Goal: Task Accomplishment & Management: Complete application form

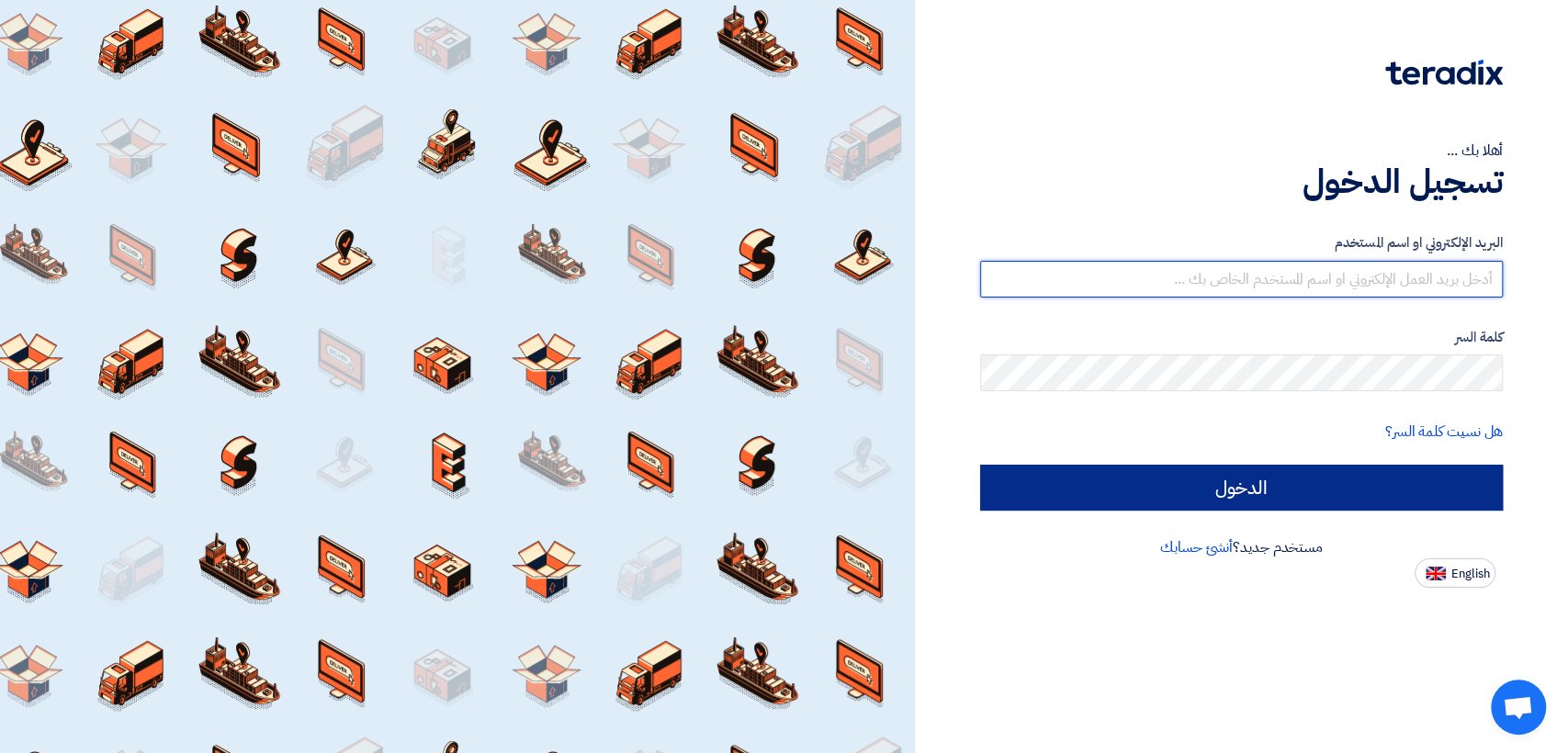
type input "[EMAIL_ADDRESS][DOMAIN_NAME]"
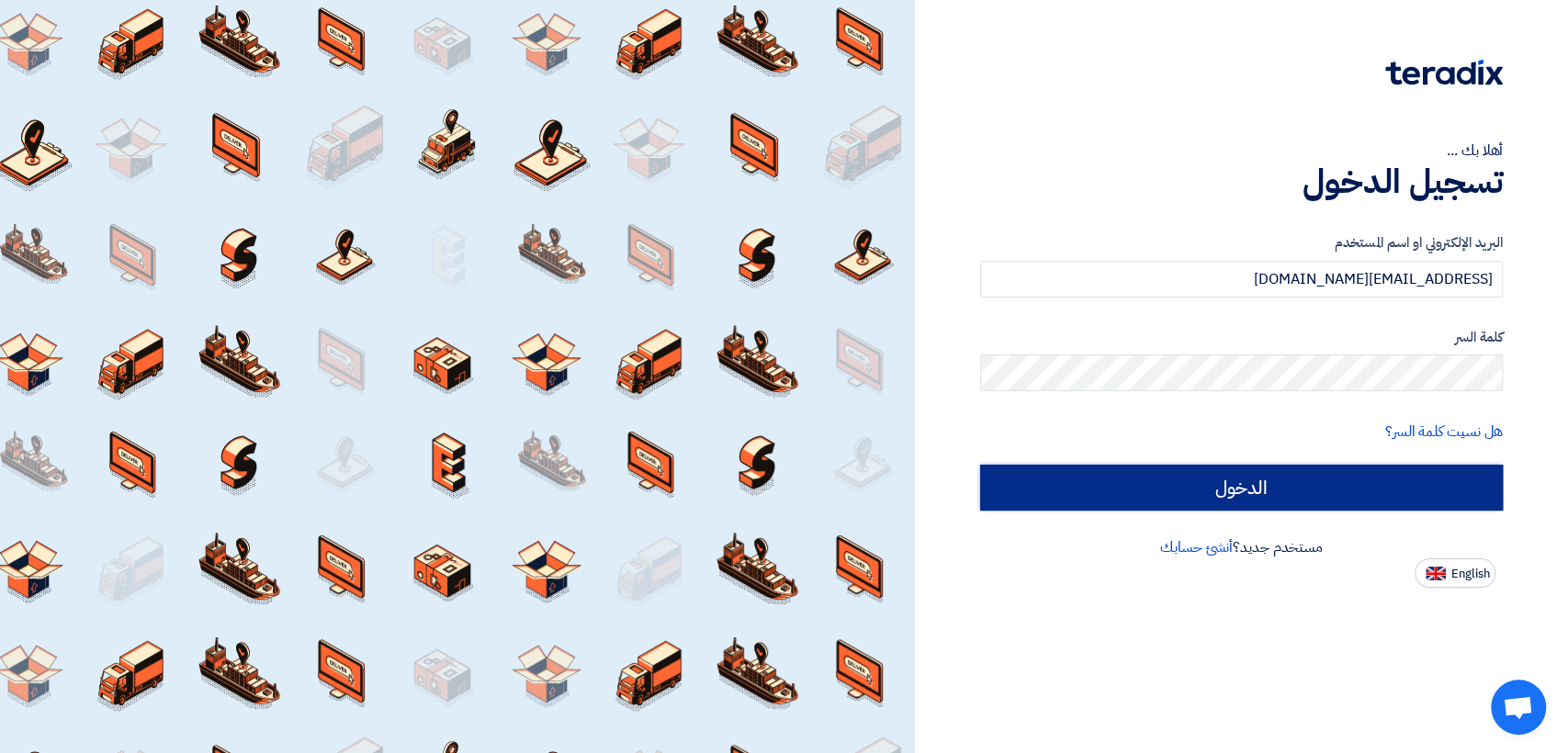
click at [1044, 486] on input "الدخول" at bounding box center [1242, 488] width 523 height 46
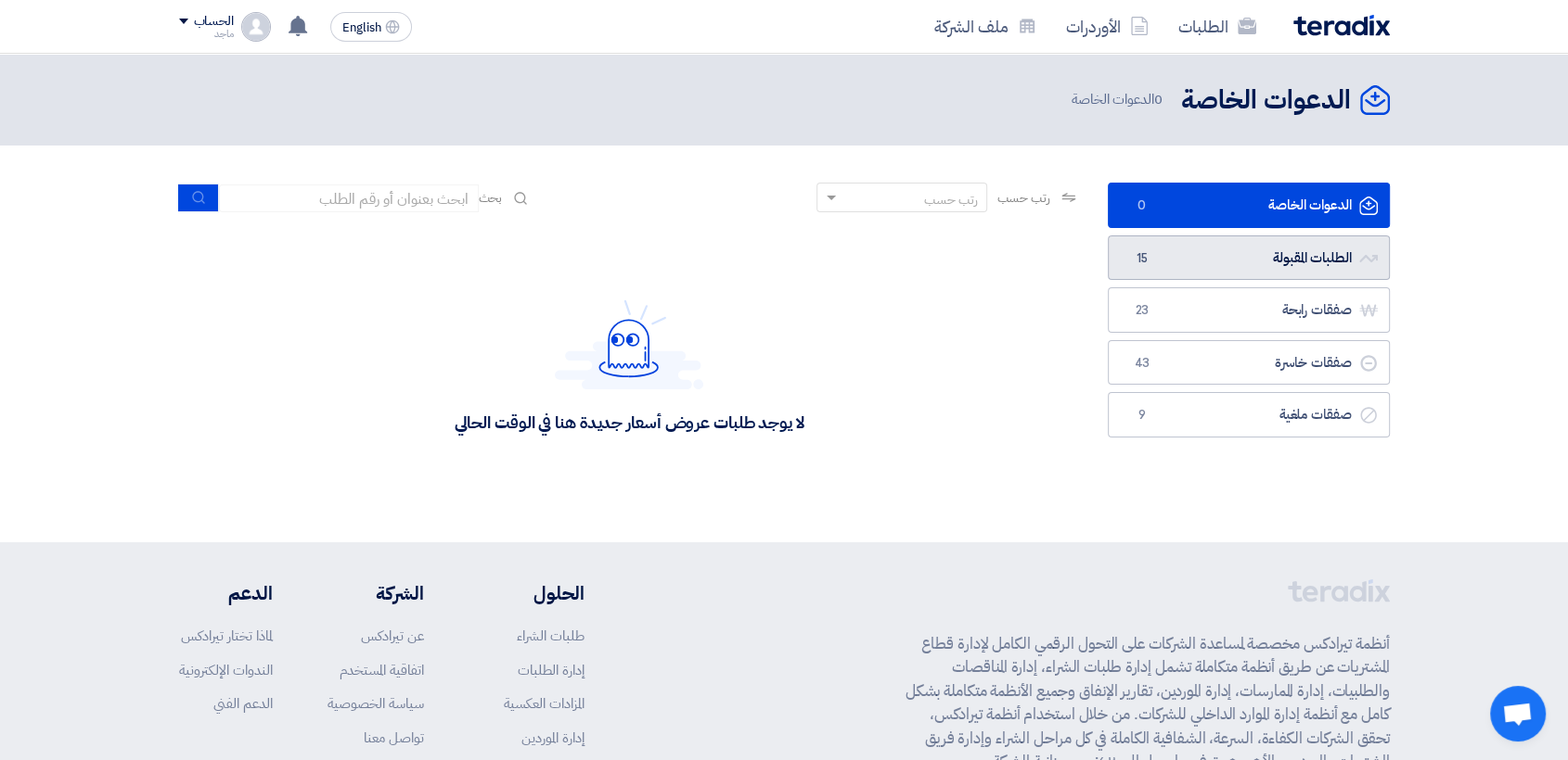
click at [1257, 260] on link "الطلبات المقبولة الطلبات المقبولة 15" at bounding box center [1248, 257] width 282 height 45
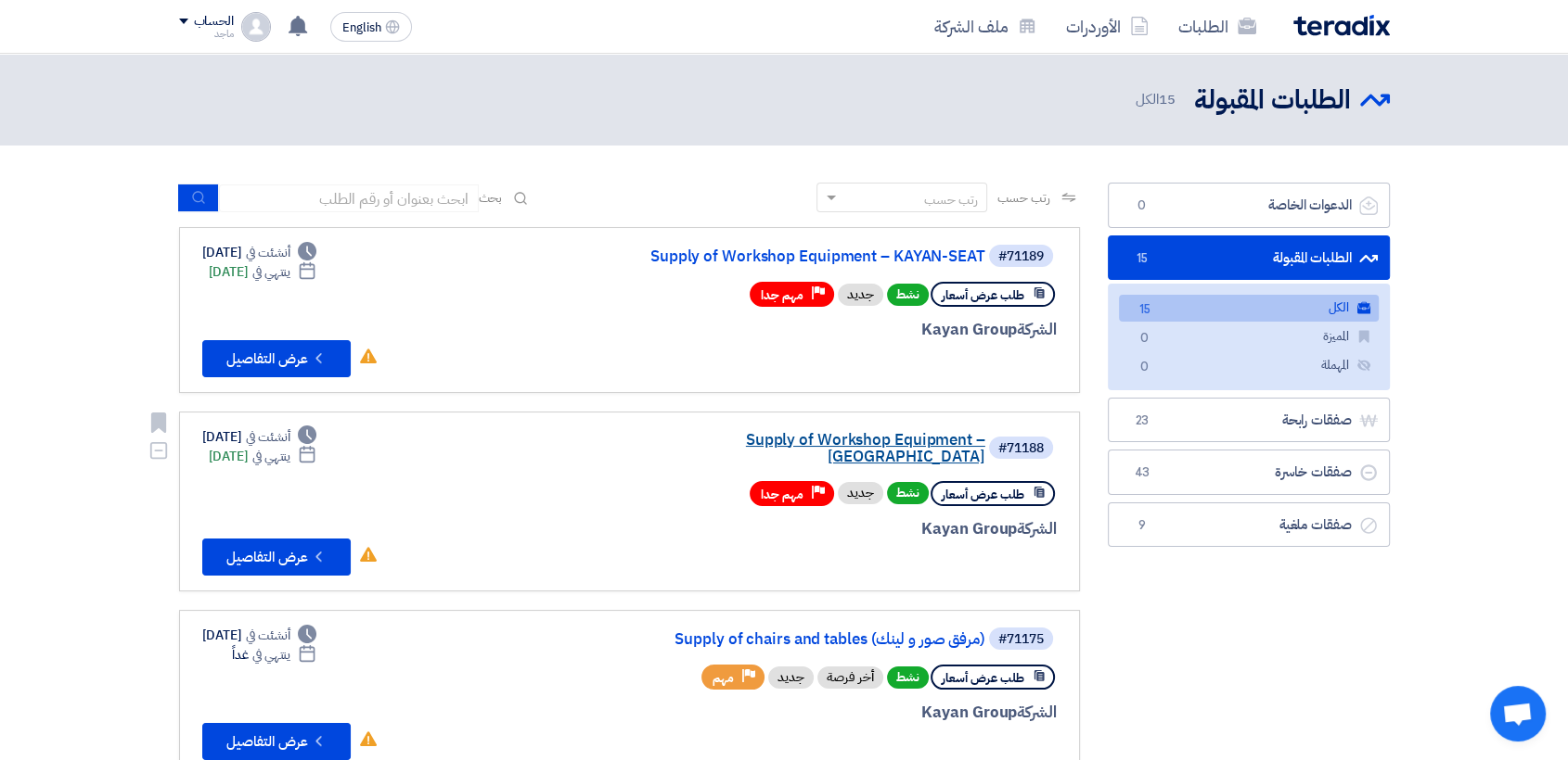
click at [898, 432] on link "Supply of Workshop Equipment – Hurghada" at bounding box center [799, 449] width 371 height 34
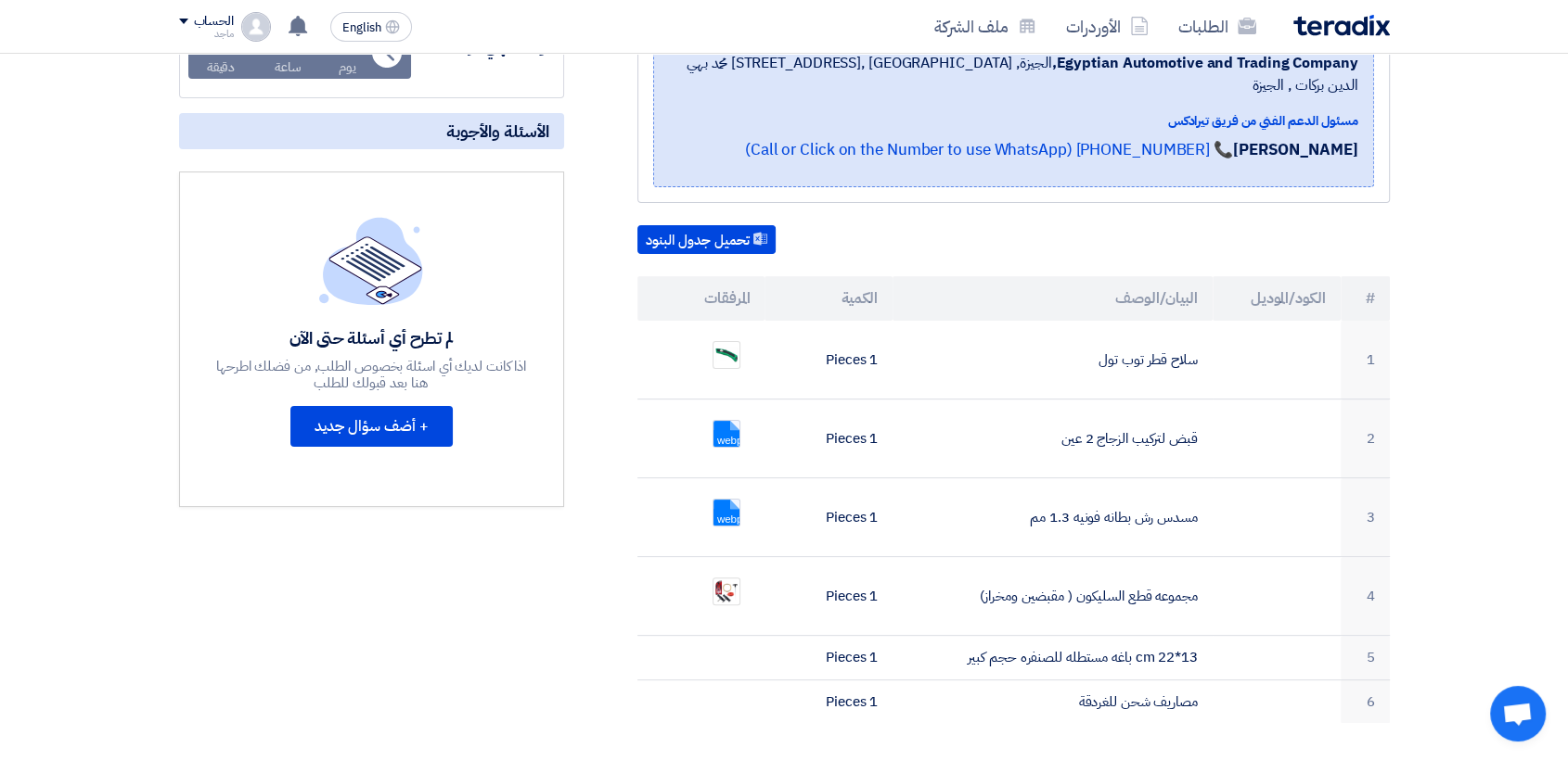
scroll to position [356, 0]
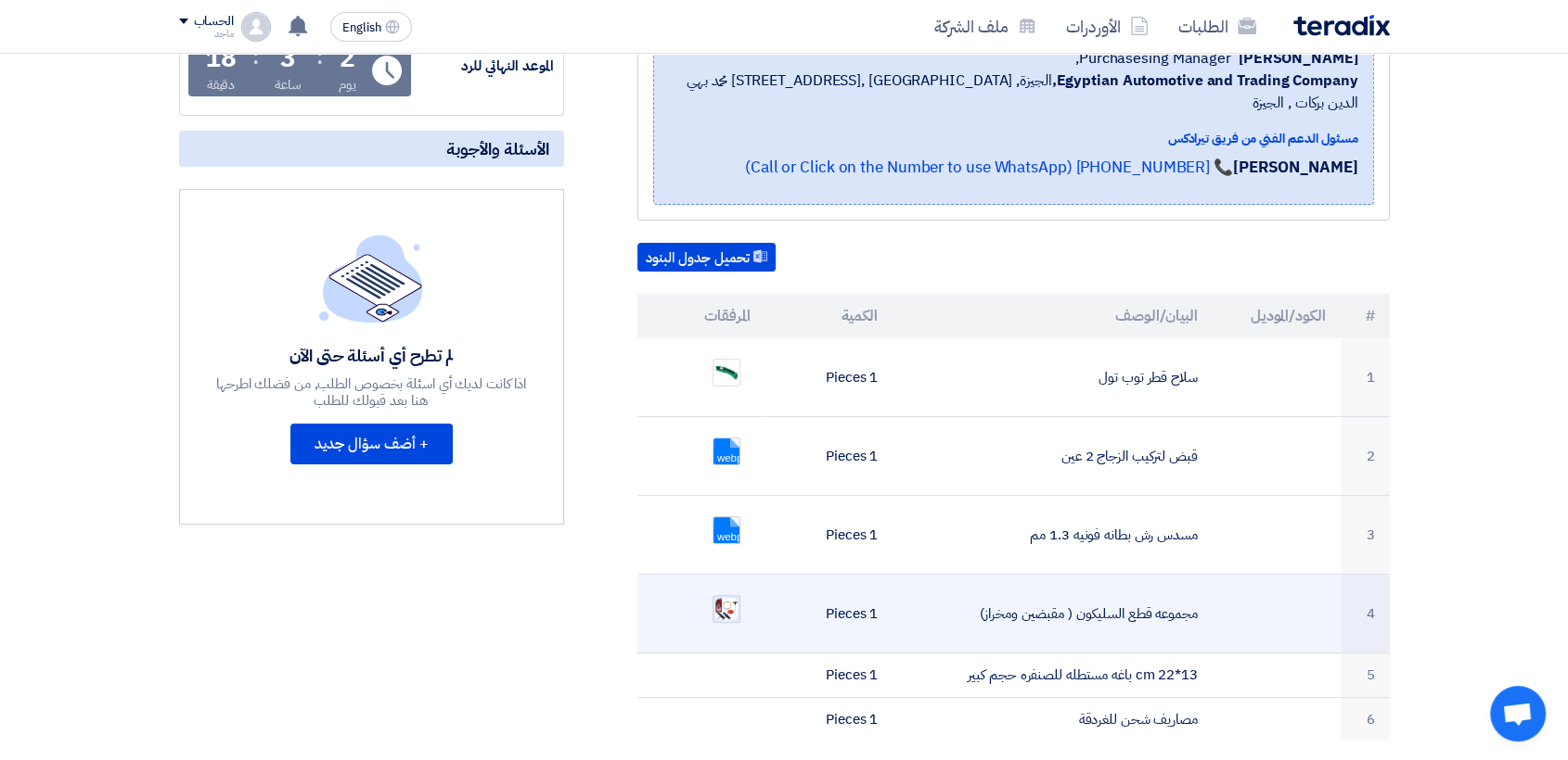
click at [725, 596] on img at bounding box center [726, 610] width 26 height 27
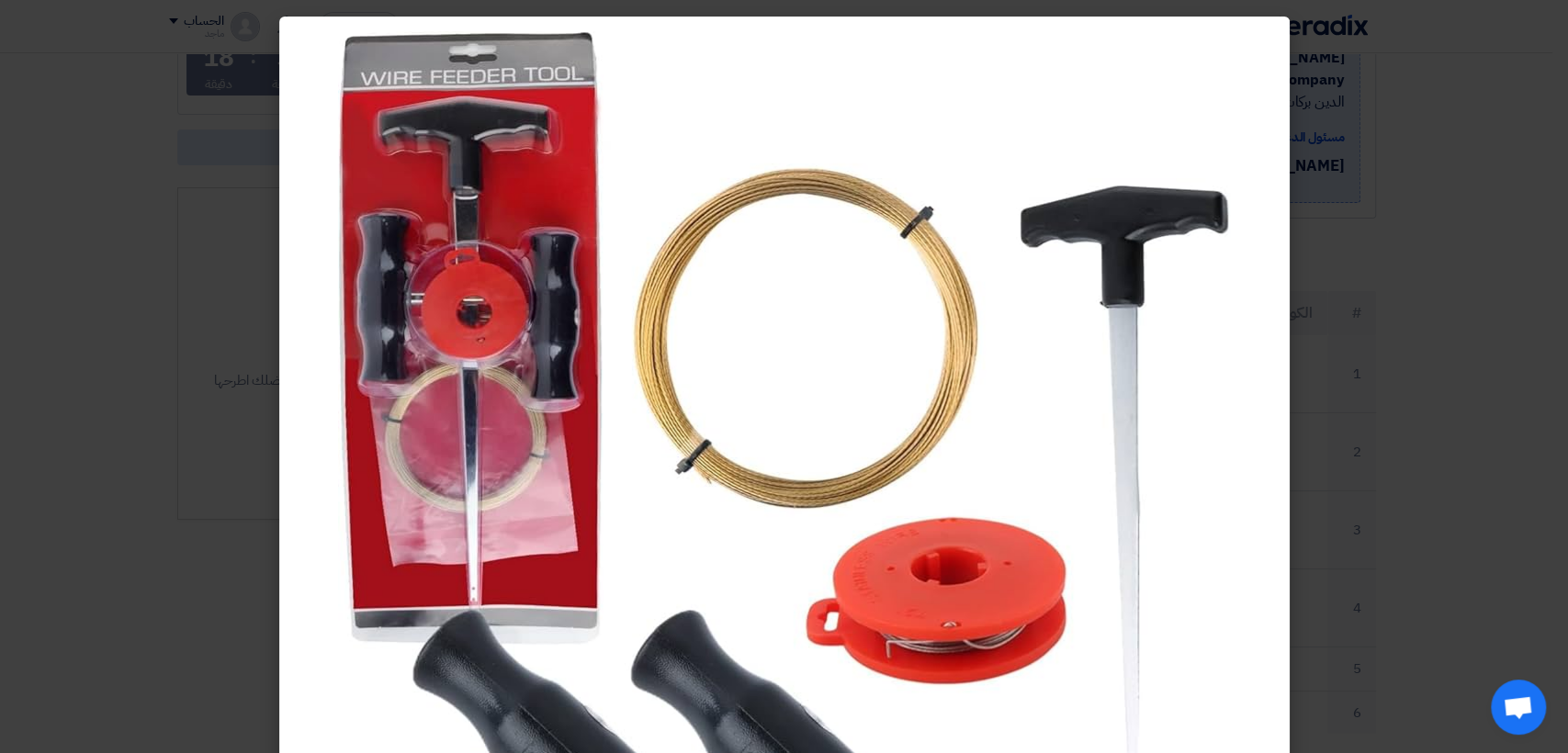
click at [161, 471] on modal-container at bounding box center [784, 376] width 1568 height 753
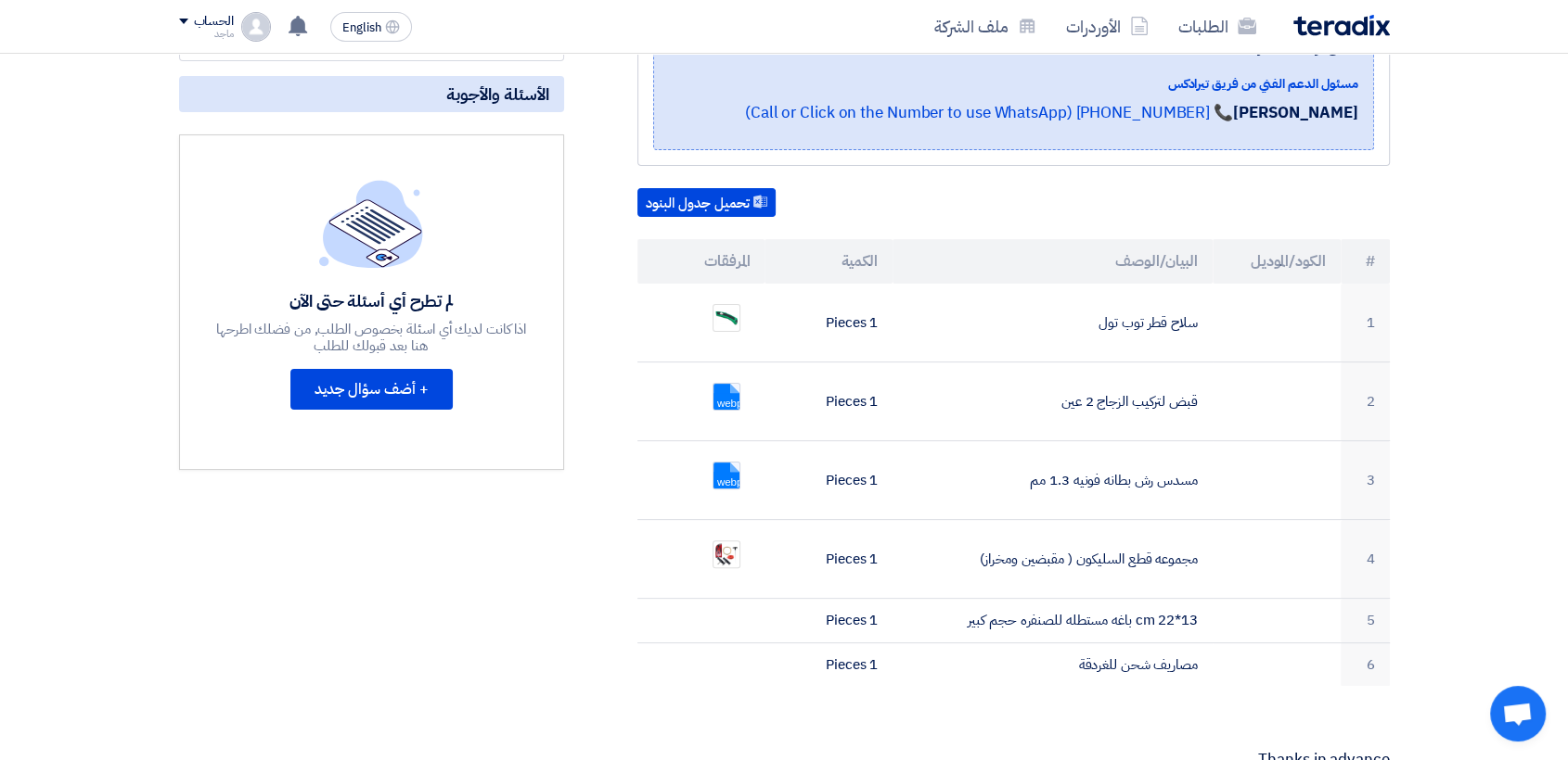
scroll to position [0, 0]
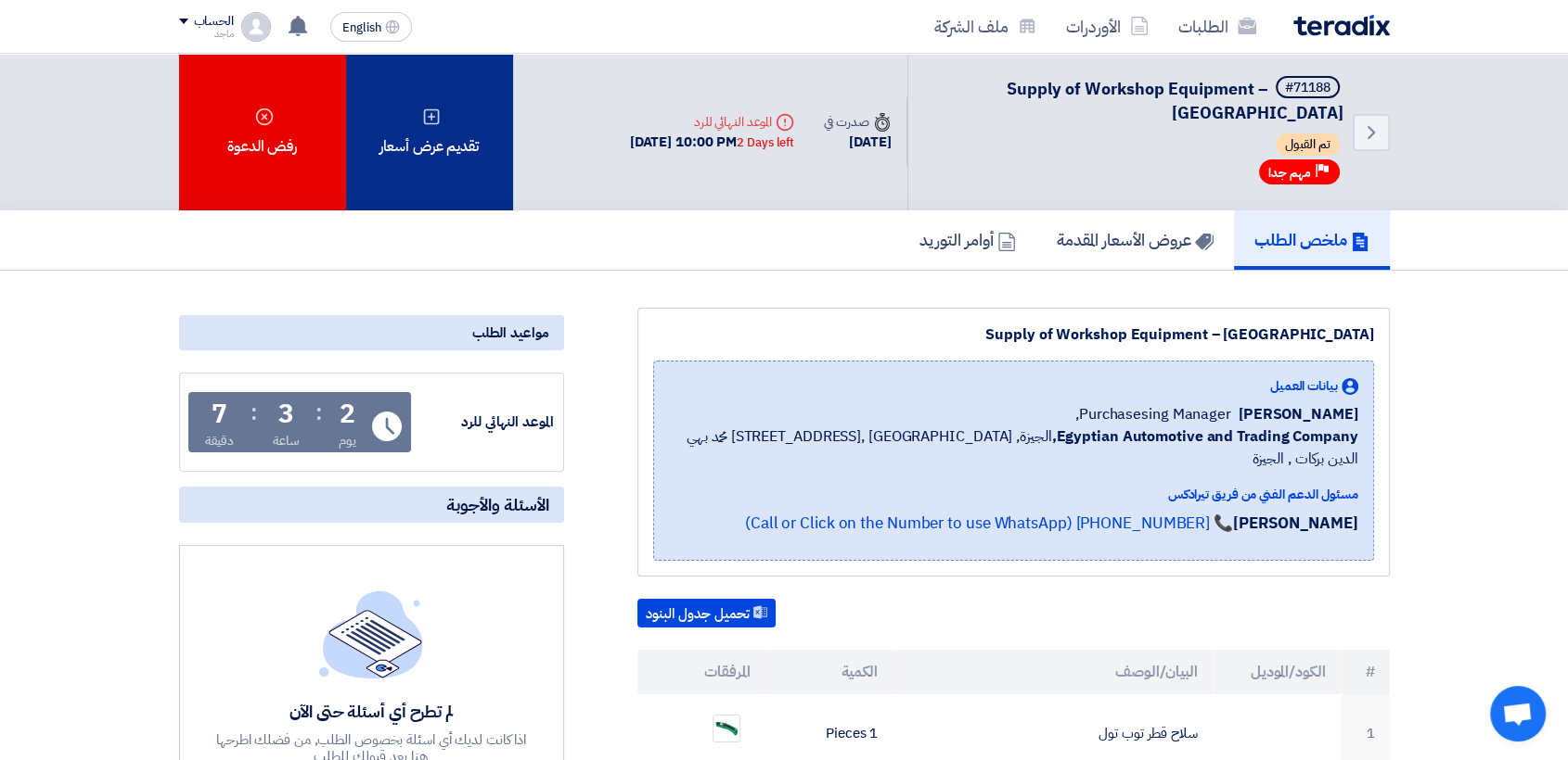
click at [418, 180] on div "تقديم عرض أسعار" at bounding box center [429, 132] width 167 height 157
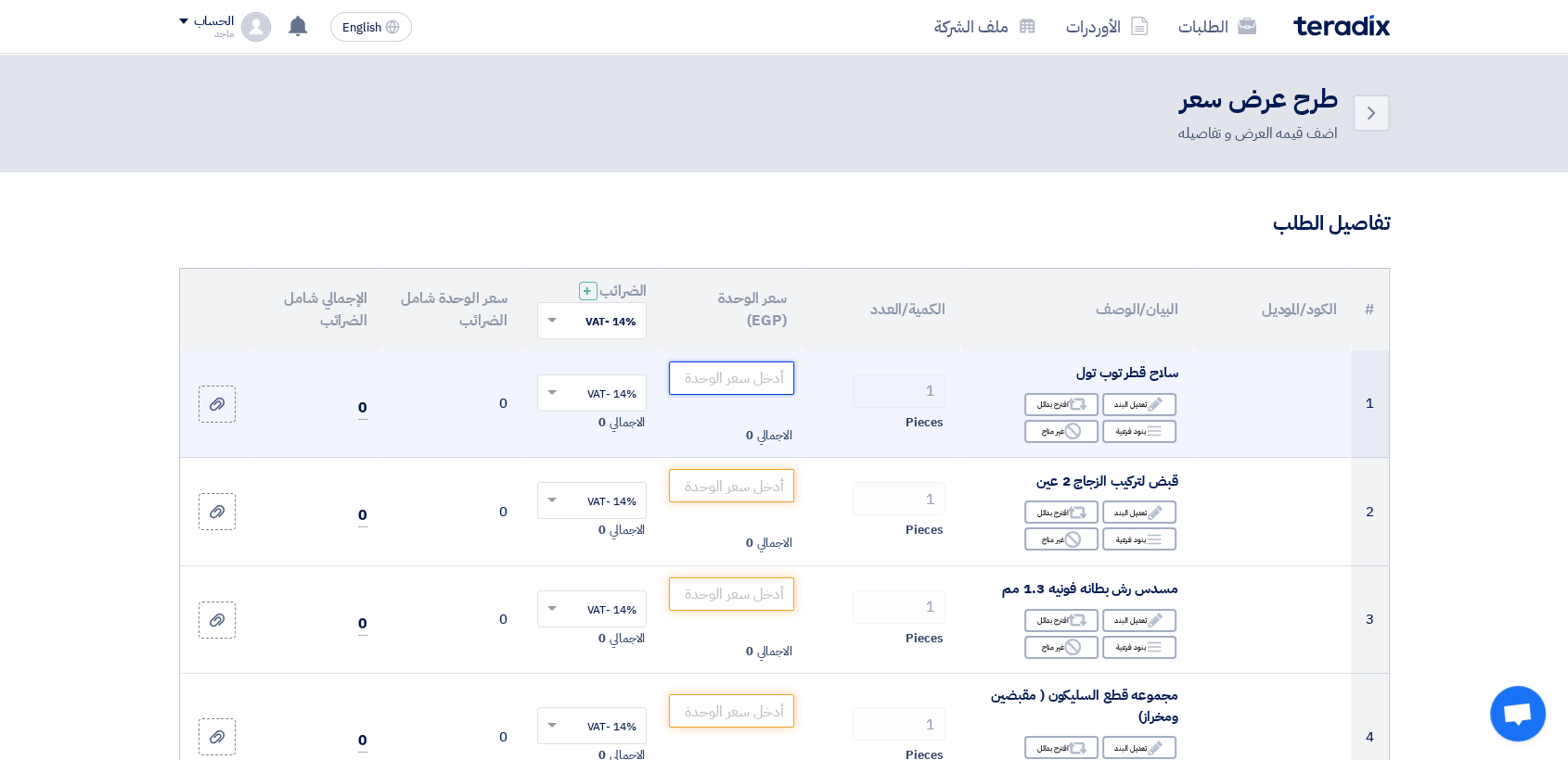
click at [738, 385] on input "number" at bounding box center [731, 378] width 125 height 34
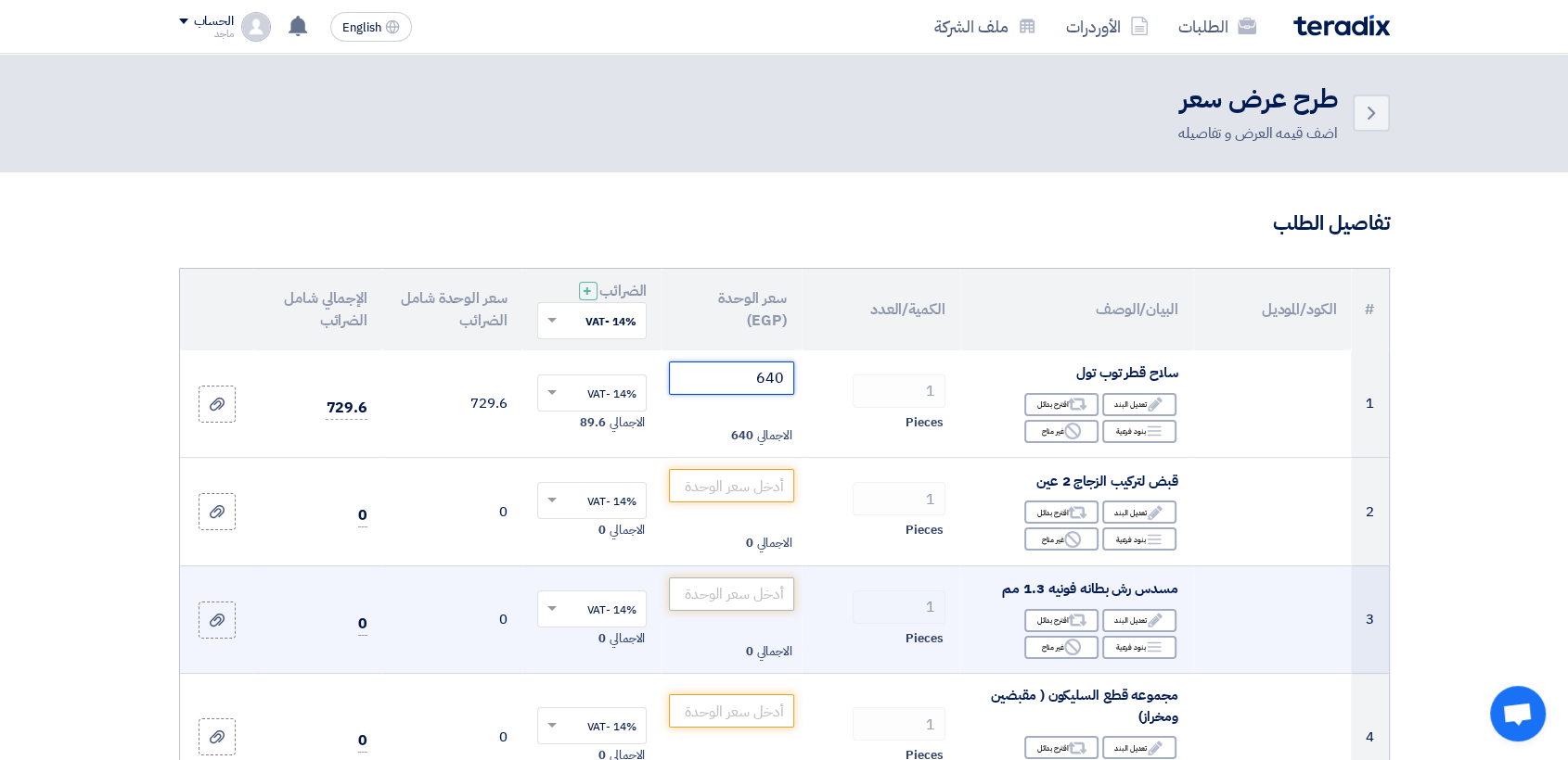
type input "640"
click at [690, 587] on input "number" at bounding box center [731, 594] width 125 height 34
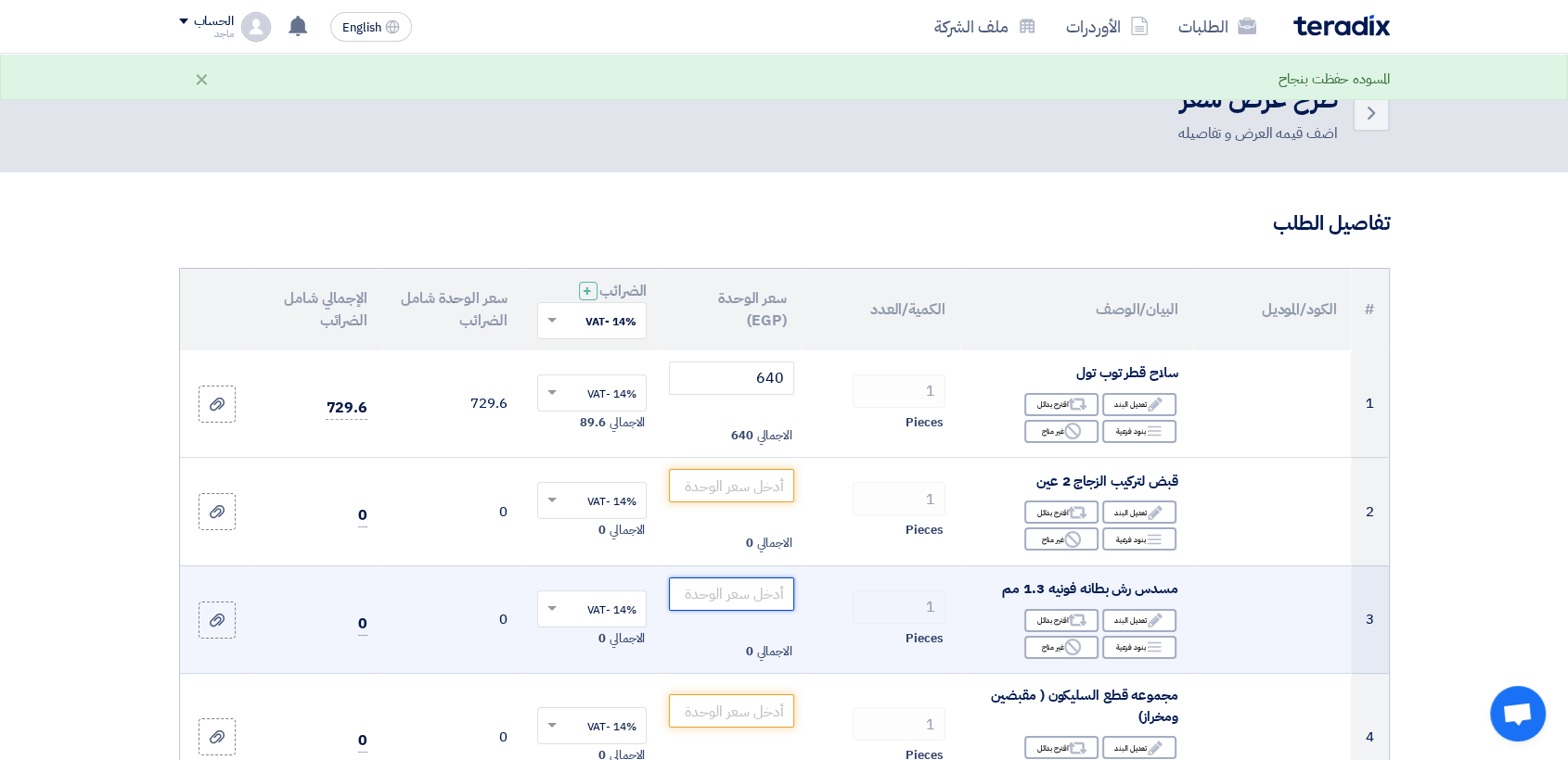
click at [690, 587] on input "number" at bounding box center [731, 594] width 125 height 34
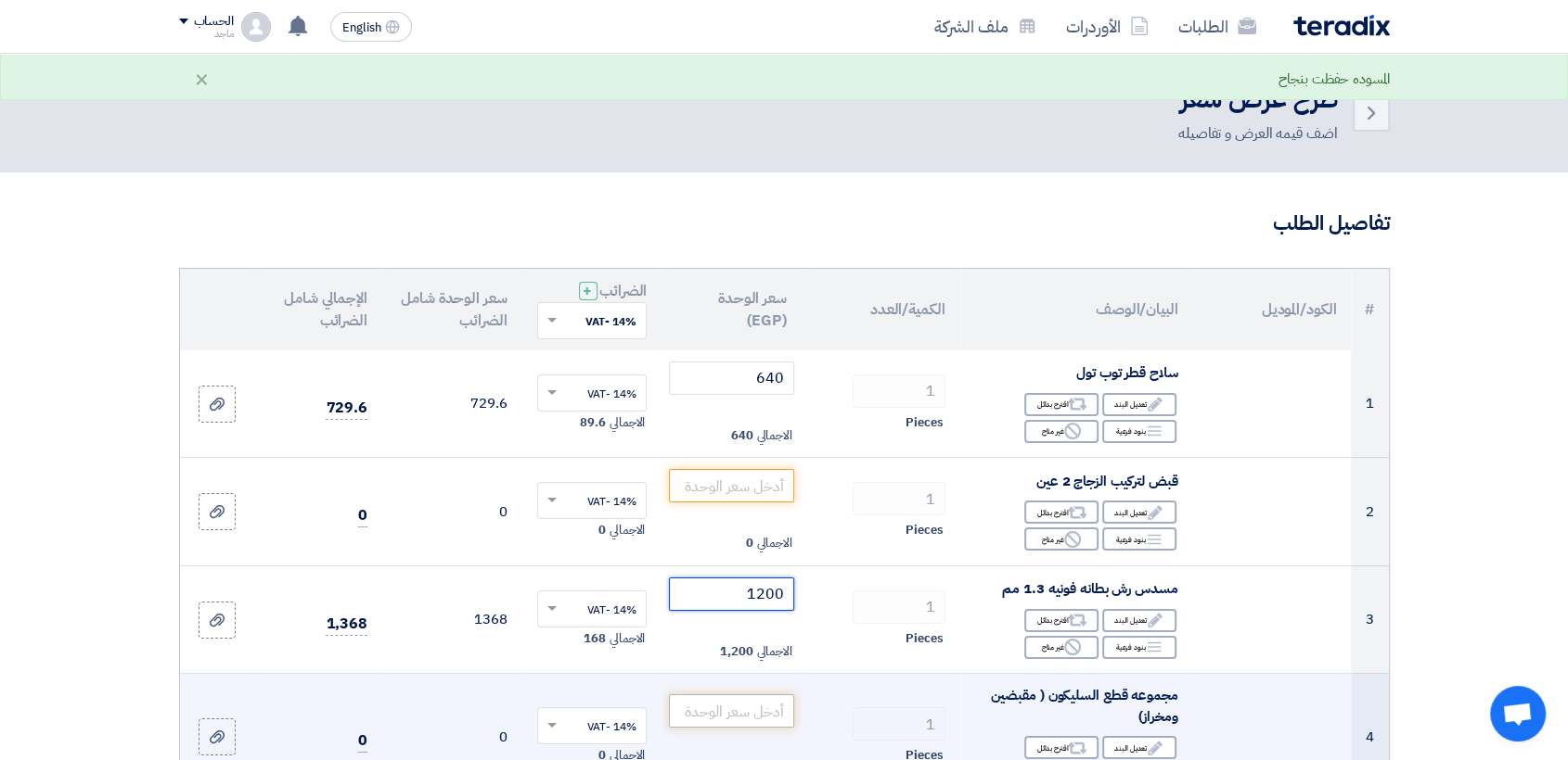
type input "1200"
click at [698, 714] on input "number" at bounding box center [731, 711] width 125 height 34
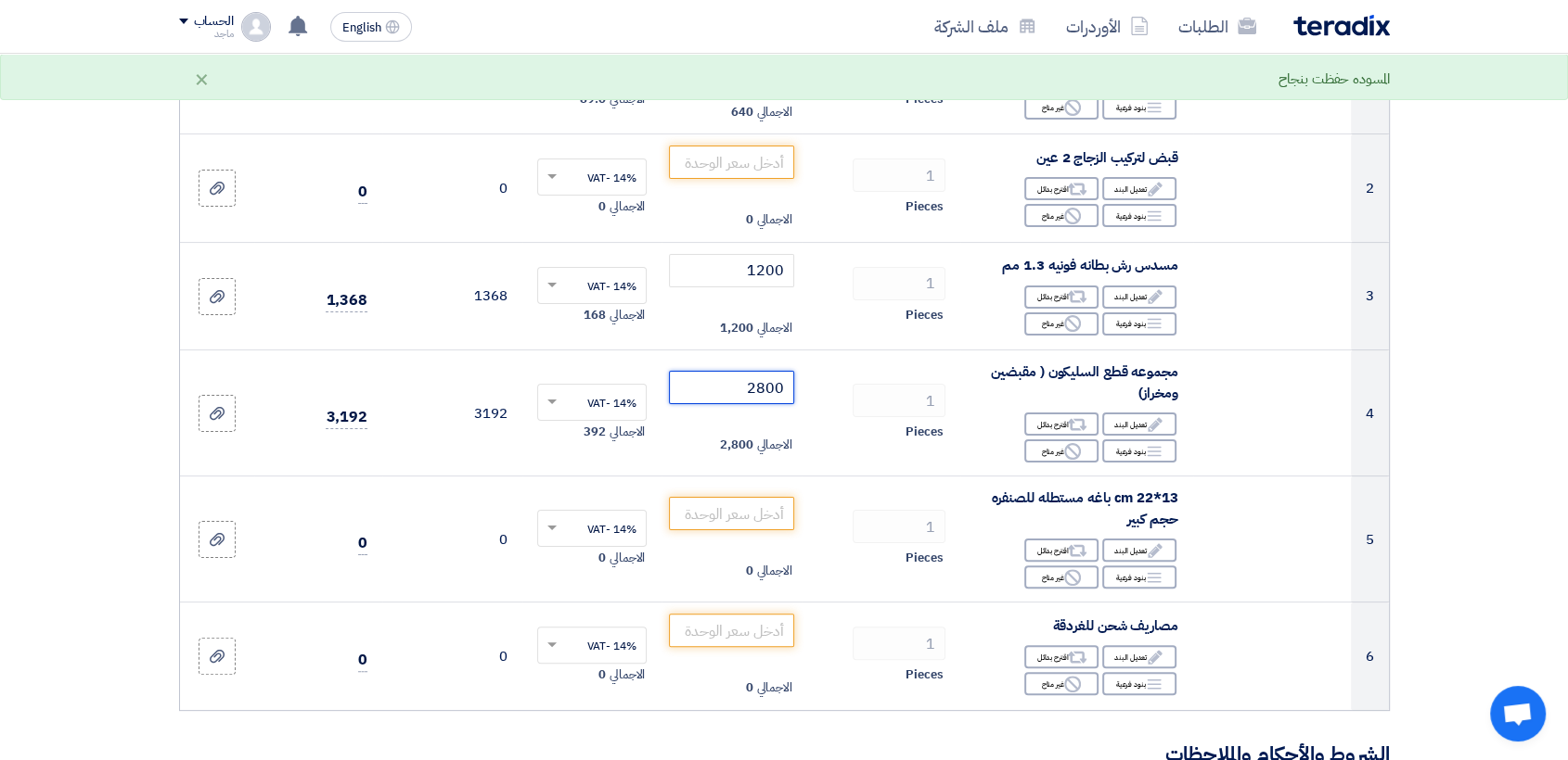
scroll to position [327, 0]
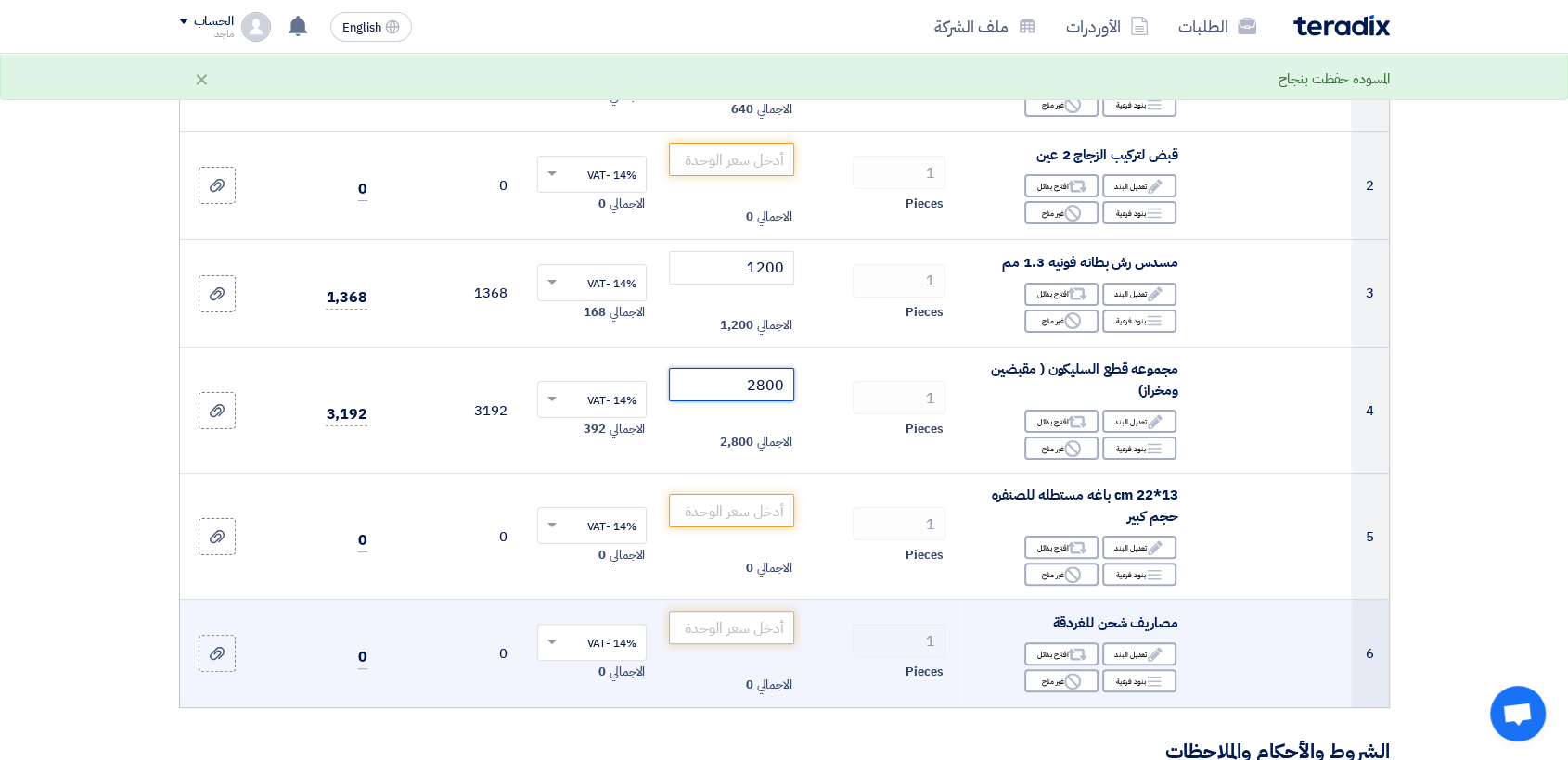
type input "2800"
click at [747, 621] on input "number" at bounding box center [731, 627] width 125 height 34
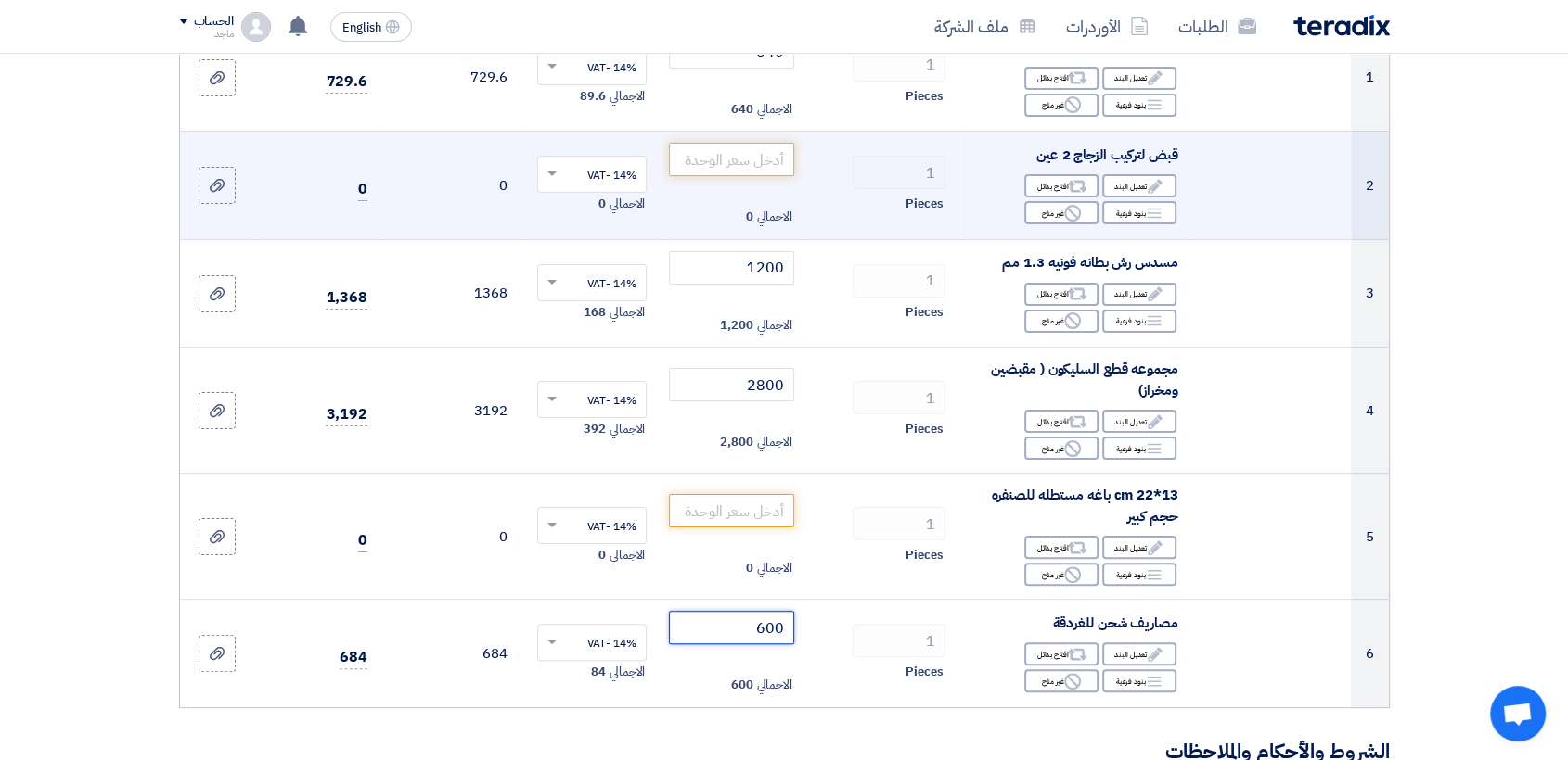
type input "600"
click at [724, 152] on input "number" at bounding box center [731, 159] width 125 height 34
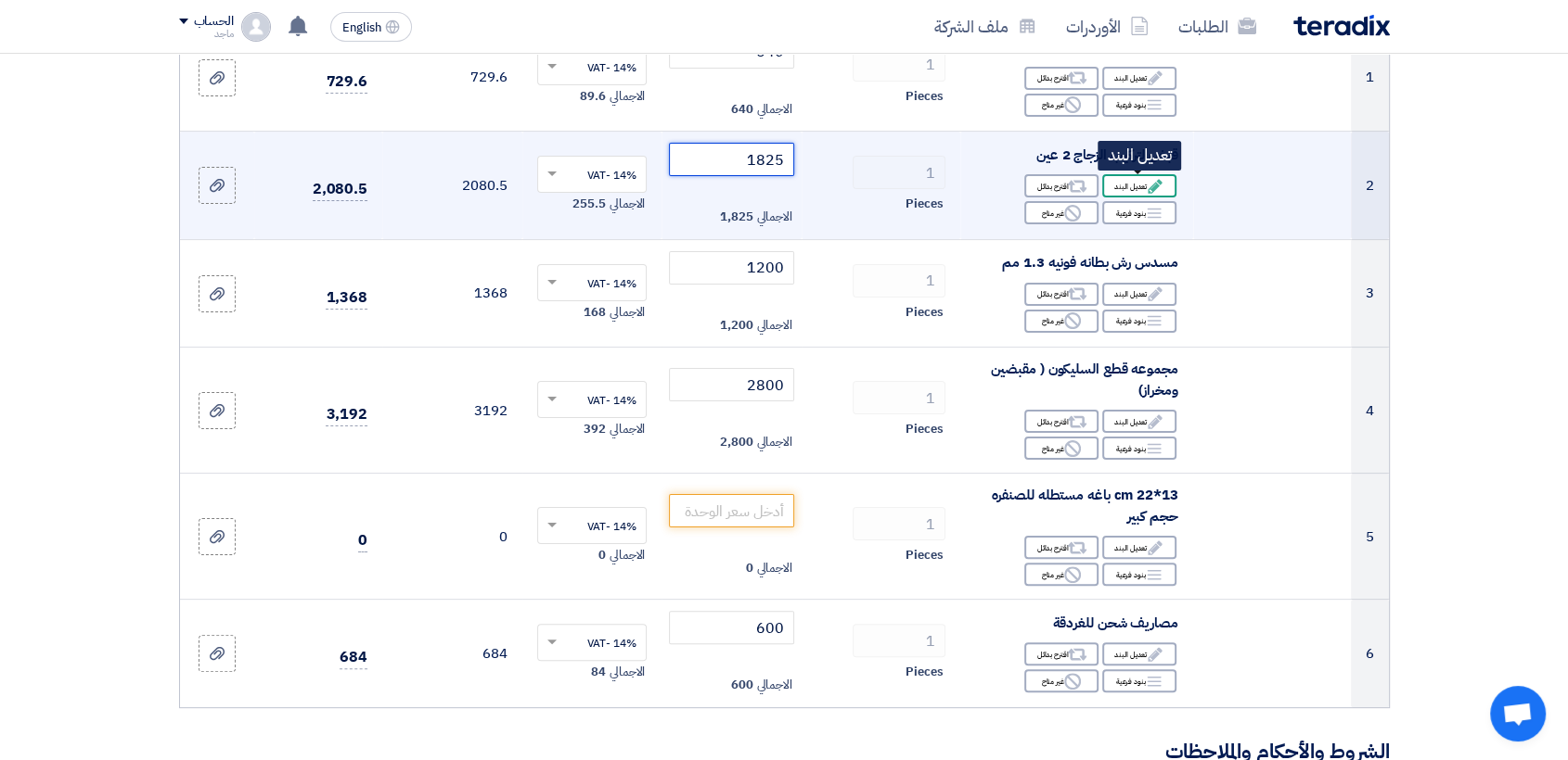
type input "1825"
click at [1150, 185] on icon "Edit" at bounding box center [1155, 186] width 16 height 16
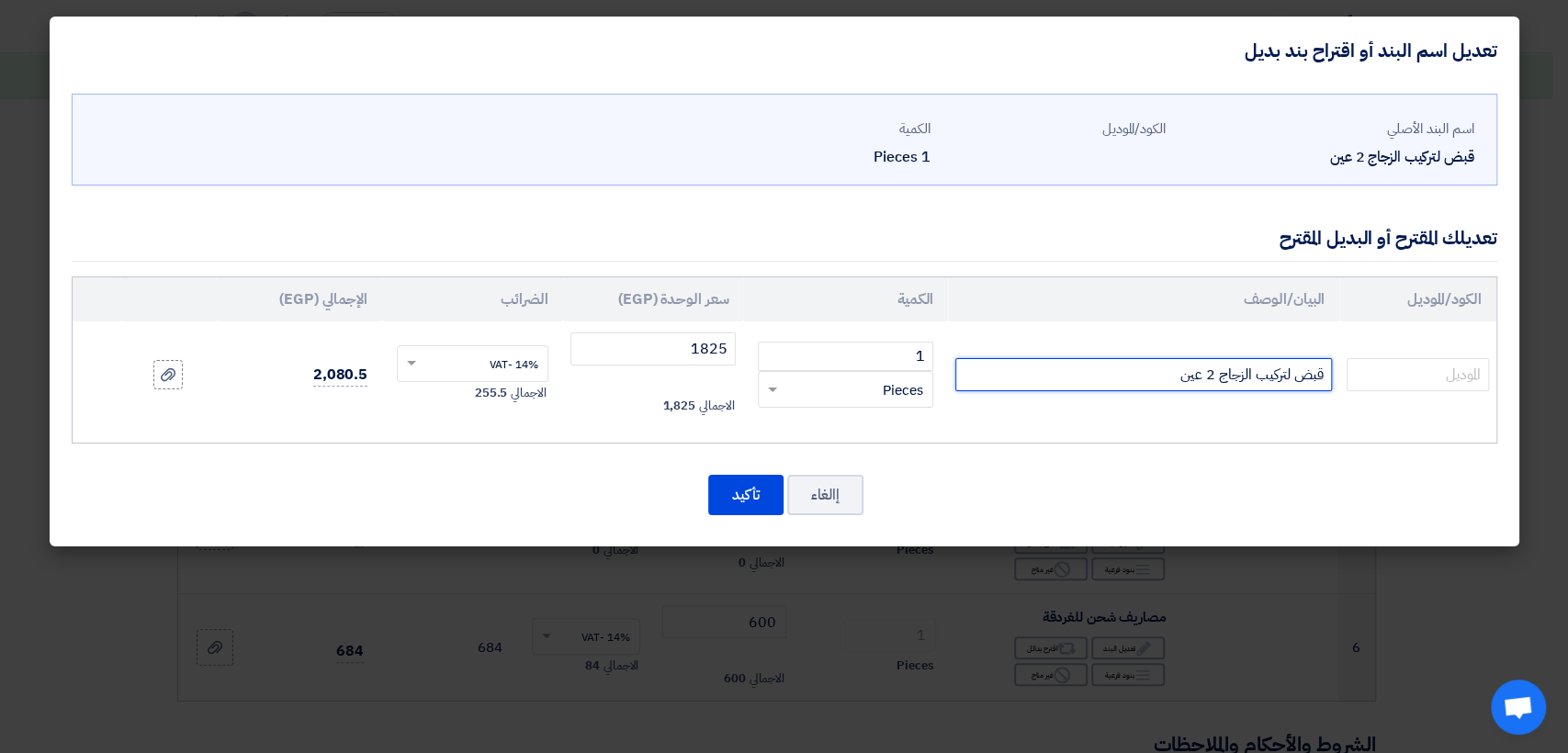
click at [1119, 369] on input "قبض لتركيب الزجاج 2 عين" at bounding box center [1143, 374] width 377 height 33
type input "قبض لتركيب الزجاج 2 عين كينج توني"
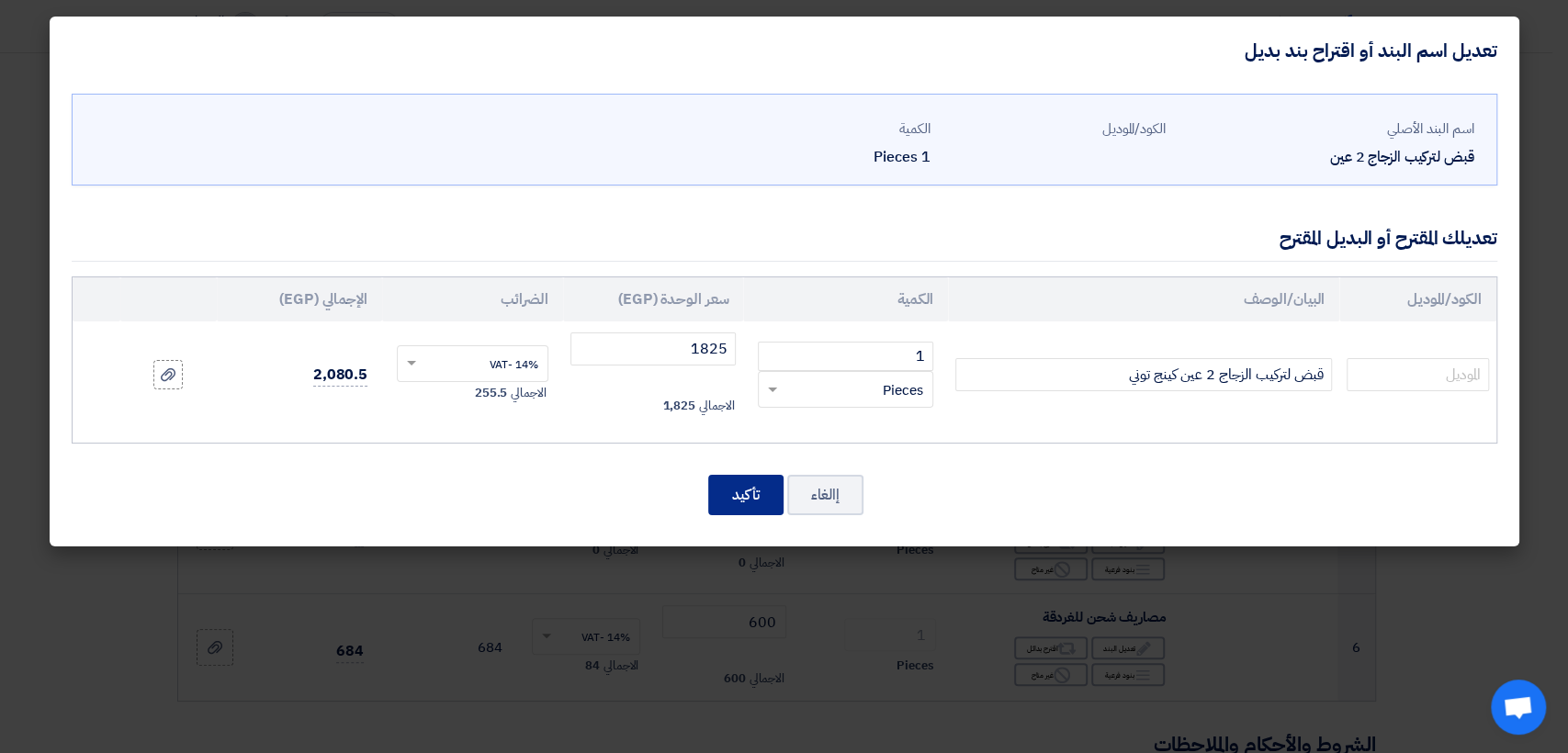
click at [730, 499] on button "تأكيد" at bounding box center [745, 495] width 75 height 40
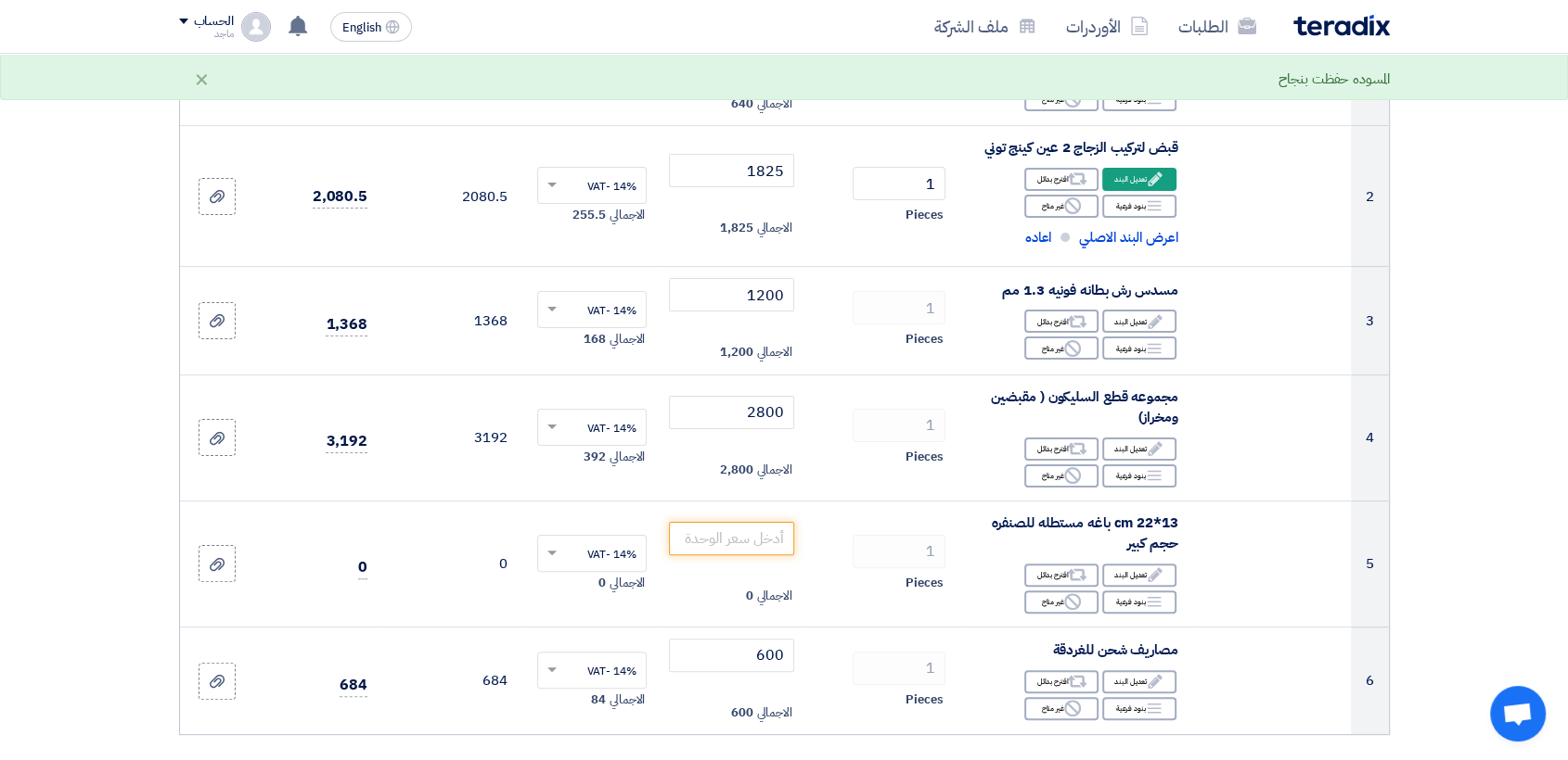
scroll to position [346, 0]
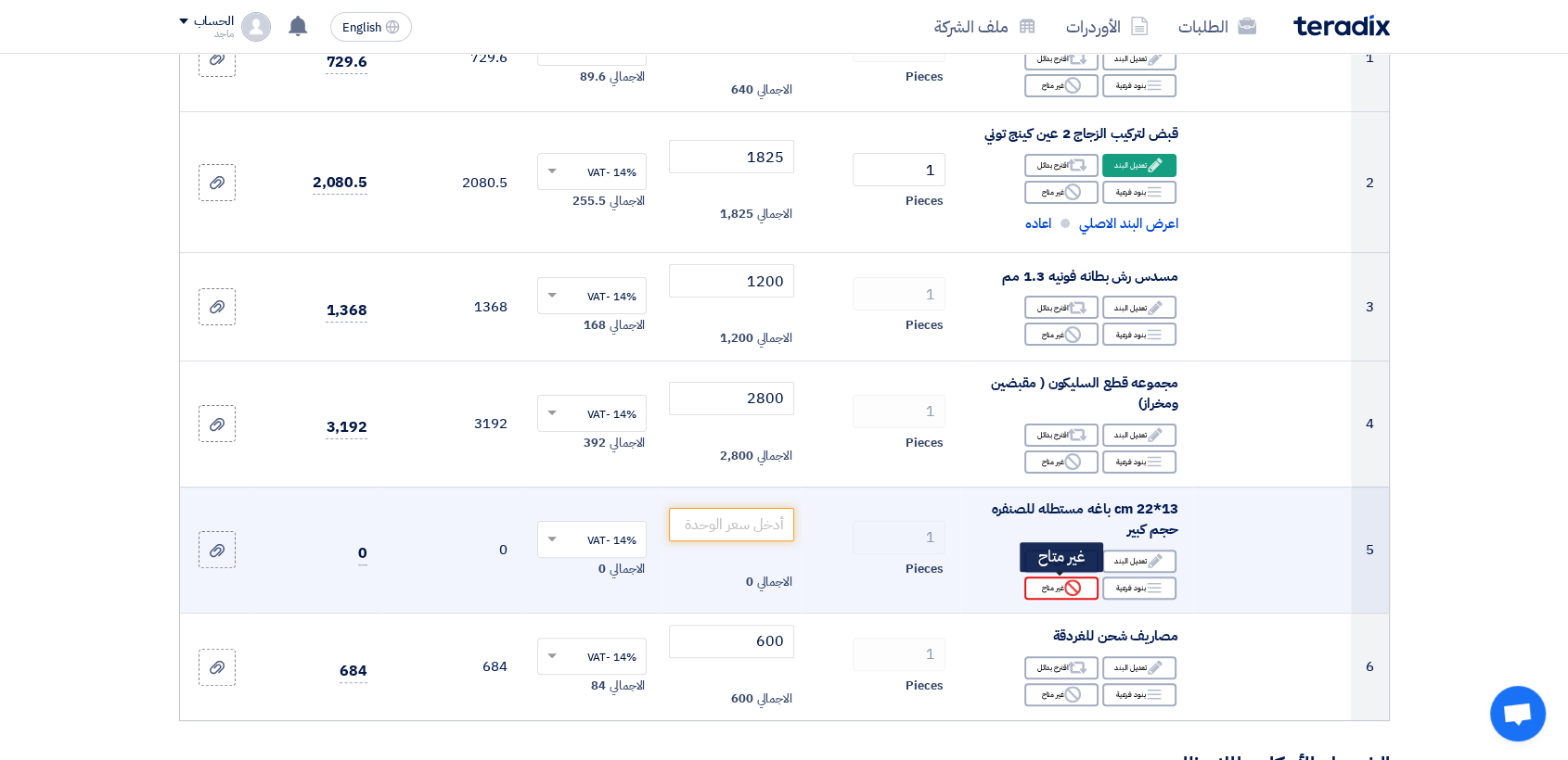
click at [1050, 594] on div "Reject غير متاح" at bounding box center [1061, 589] width 74 height 23
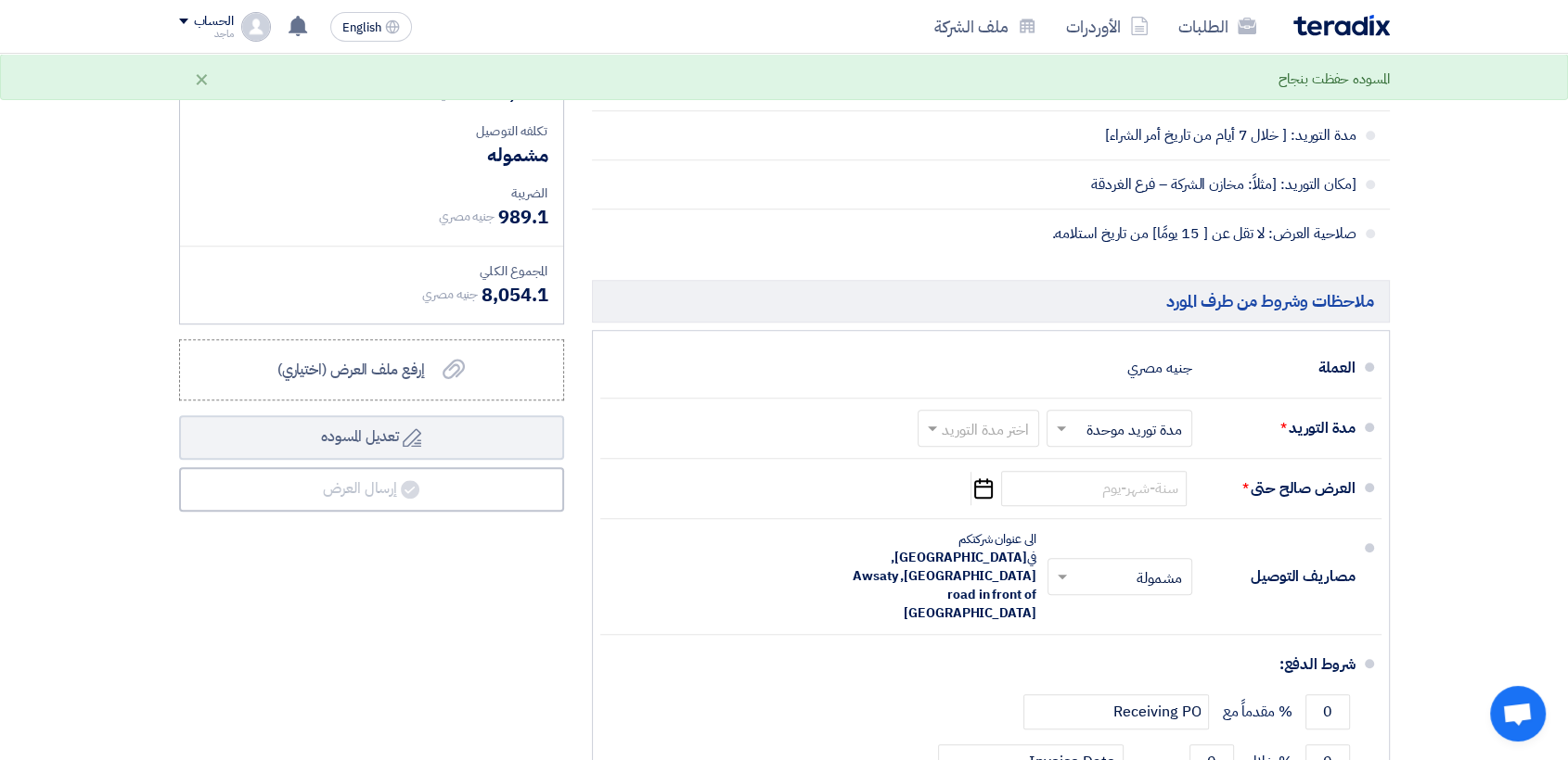
scroll to position [1192, 0]
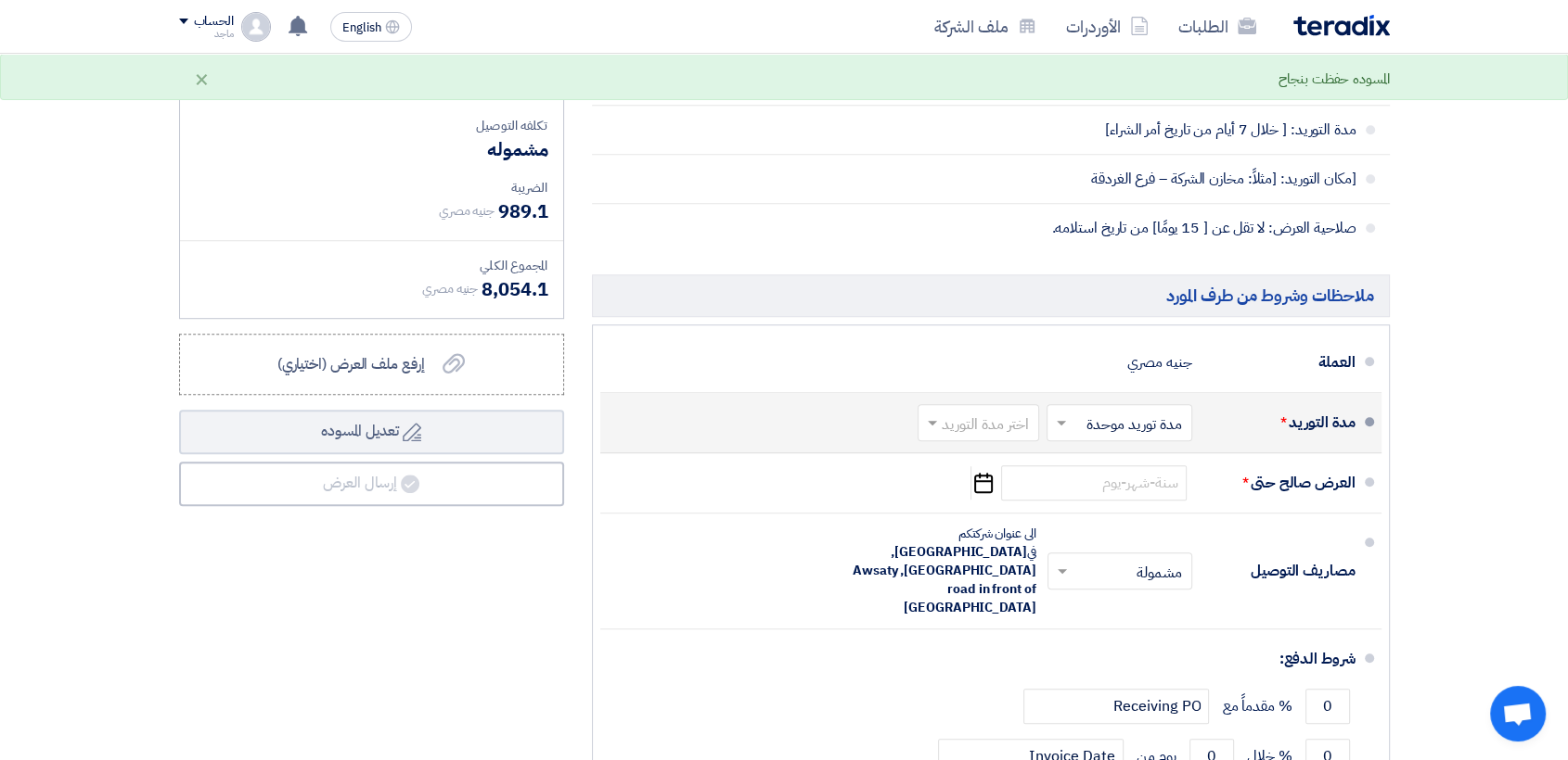
click at [954, 436] on div "اختر مدة التوريد" at bounding box center [978, 423] width 121 height 38
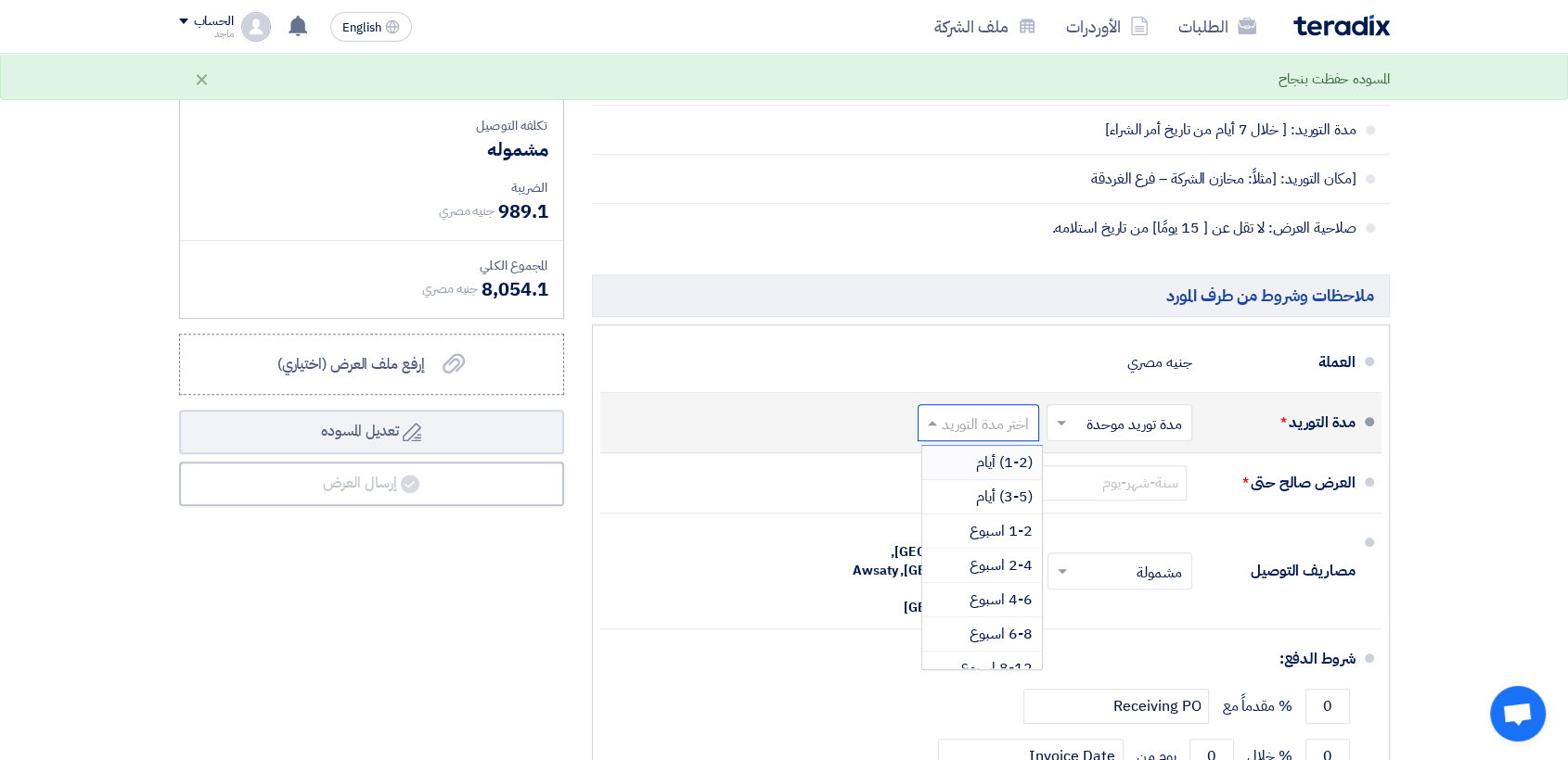
click at [955, 465] on div "(1-2) أيام" at bounding box center [982, 463] width 120 height 35
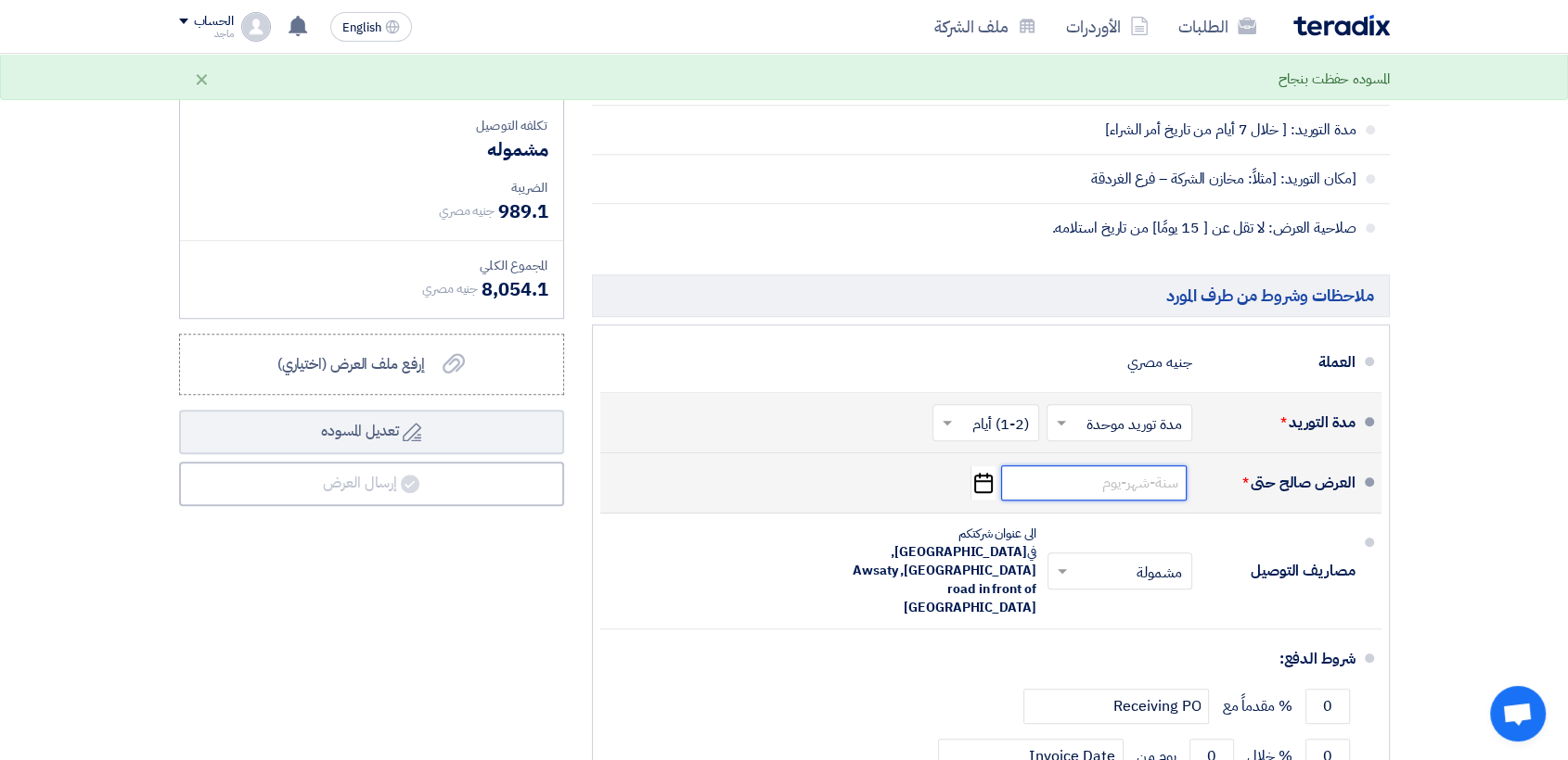
click at [1048, 484] on input at bounding box center [1094, 483] width 186 height 36
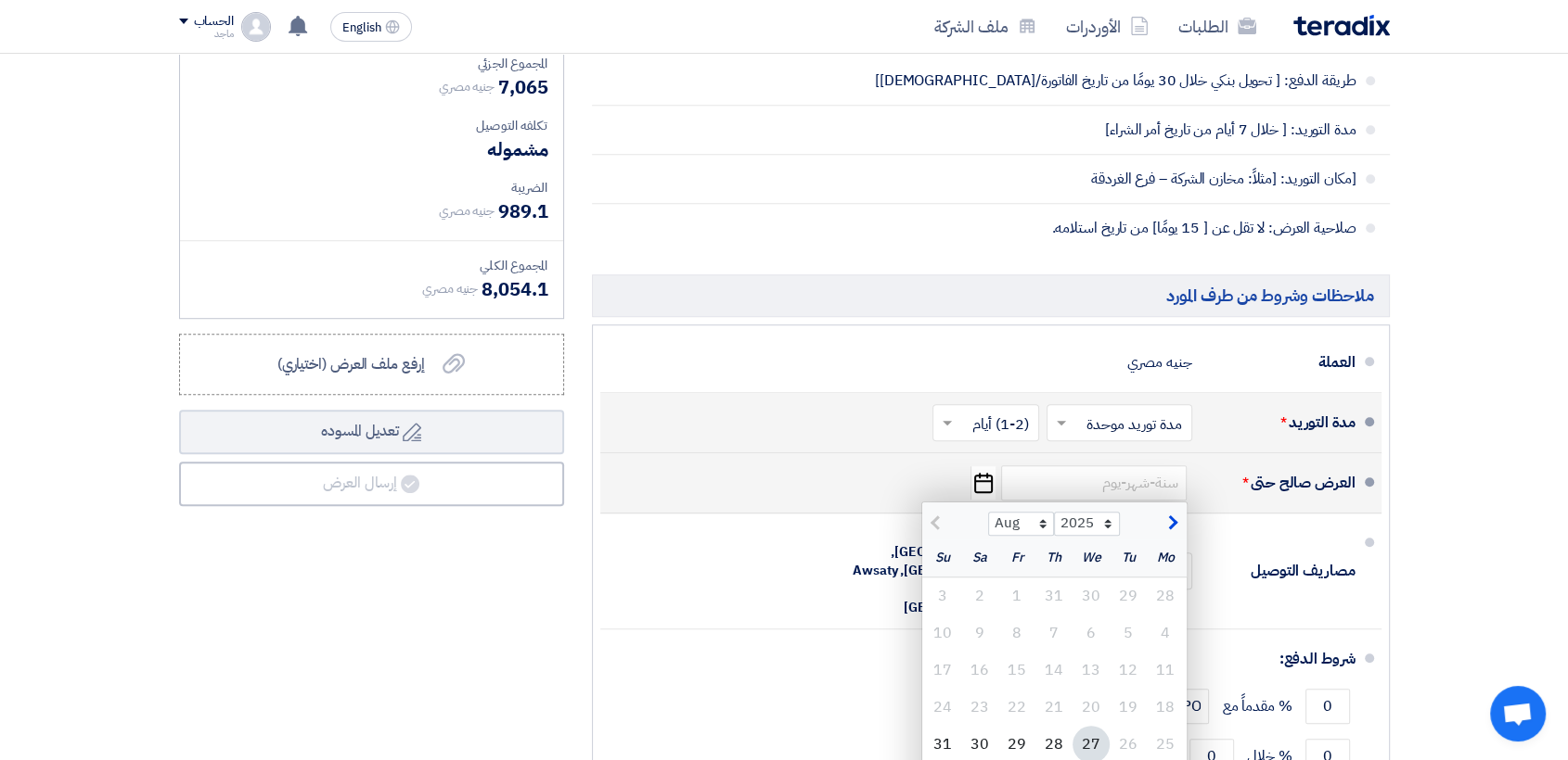
click at [1091, 747] on div "27" at bounding box center [1091, 745] width 38 height 38
type input "[DATE]"
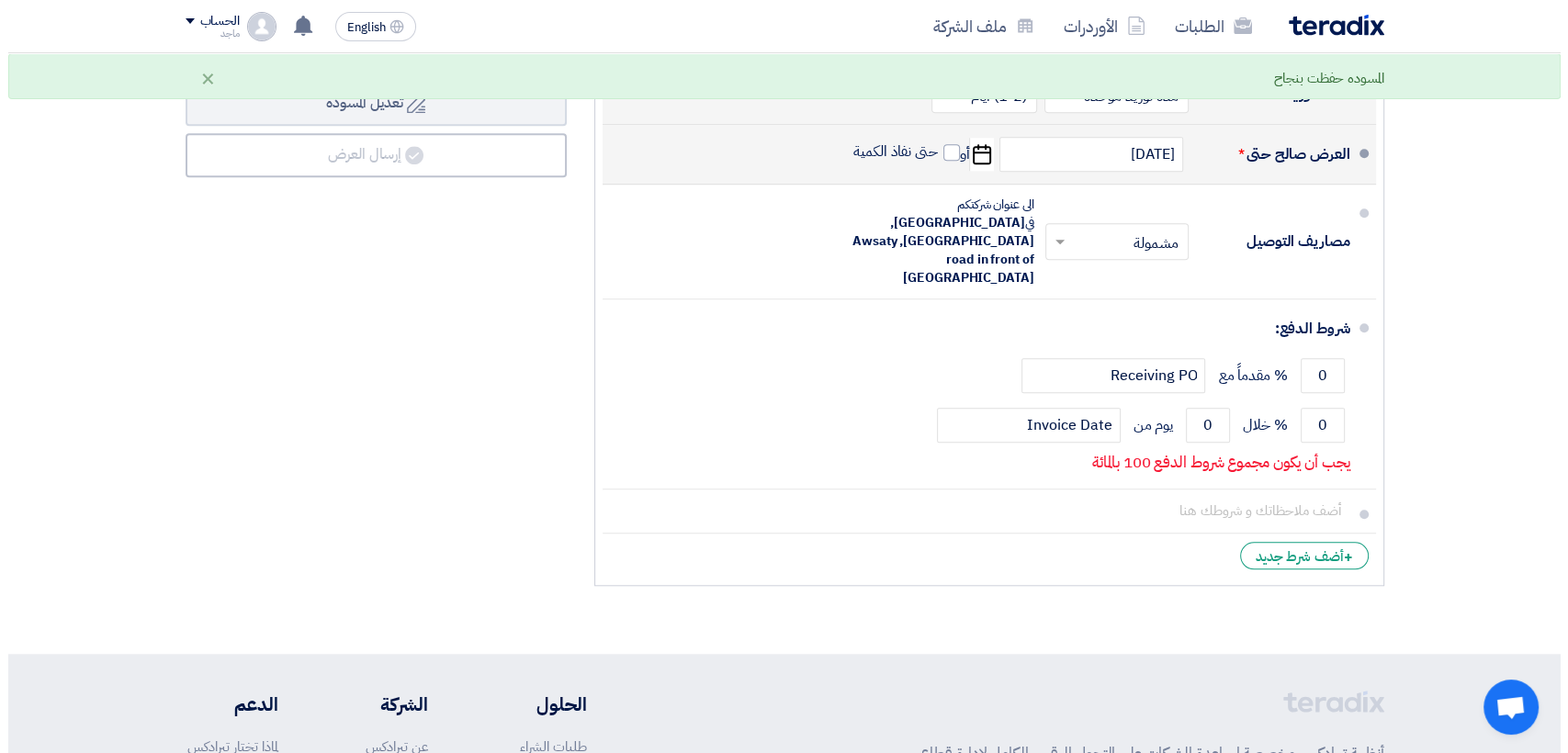
scroll to position [1510, 0]
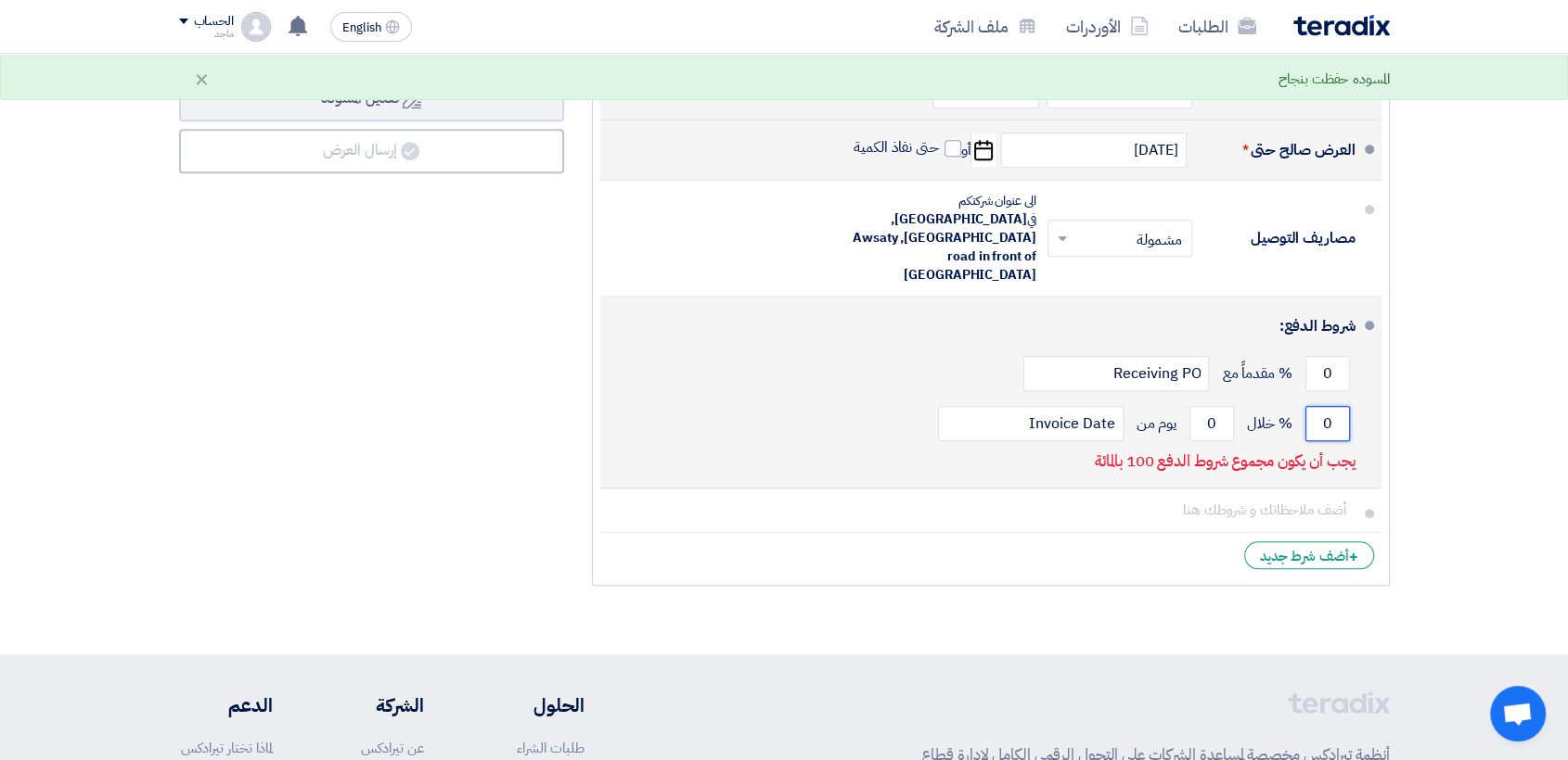
click at [1307, 406] on input "0" at bounding box center [1327, 424] width 44 height 36
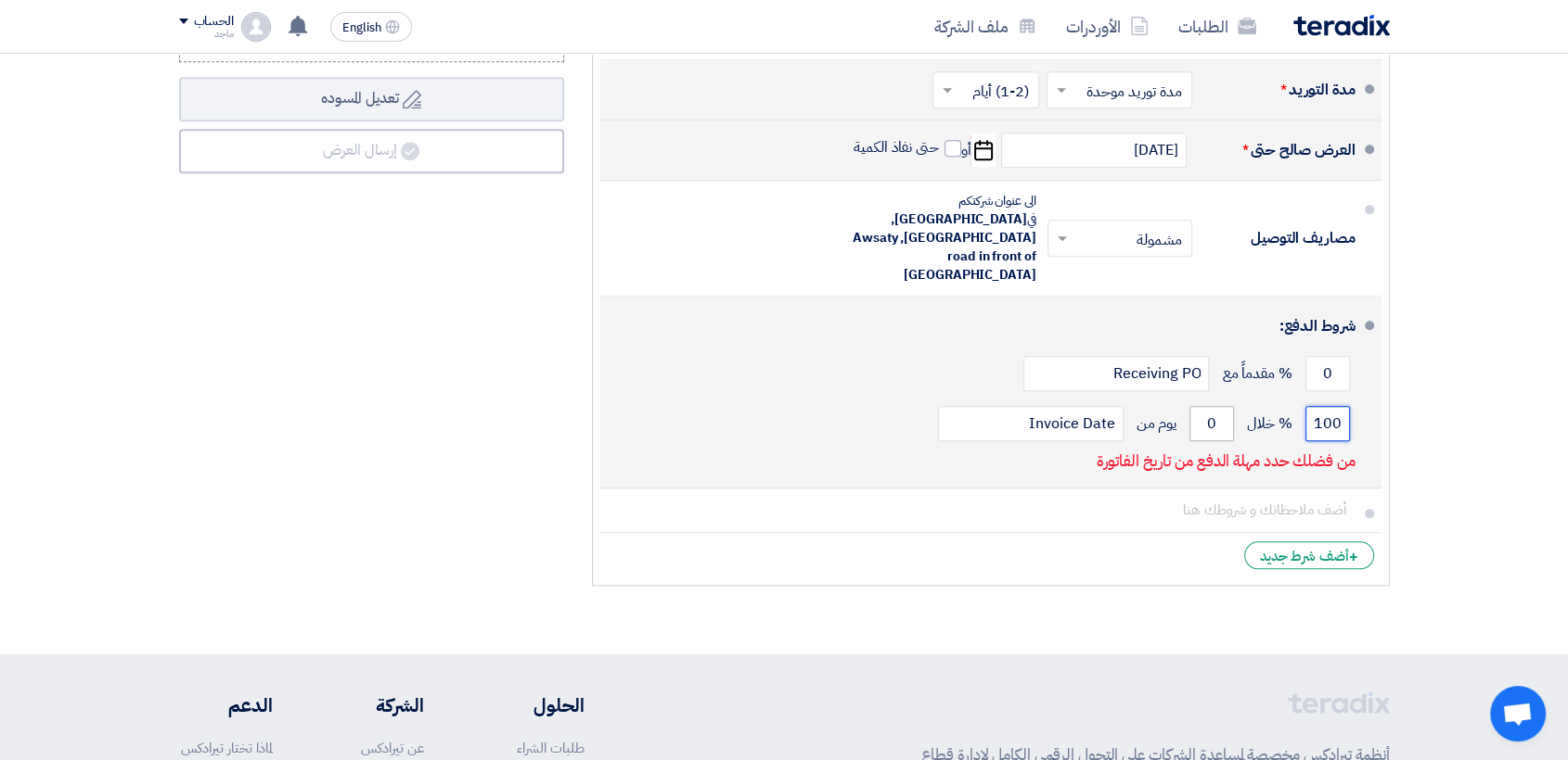
type input "100"
click at [1204, 406] on input "0" at bounding box center [1211, 424] width 44 height 36
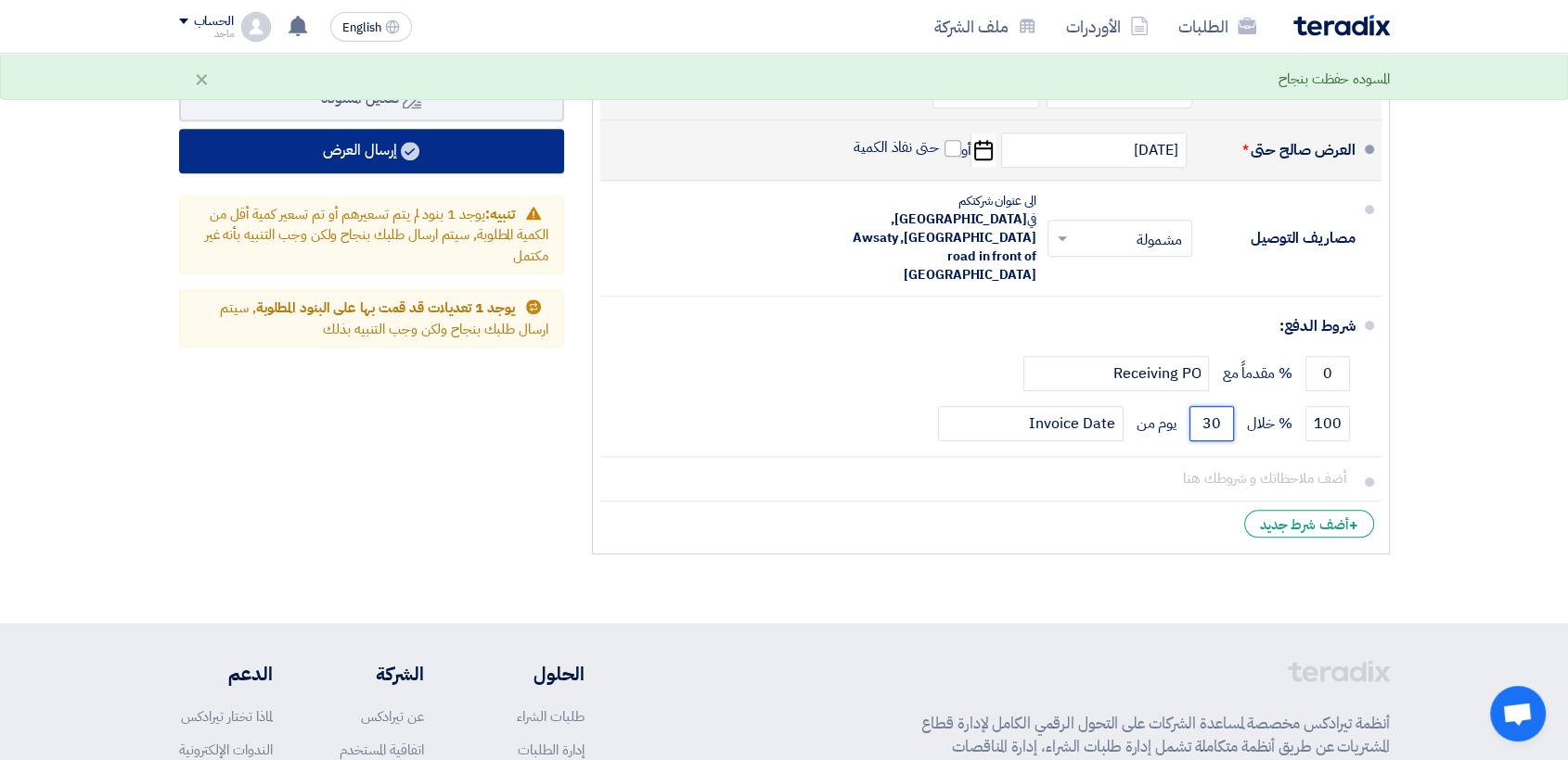
type input "30"
click at [407, 142] on icon at bounding box center [410, 150] width 18 height 18
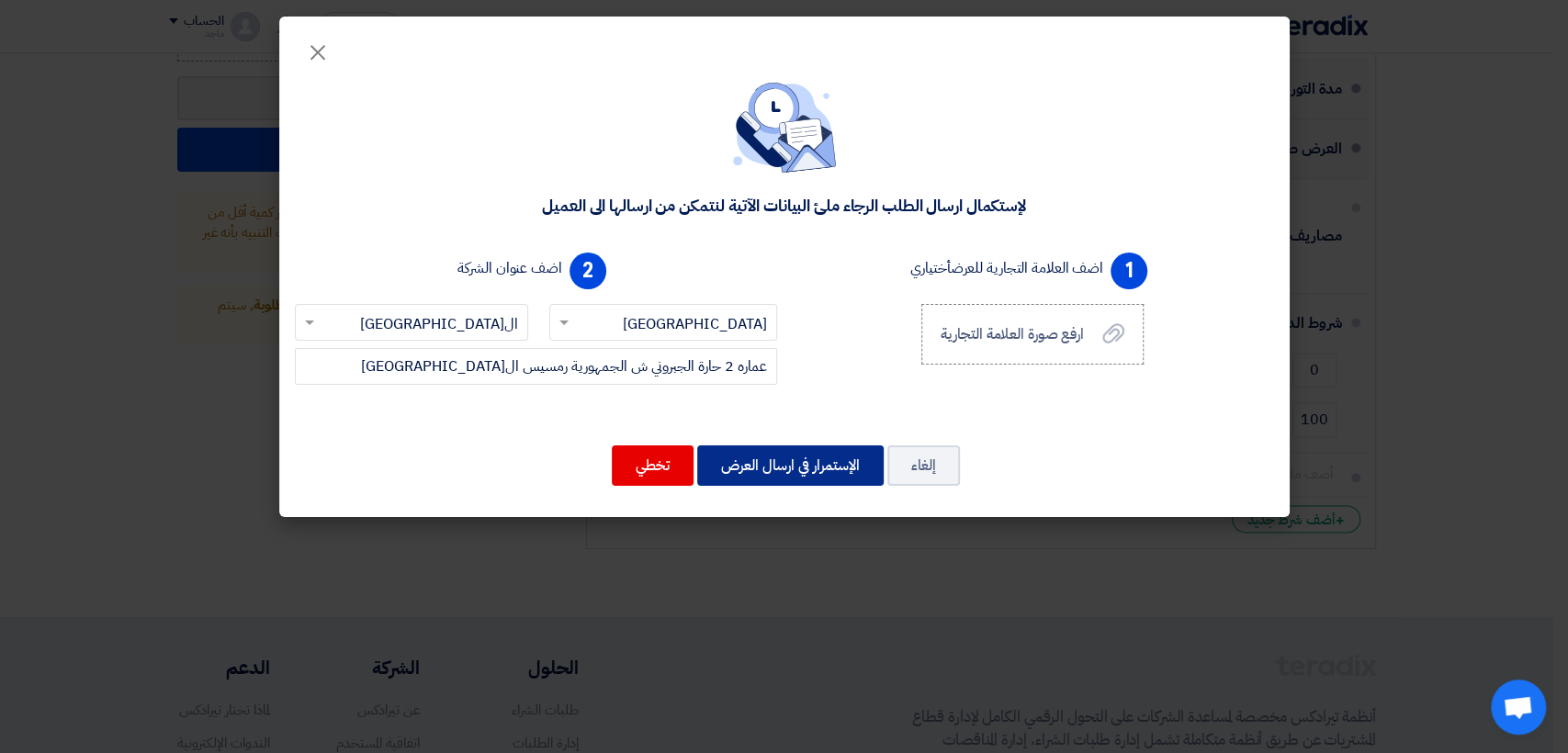
click at [800, 470] on button "الإستمرار في ارسال العرض" at bounding box center [790, 466] width 186 height 40
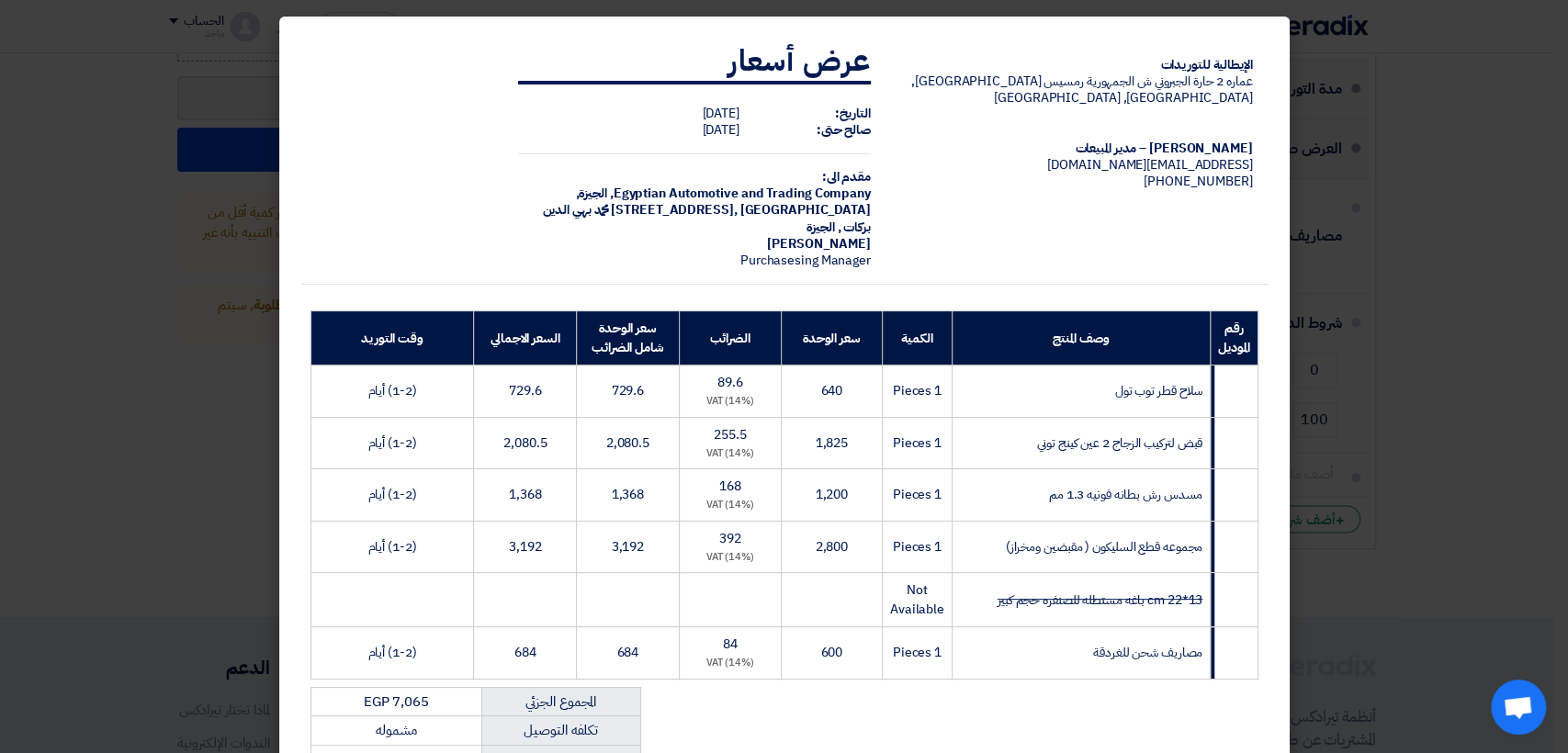
scroll to position [316, 0]
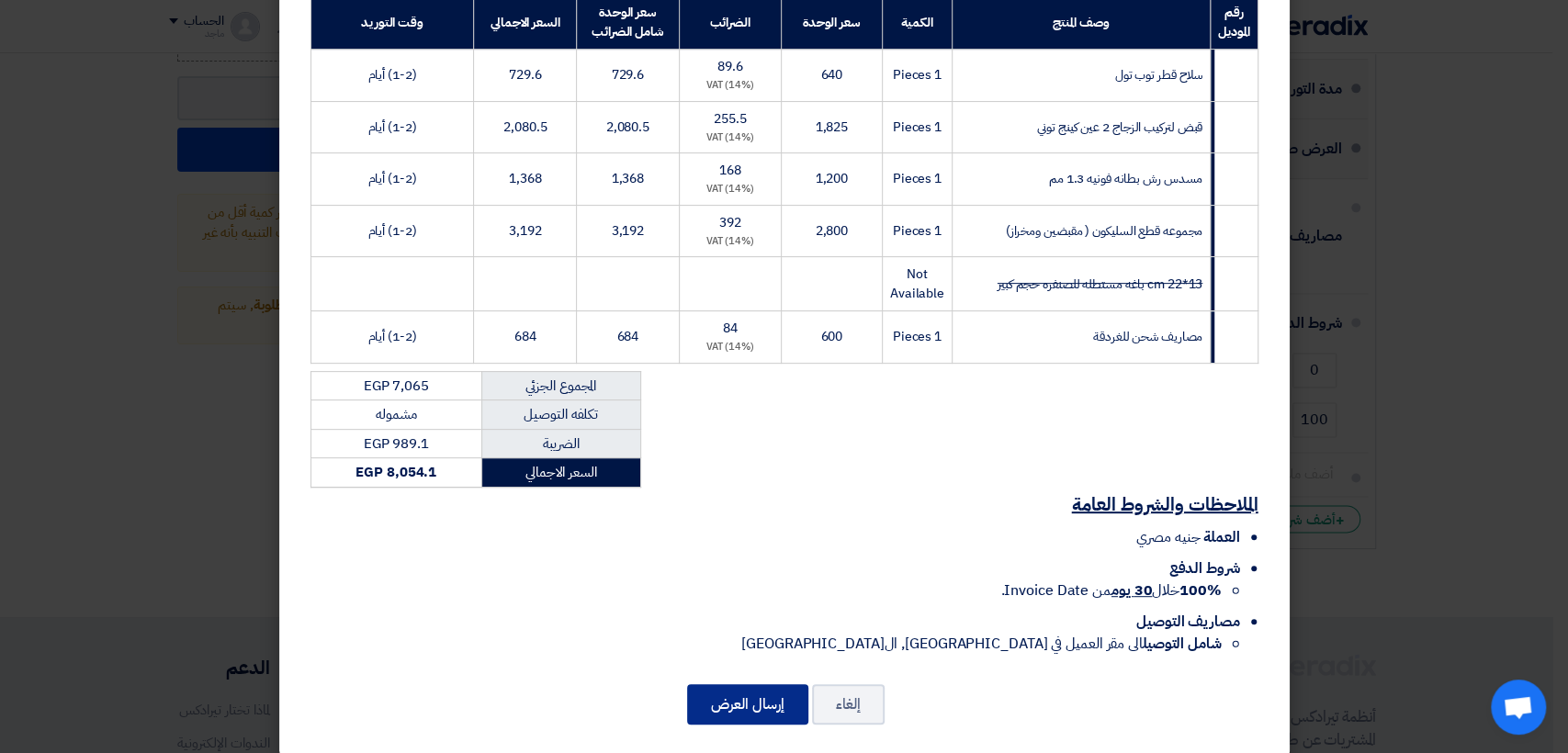
click at [772, 684] on button "إرسال العرض" at bounding box center [747, 704] width 121 height 40
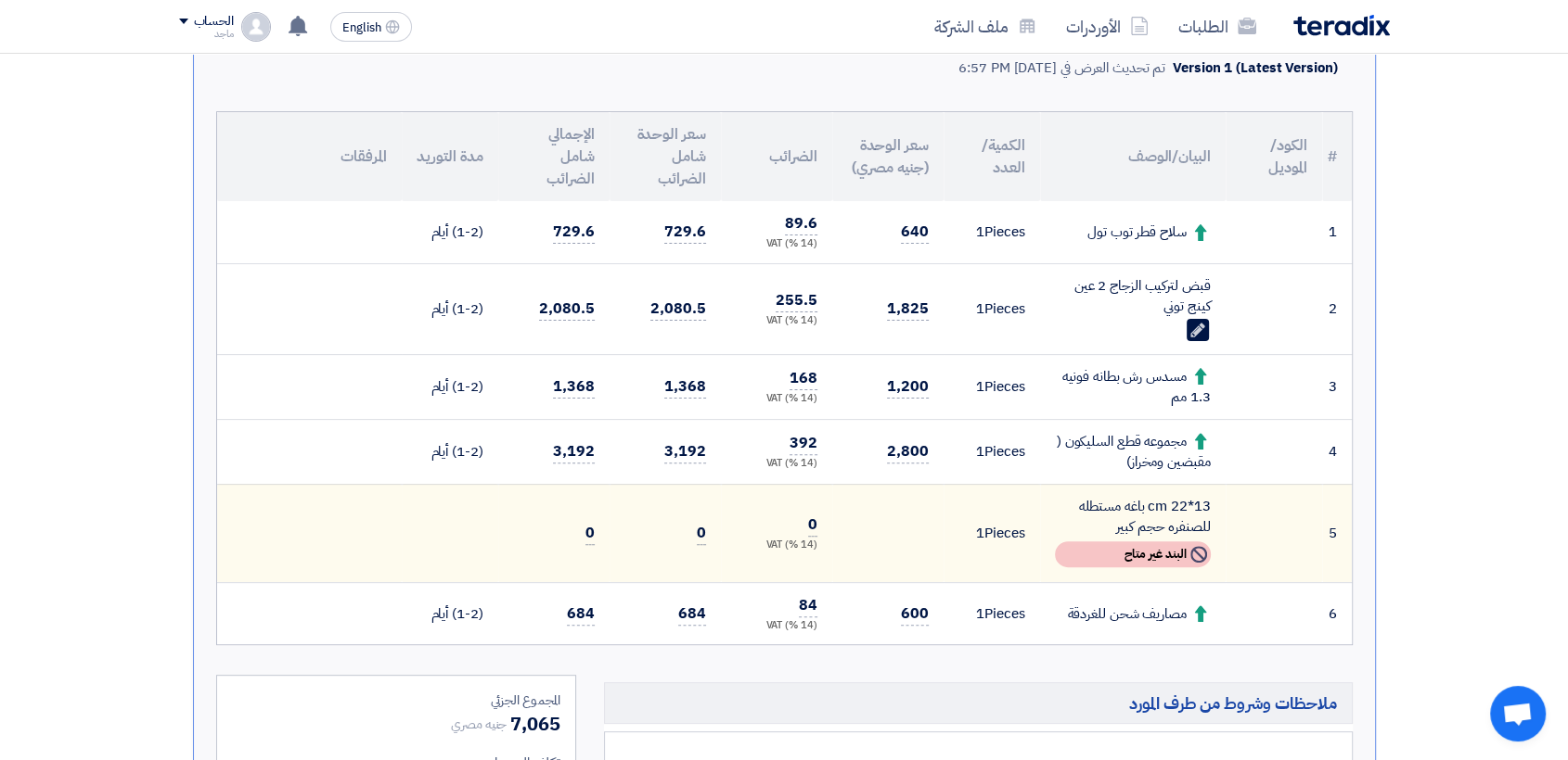
scroll to position [513, 0]
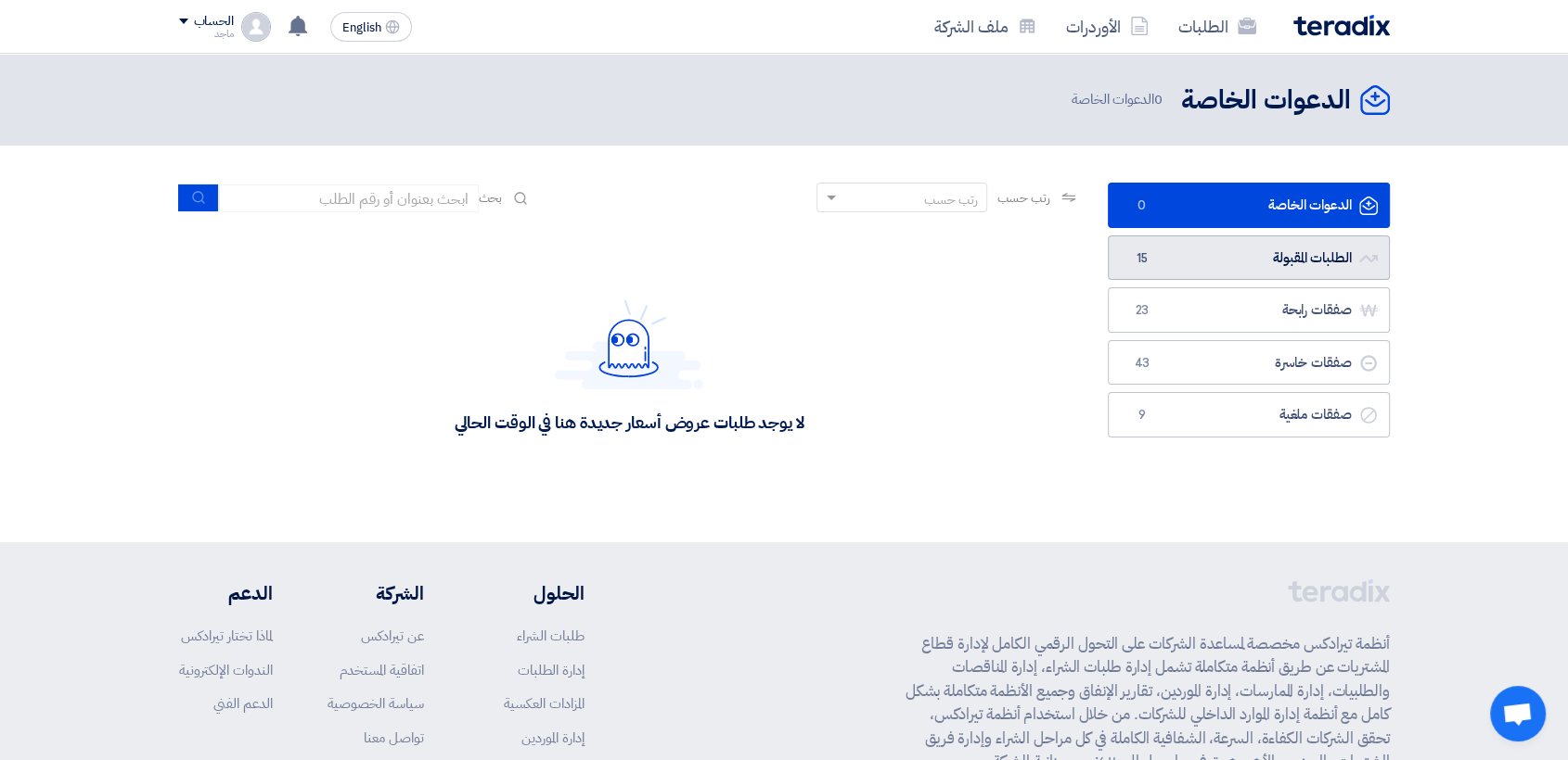
click at [1299, 265] on link "الطلبات المقبولة الطلبات المقبولة 15" at bounding box center [1248, 257] width 282 height 45
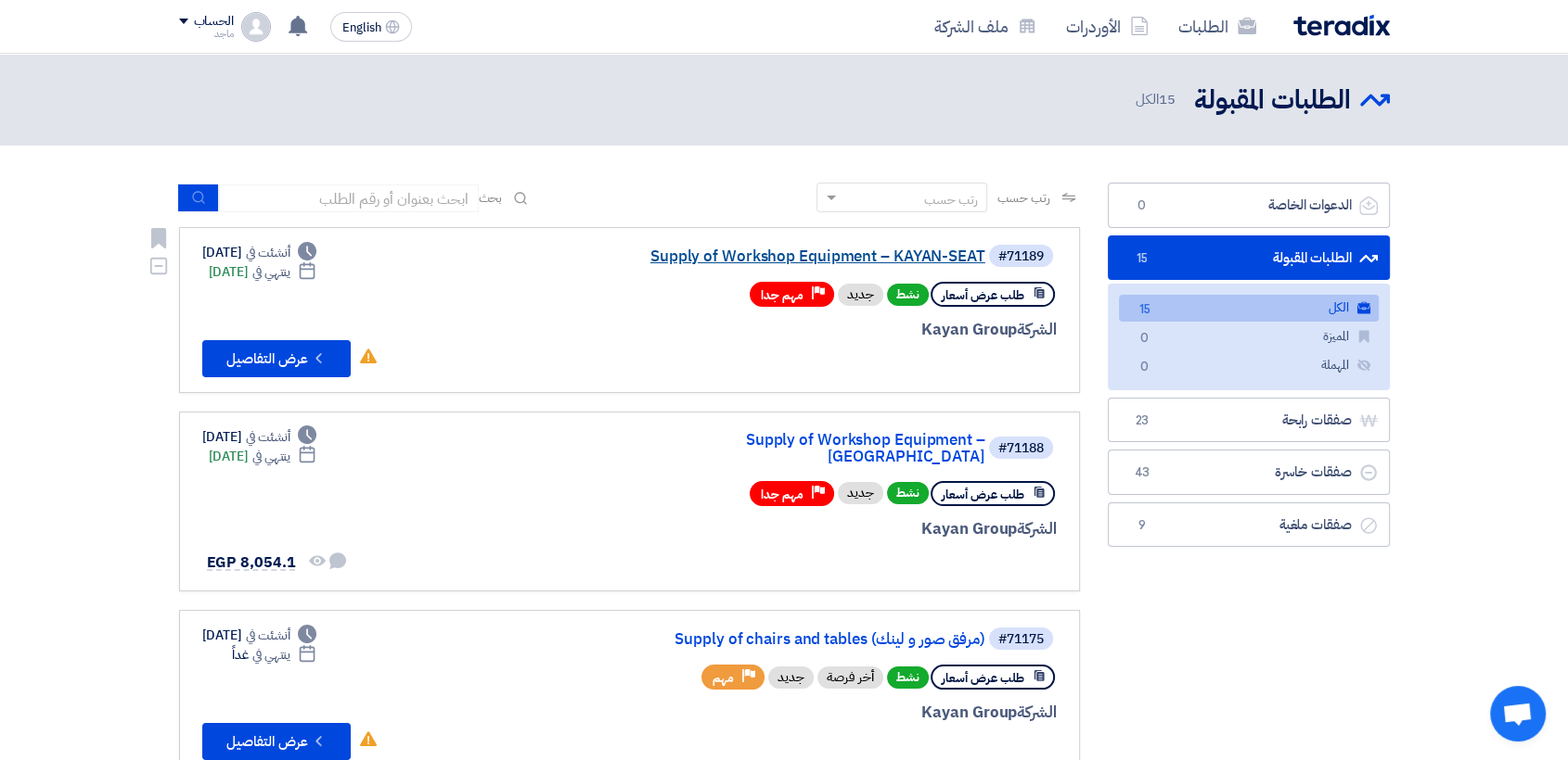
click at [838, 260] on link "Supply of Workshop Equipment – KAYAN-SEAT" at bounding box center [799, 256] width 371 height 16
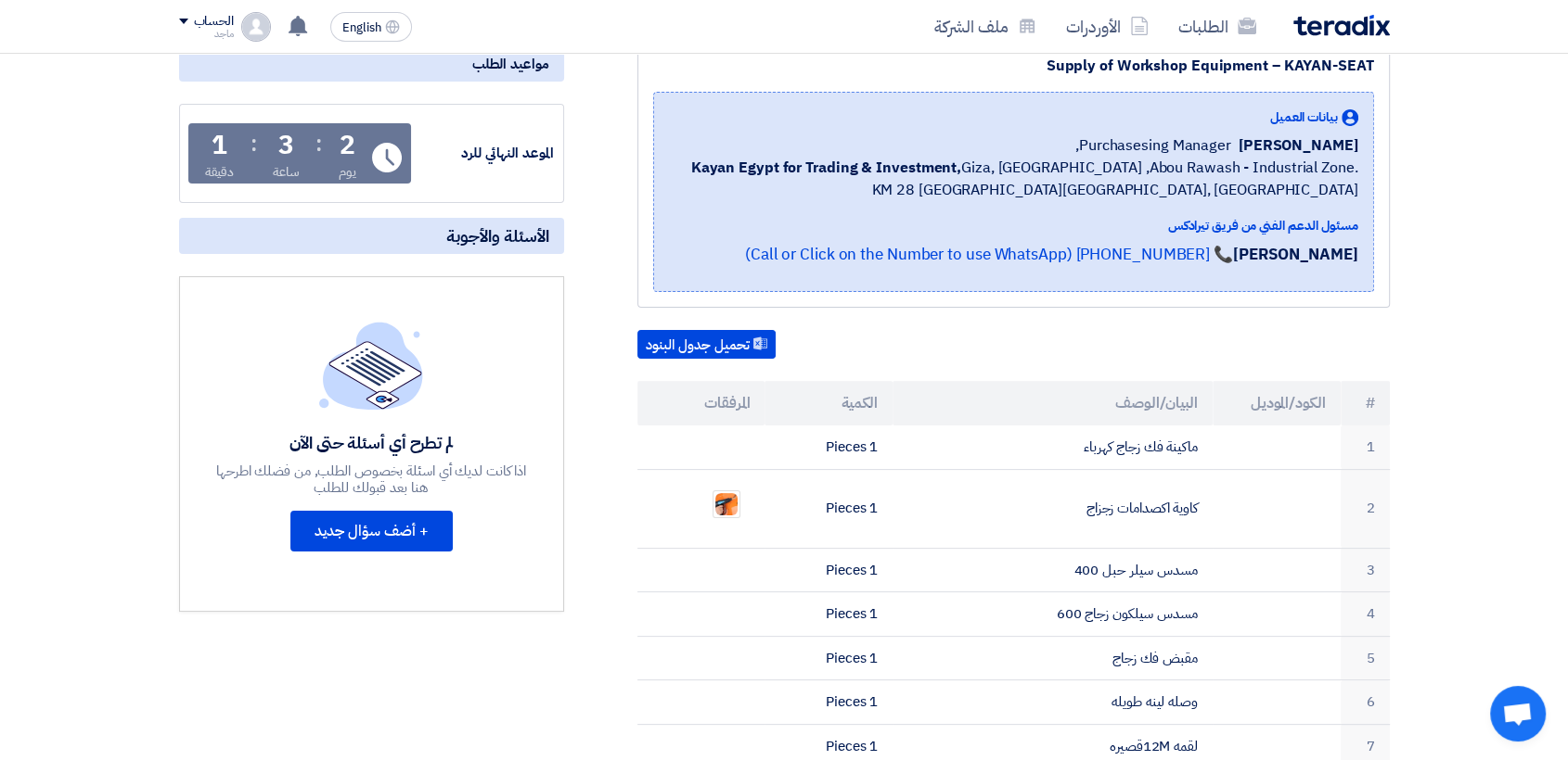
scroll to position [284, 0]
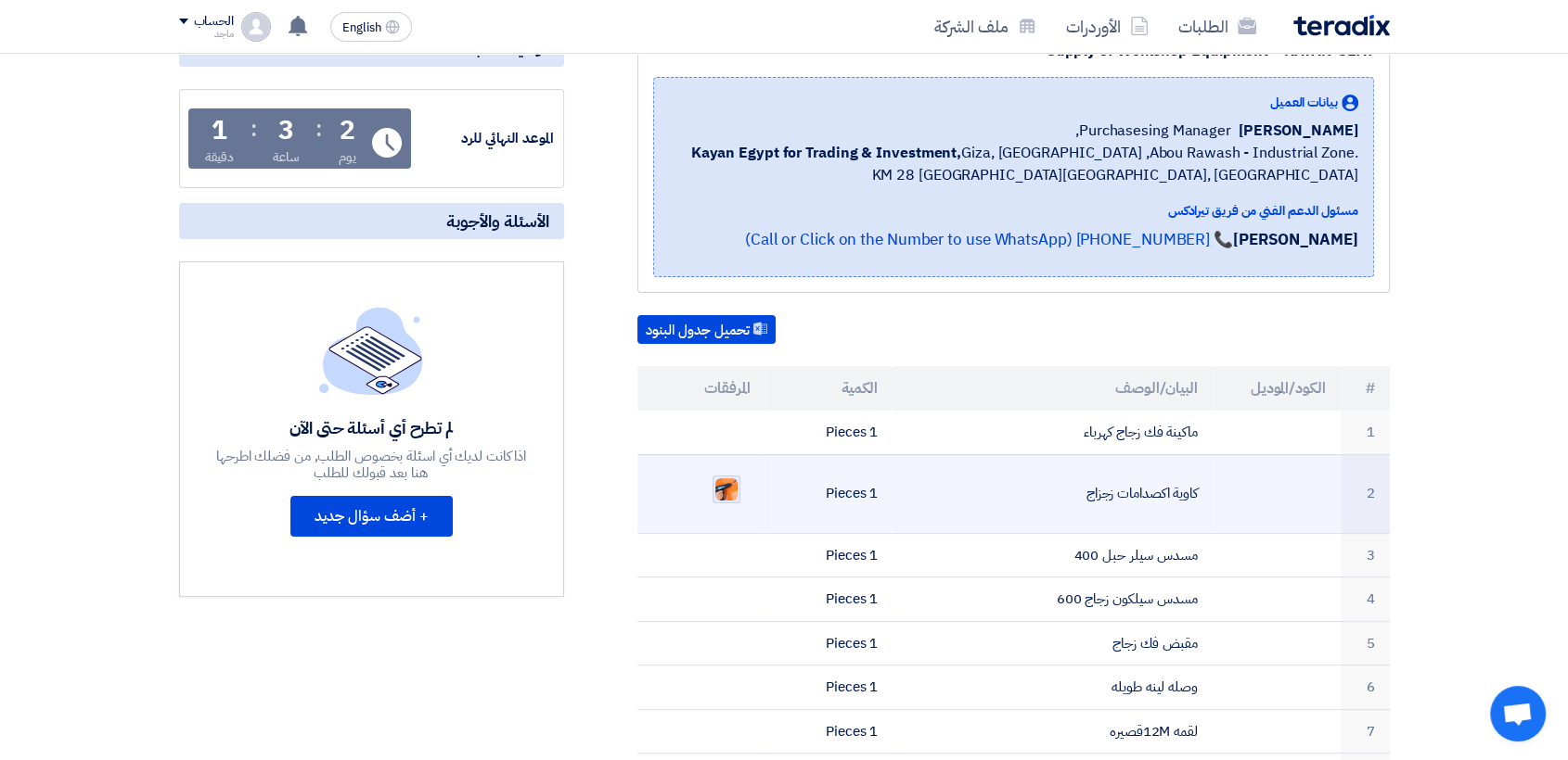
click at [722, 491] on img at bounding box center [726, 489] width 26 height 26
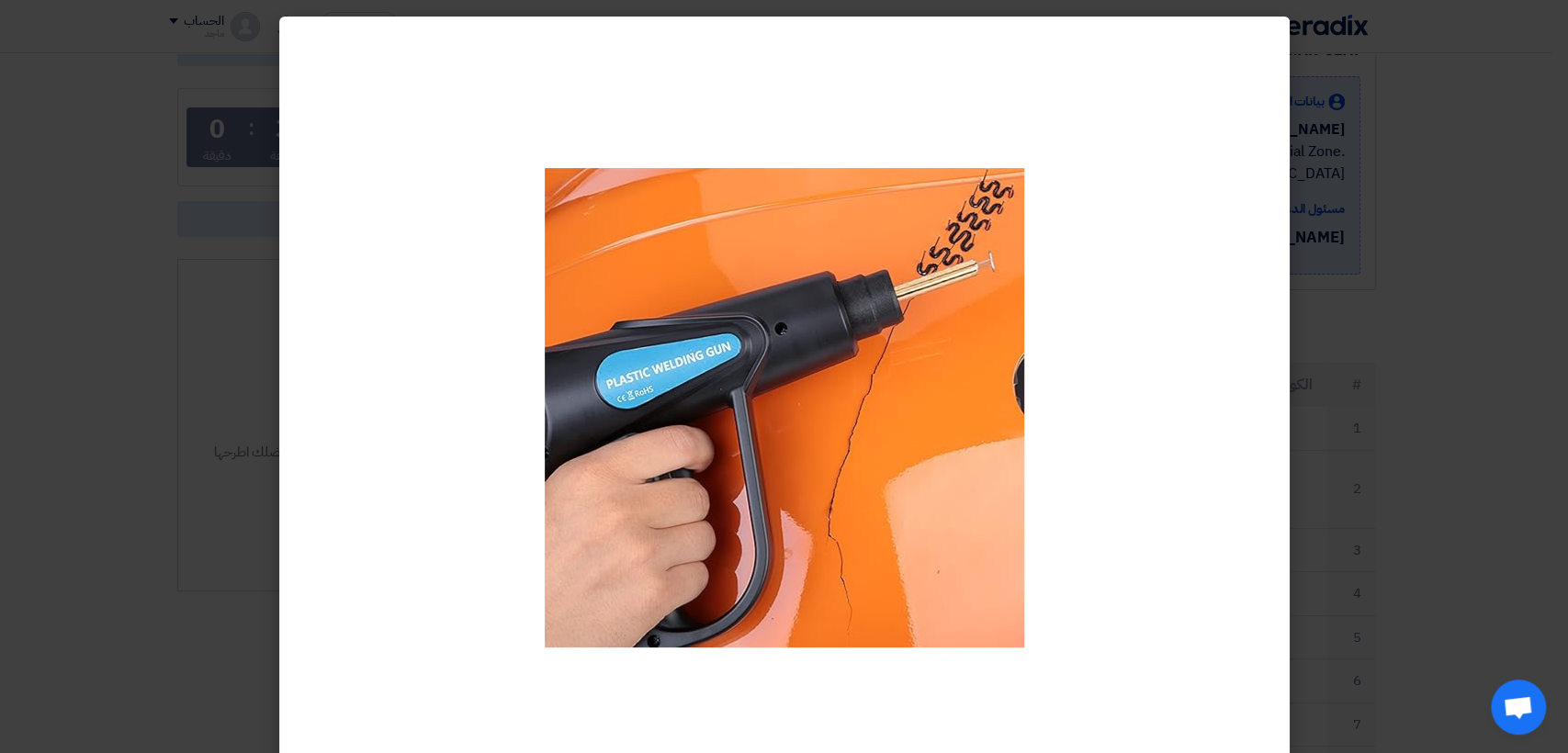
click at [109, 355] on modal-container at bounding box center [784, 376] width 1568 height 753
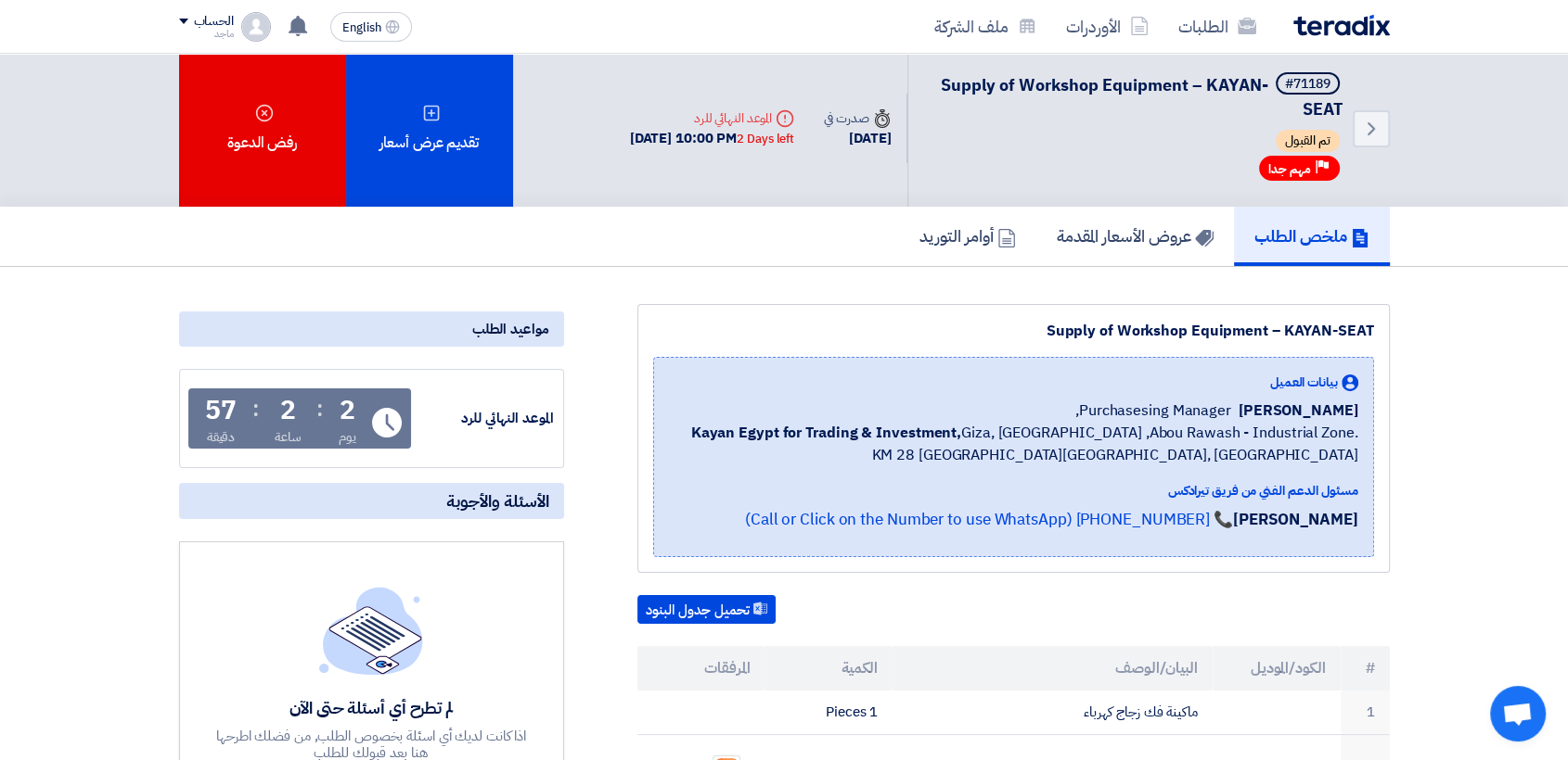
scroll to position [0, 0]
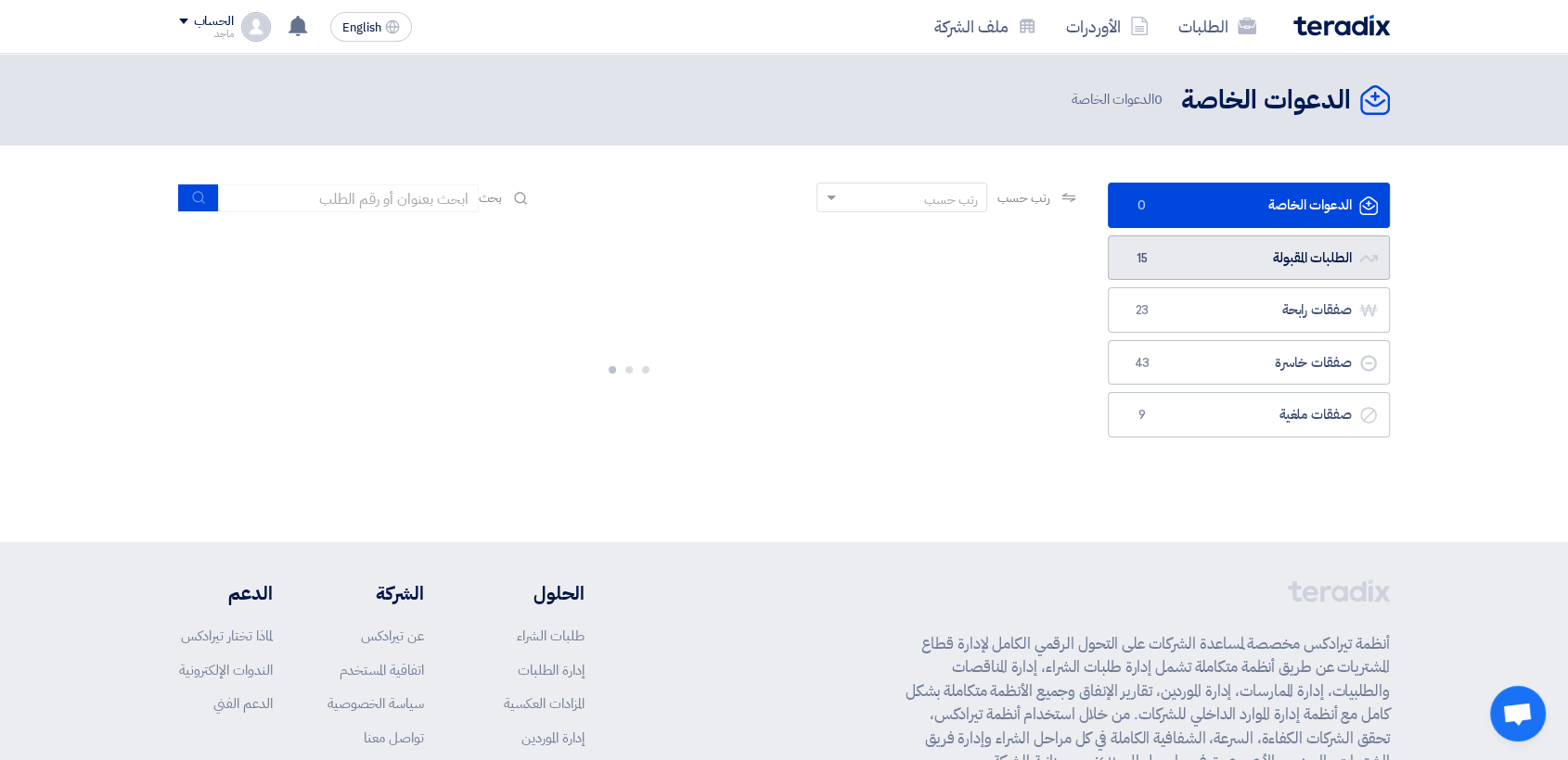
click at [1298, 261] on link "الطلبات المقبولة الطلبات المقبولة 15" at bounding box center [1248, 257] width 282 height 45
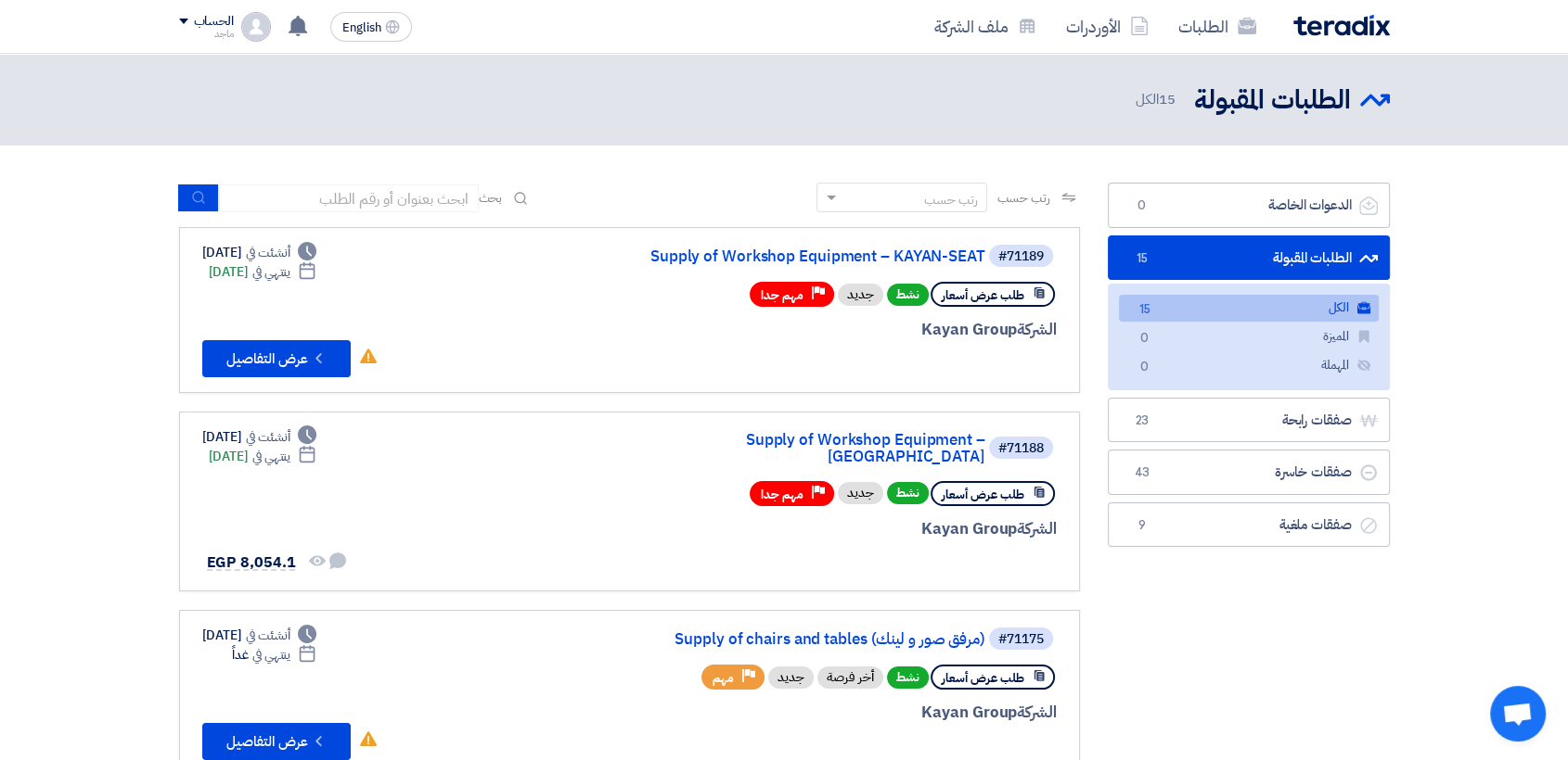
click at [1193, 306] on link "الكل الكل 15" at bounding box center [1249, 308] width 260 height 27
click at [900, 631] on link "Supply of chairs and tables (مرفق صور و لينك)" at bounding box center [799, 639] width 371 height 16
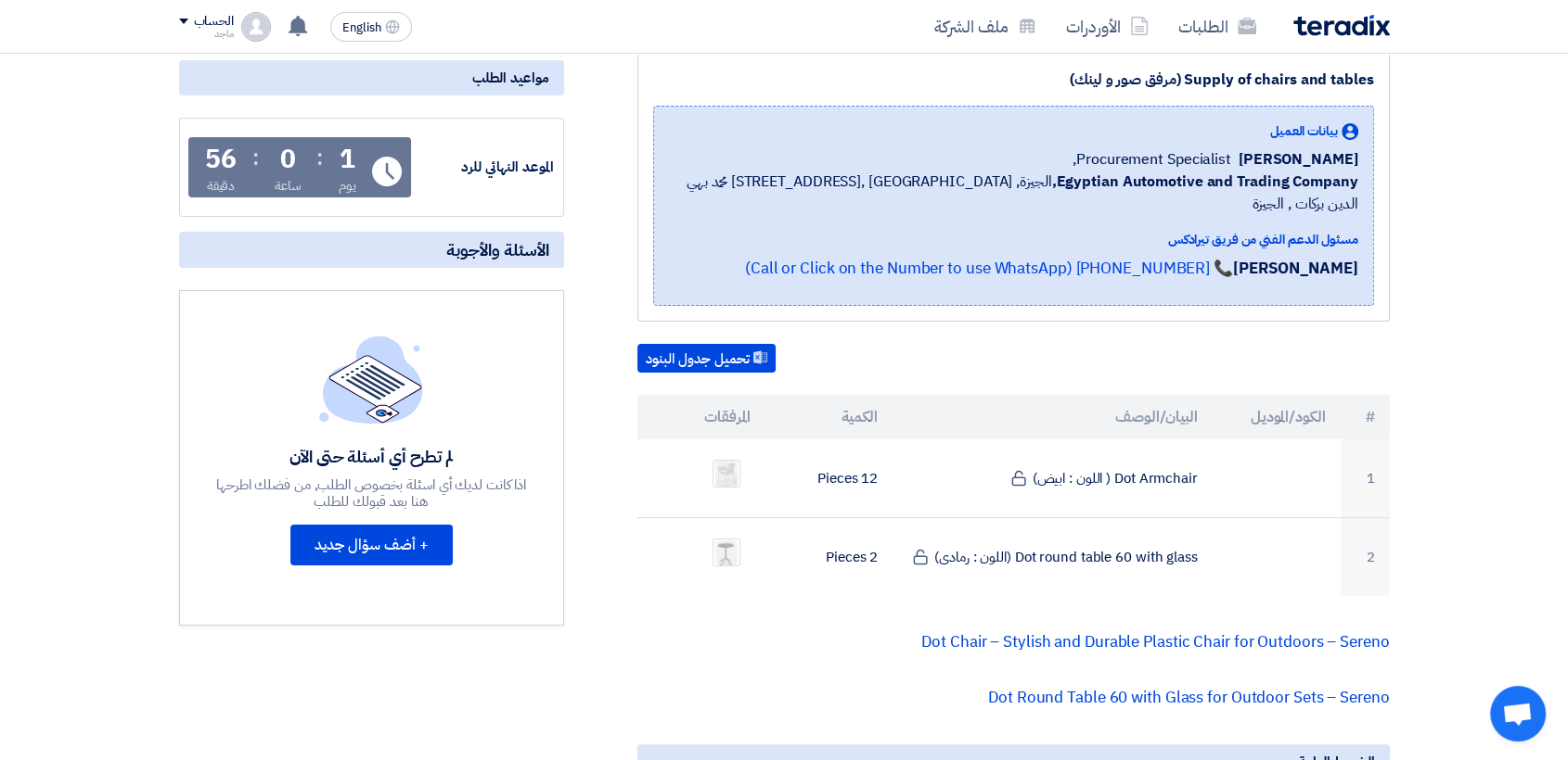
scroll to position [335, 0]
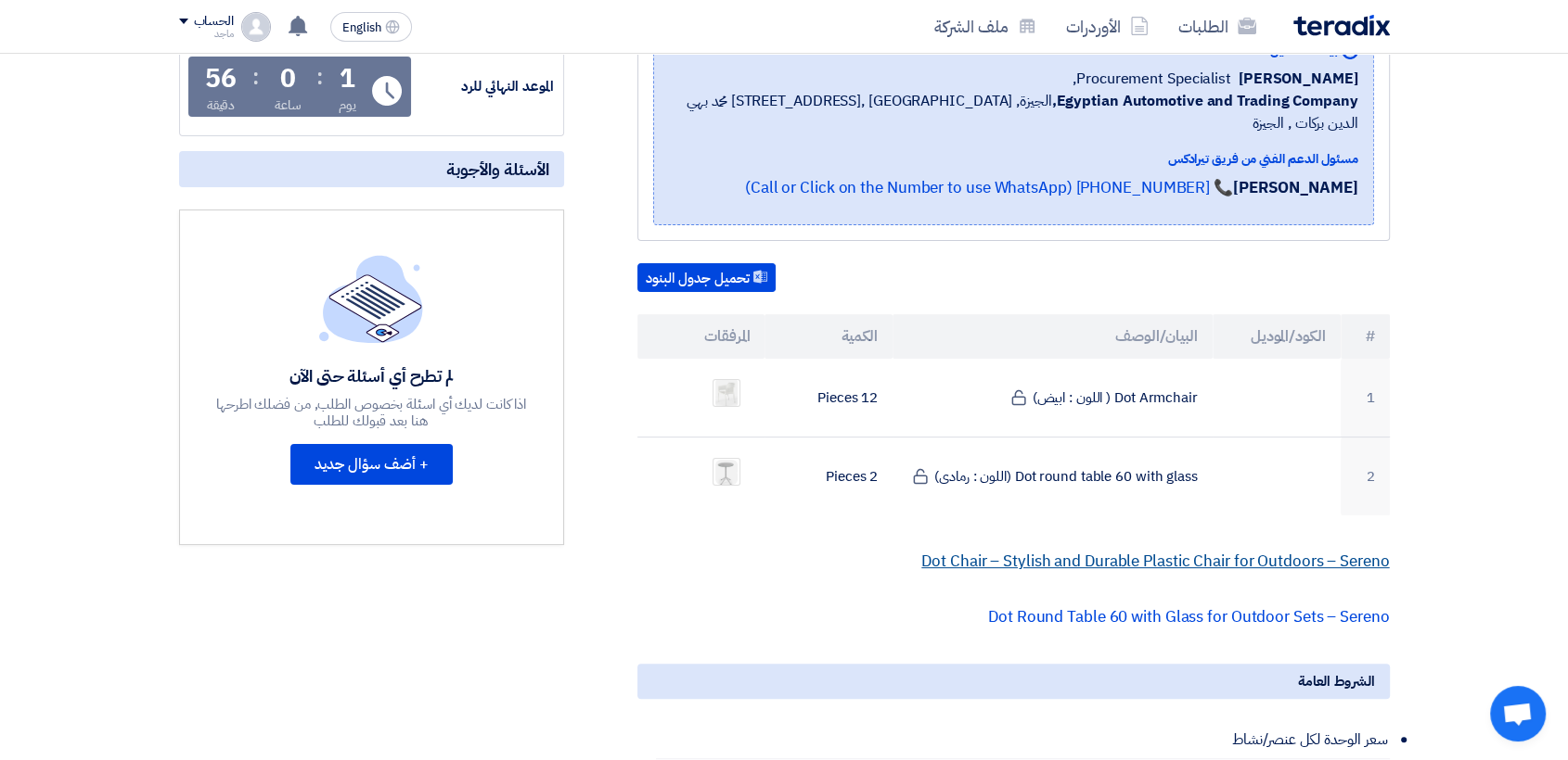
click at [1151, 550] on link "Dot Chair – Stylish and Durable Plastic Chair for Outdoors – Sereno" at bounding box center [1155, 562] width 467 height 23
click at [1051, 550] on link "Dot Chair – Stylish and Durable Plastic Chair for Outdoors – Sereno" at bounding box center [1155, 562] width 467 height 23
click at [1060, 606] on link "Dot Round Table 60 with Glass for Outdoor Sets – Sereno" at bounding box center [1188, 617] width 402 height 23
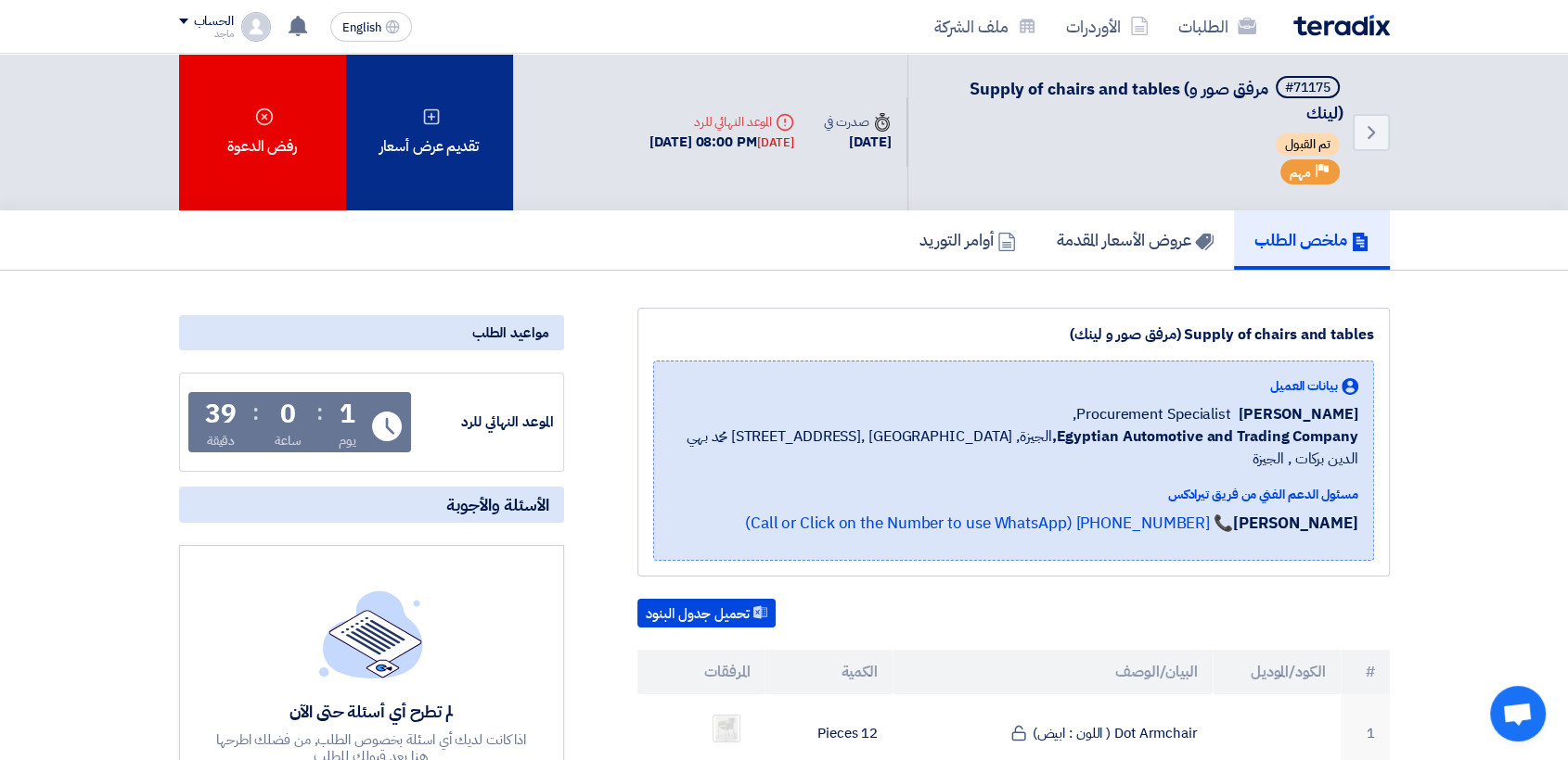
click at [415, 171] on div "تقديم عرض أسعار" at bounding box center [429, 132] width 167 height 157
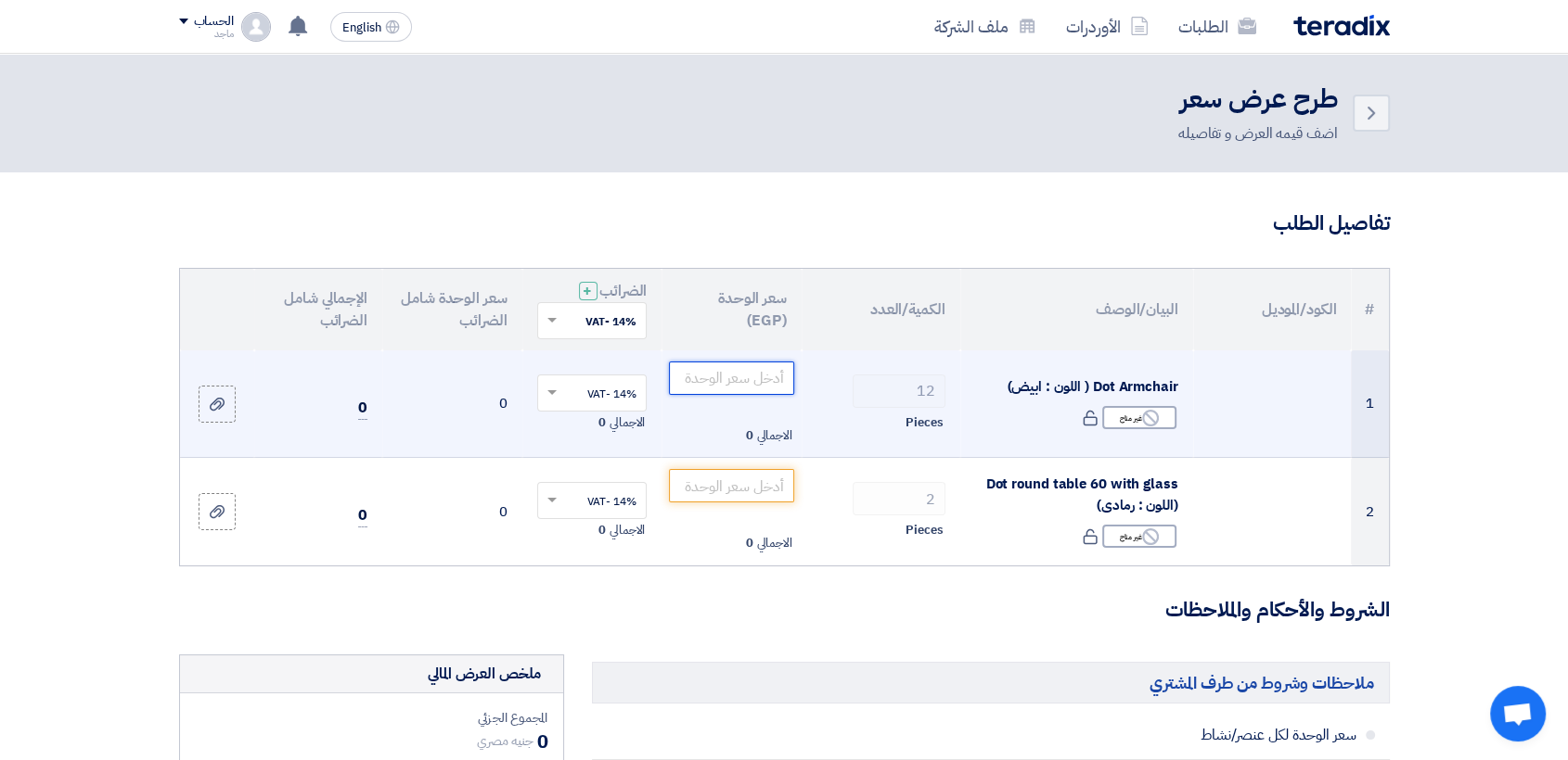
click at [757, 373] on input "number" at bounding box center [731, 378] width 125 height 34
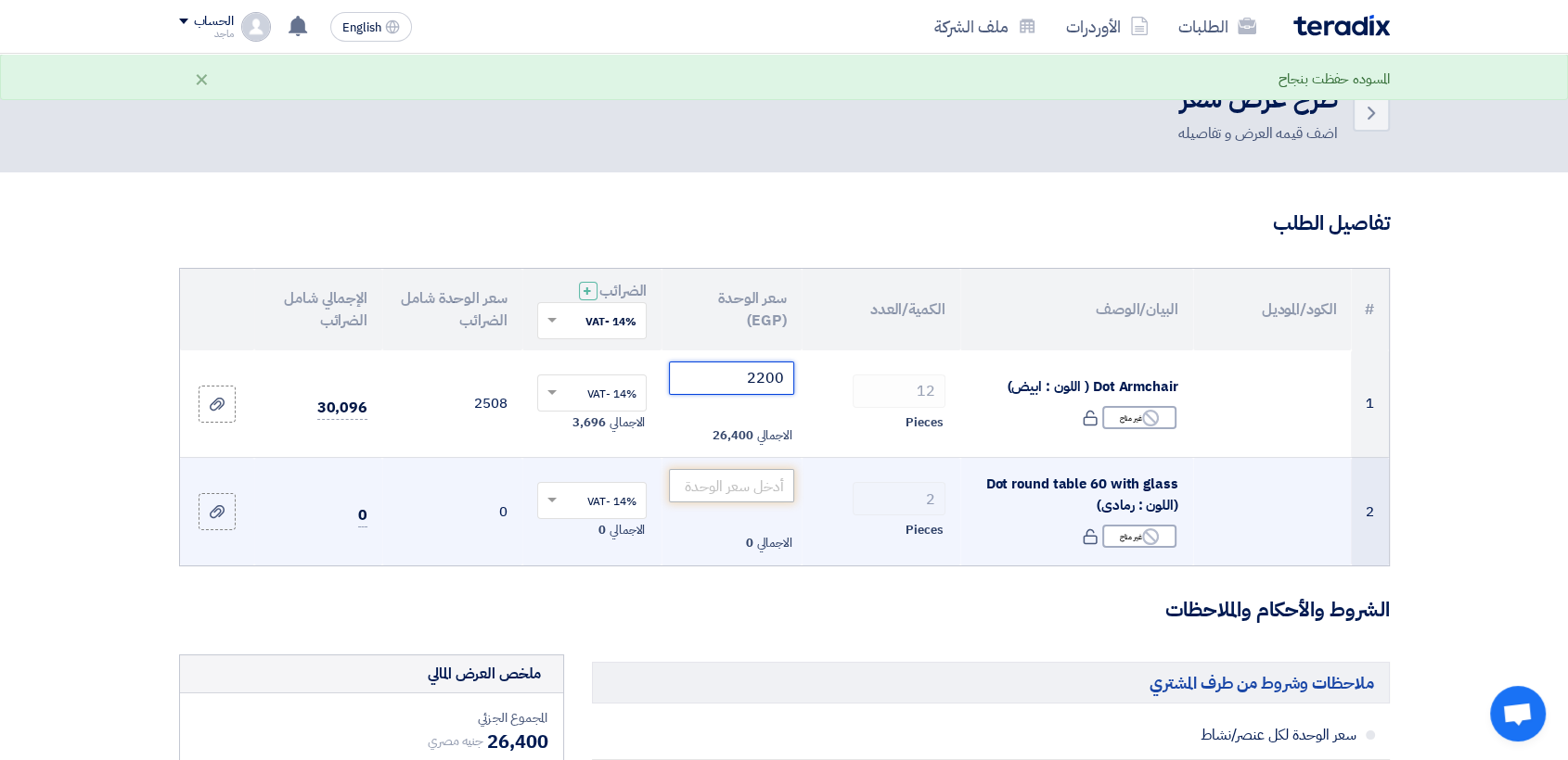
type input "2200"
click at [714, 484] on input "number" at bounding box center [731, 485] width 125 height 34
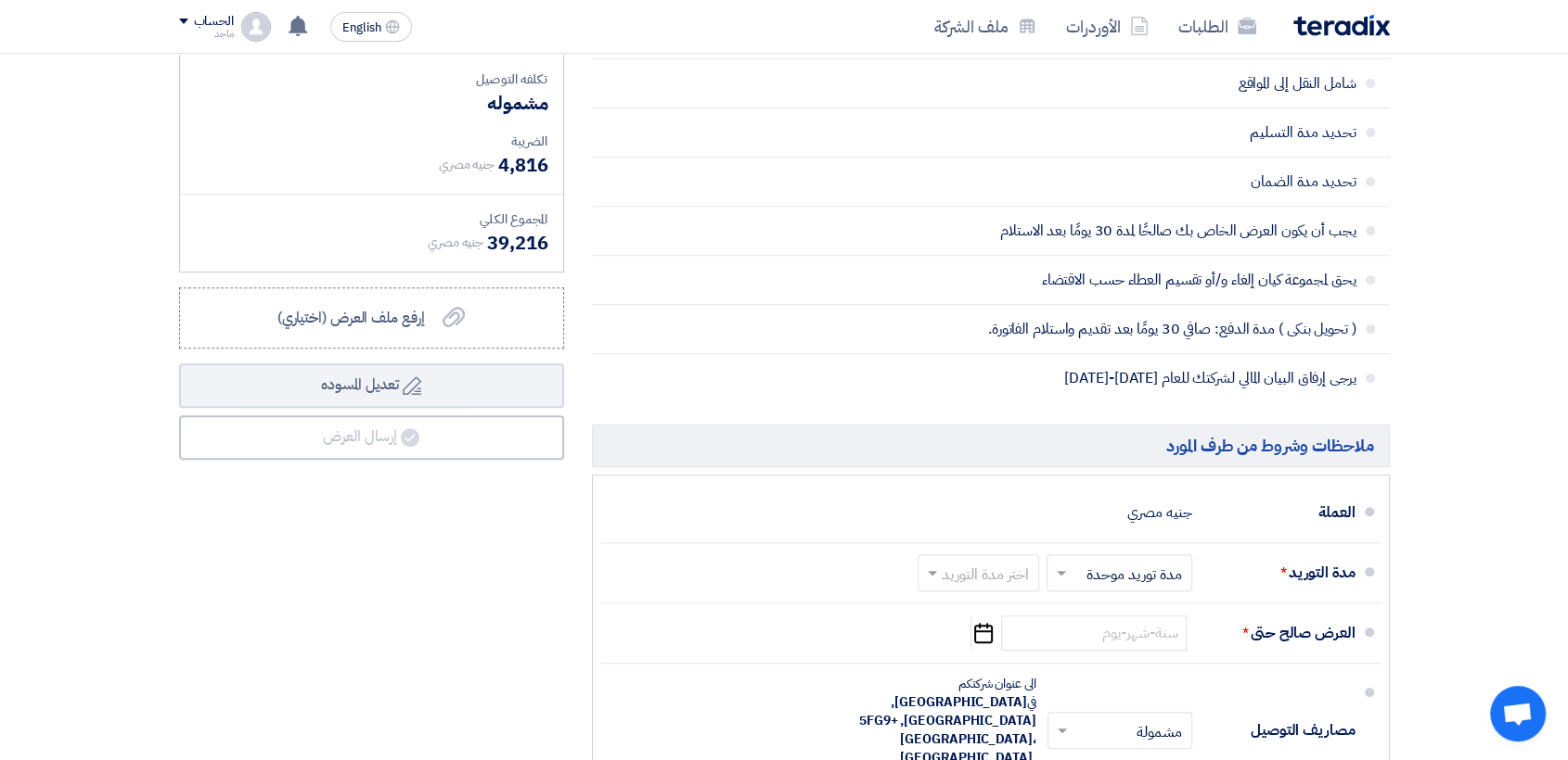
scroll to position [734, 0]
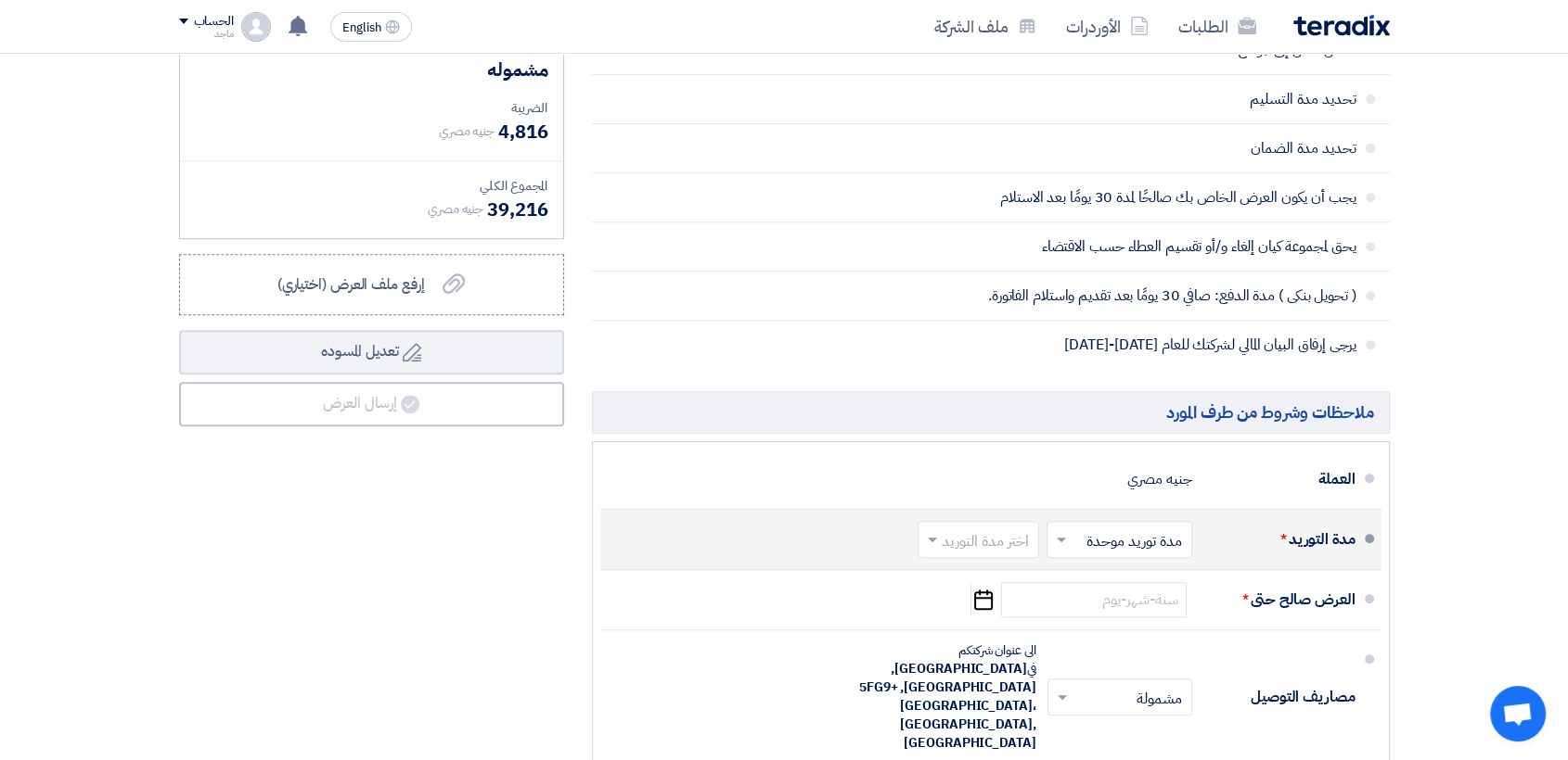
type input "4000"
click at [1007, 536] on input "text" at bounding box center [974, 541] width 112 height 27
click at [1006, 304] on span "(1-2) أيام" at bounding box center [1004, 309] width 57 height 22
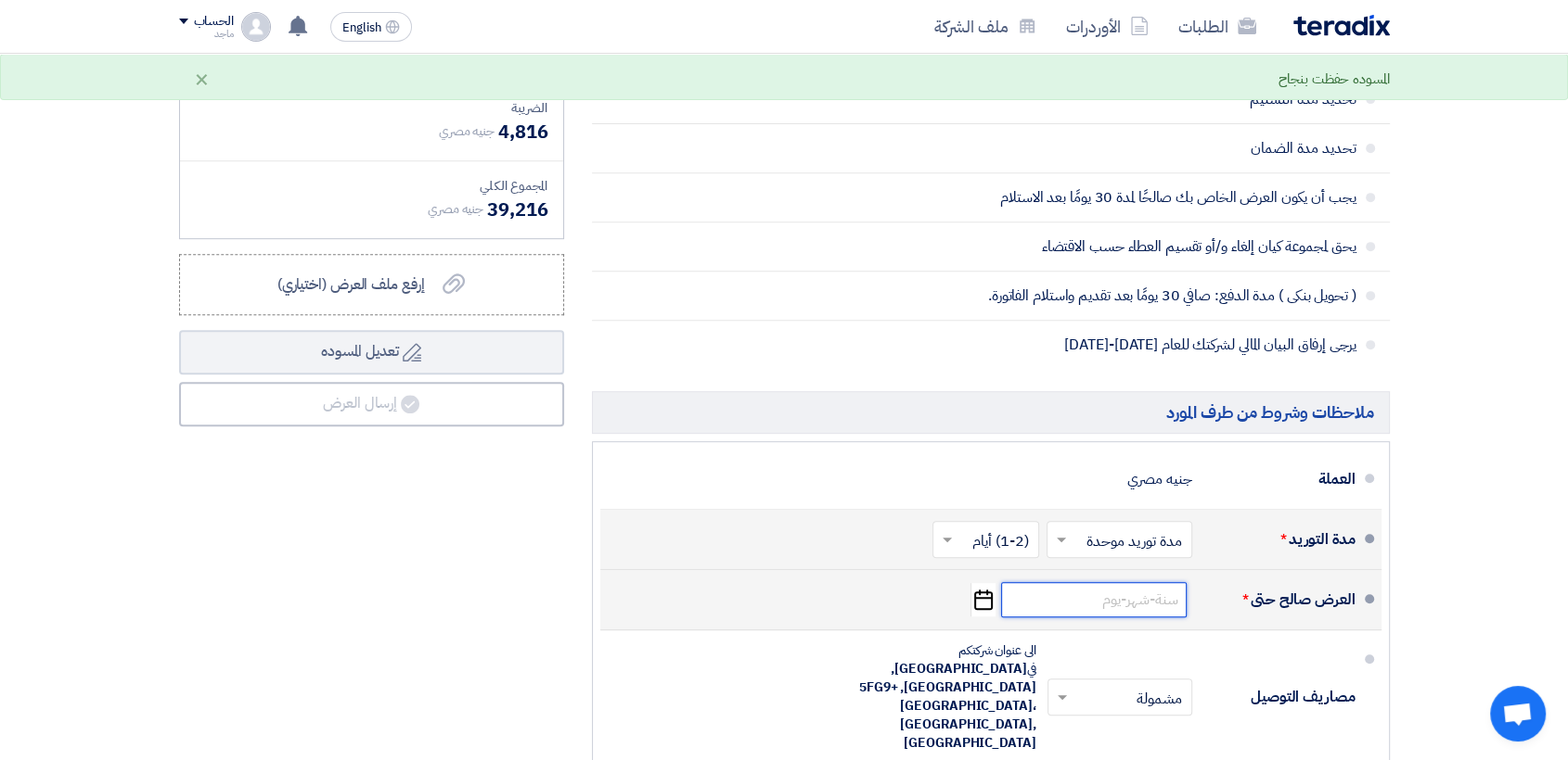
click at [1137, 606] on input at bounding box center [1094, 599] width 186 height 36
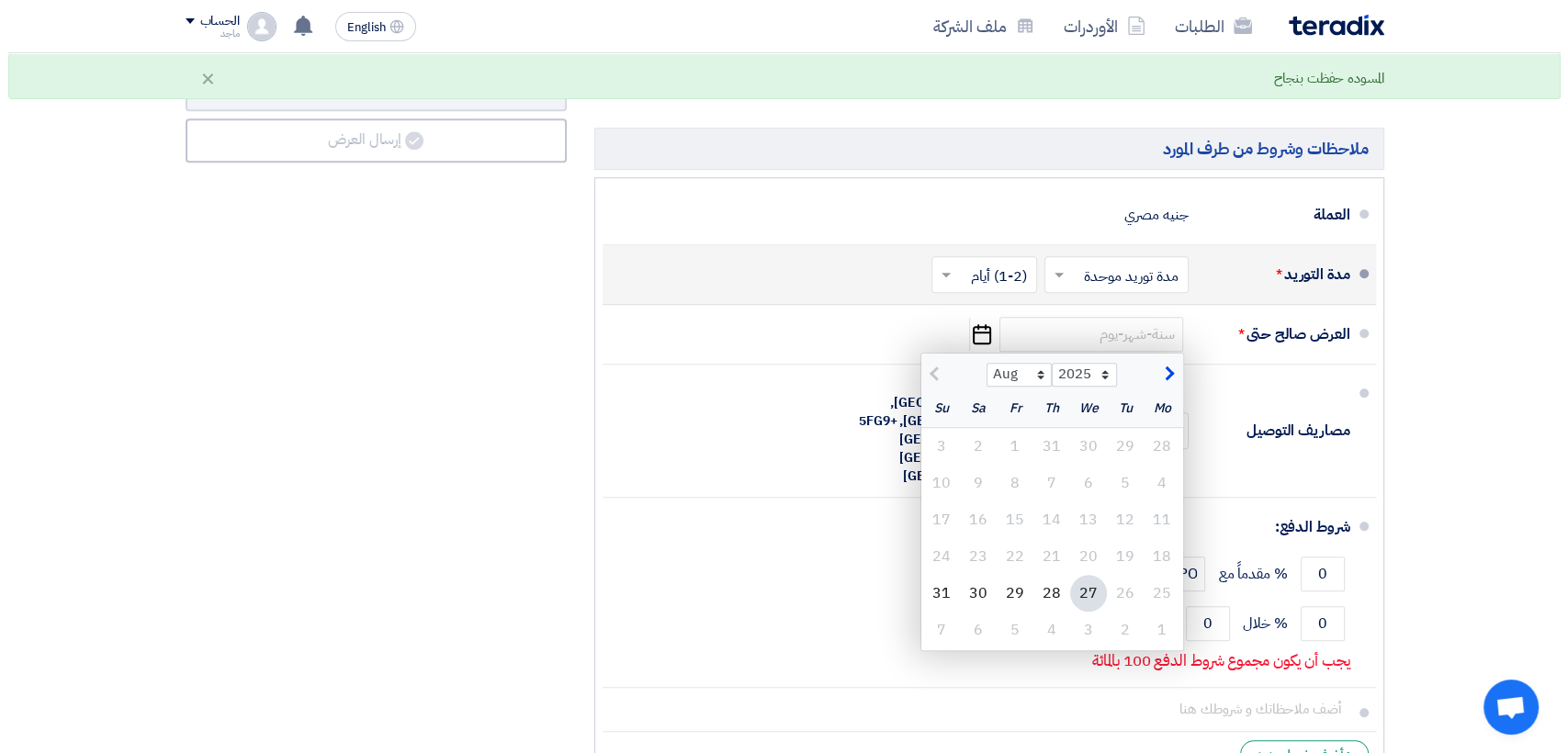
scroll to position [1015, 0]
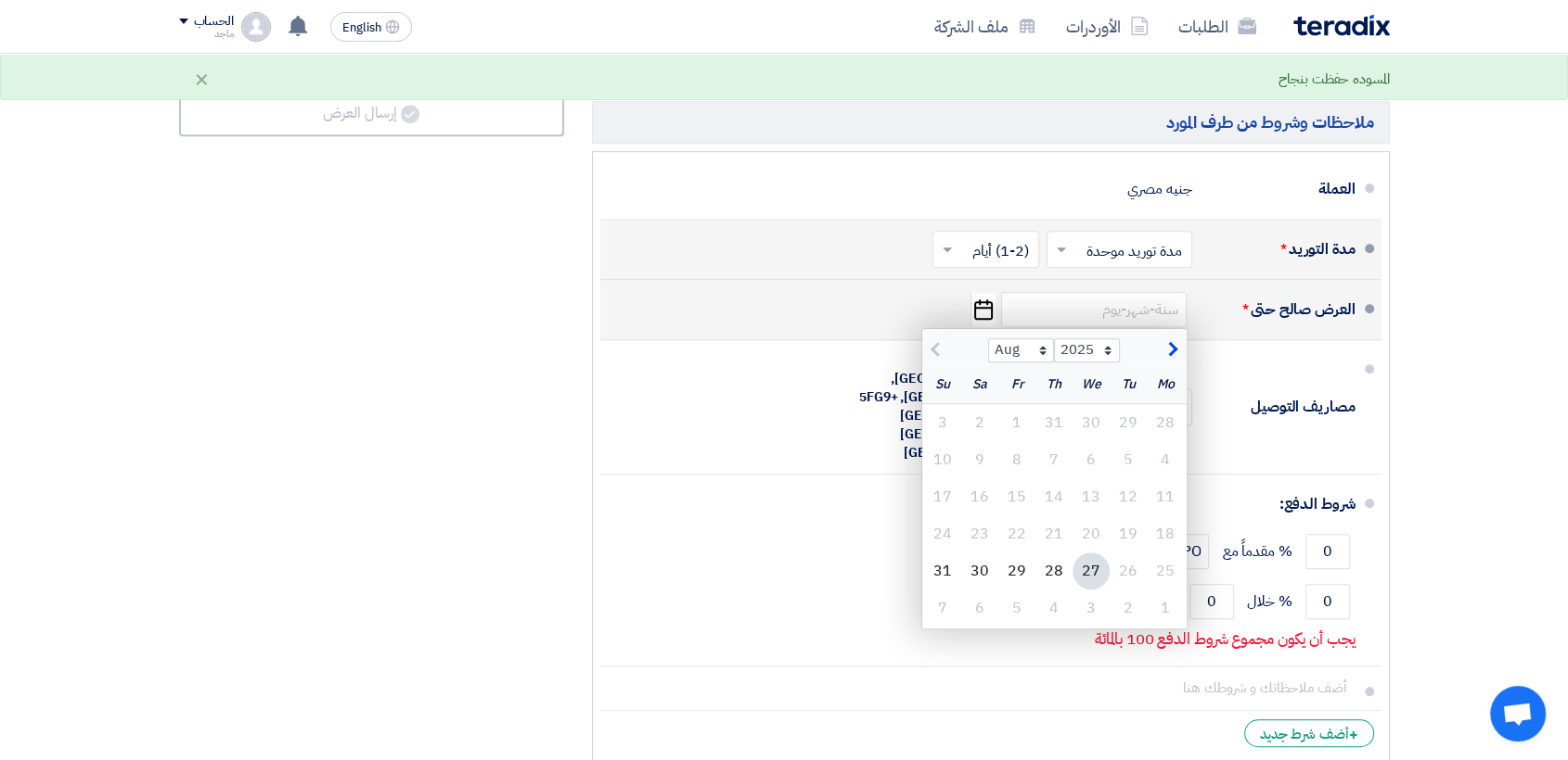
click at [1096, 566] on div "27" at bounding box center [1091, 571] width 38 height 38
type input "[DATE]"
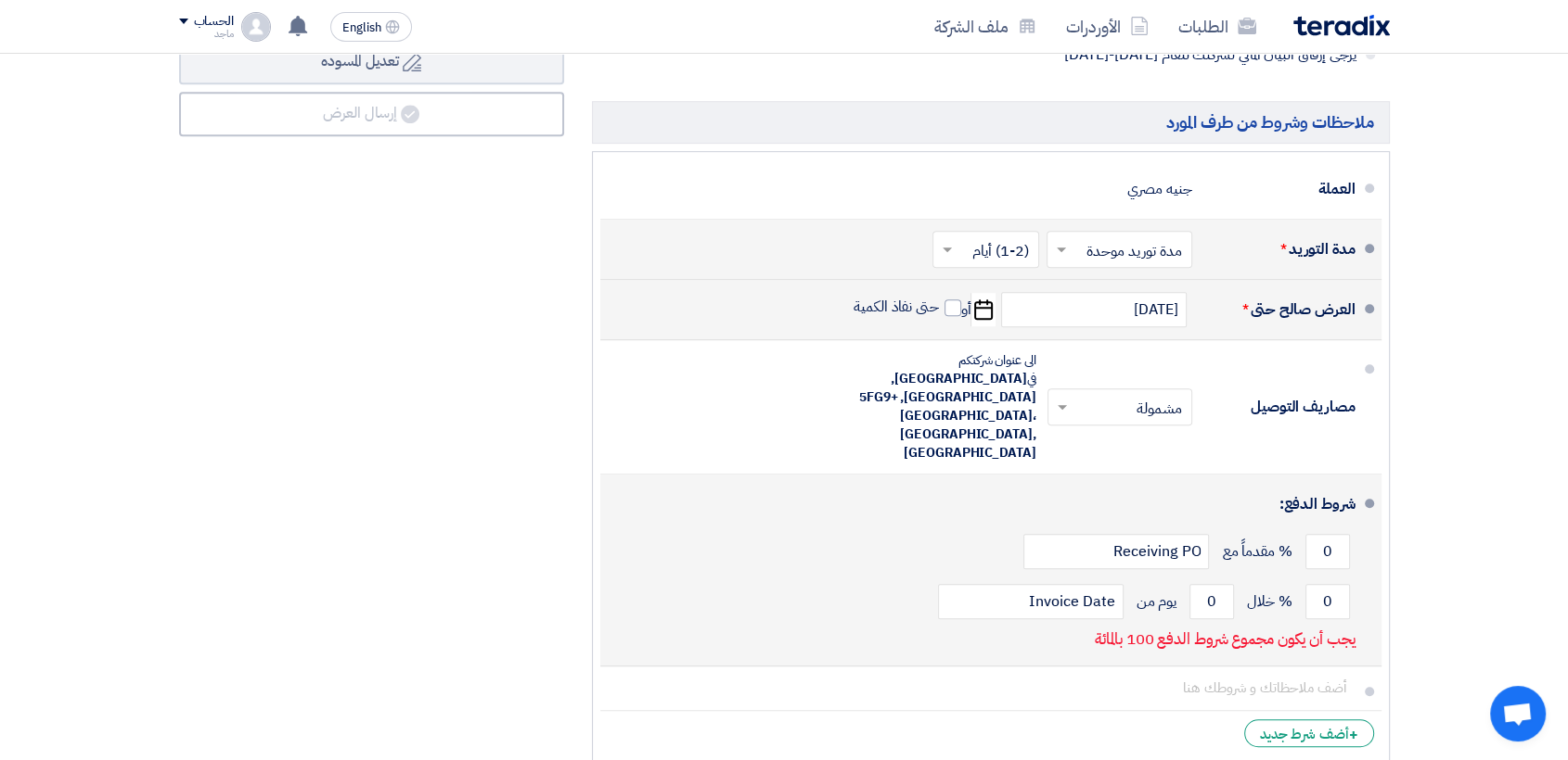
click at [1302, 577] on div "0 % خلال 0 يوم من Invoice Date" at bounding box center [985, 602] width 740 height 50
click at [1314, 584] on input "0" at bounding box center [1327, 601] width 44 height 36
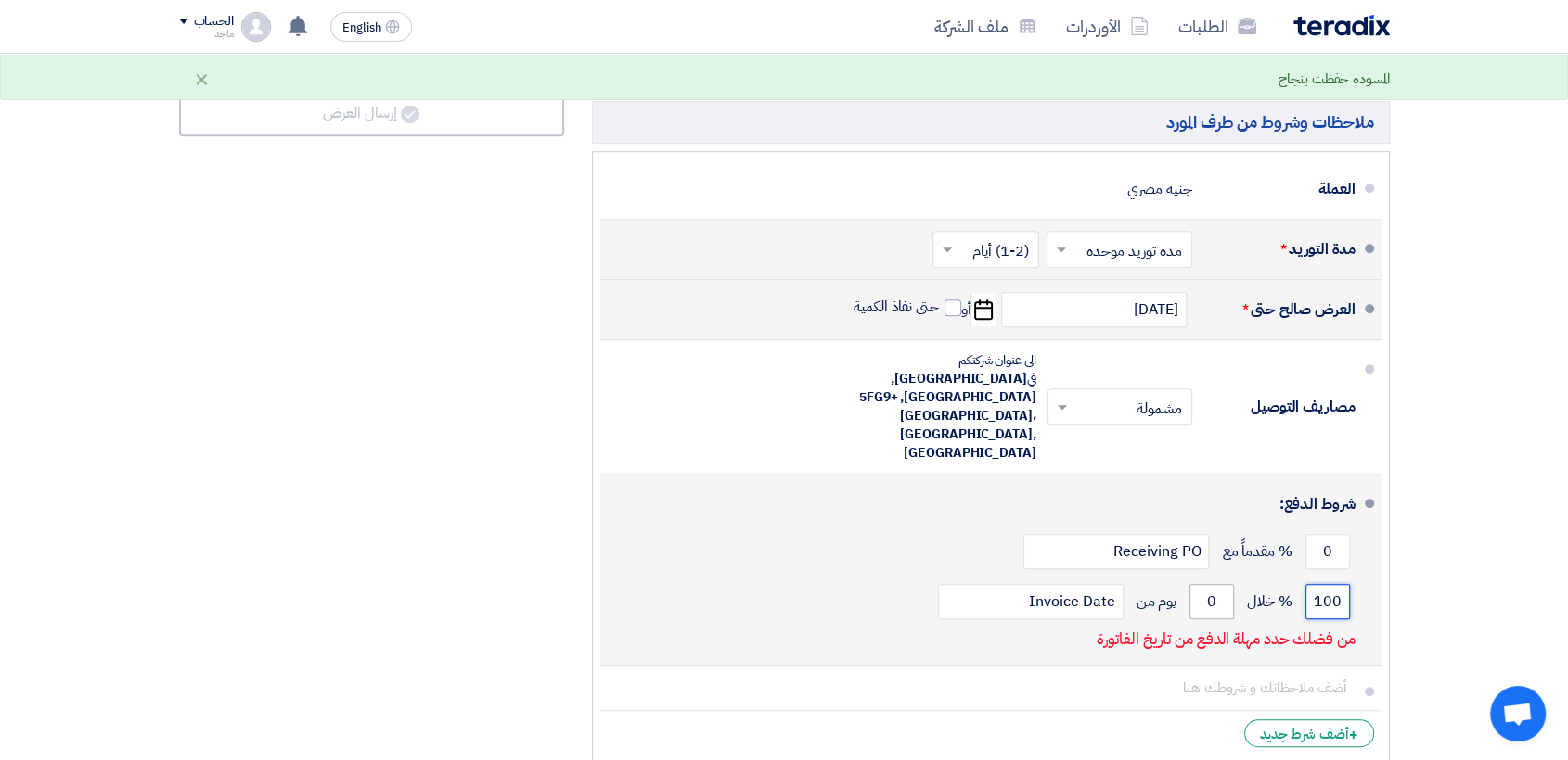
type input "100"
click at [1190, 584] on input "0" at bounding box center [1211, 601] width 44 height 36
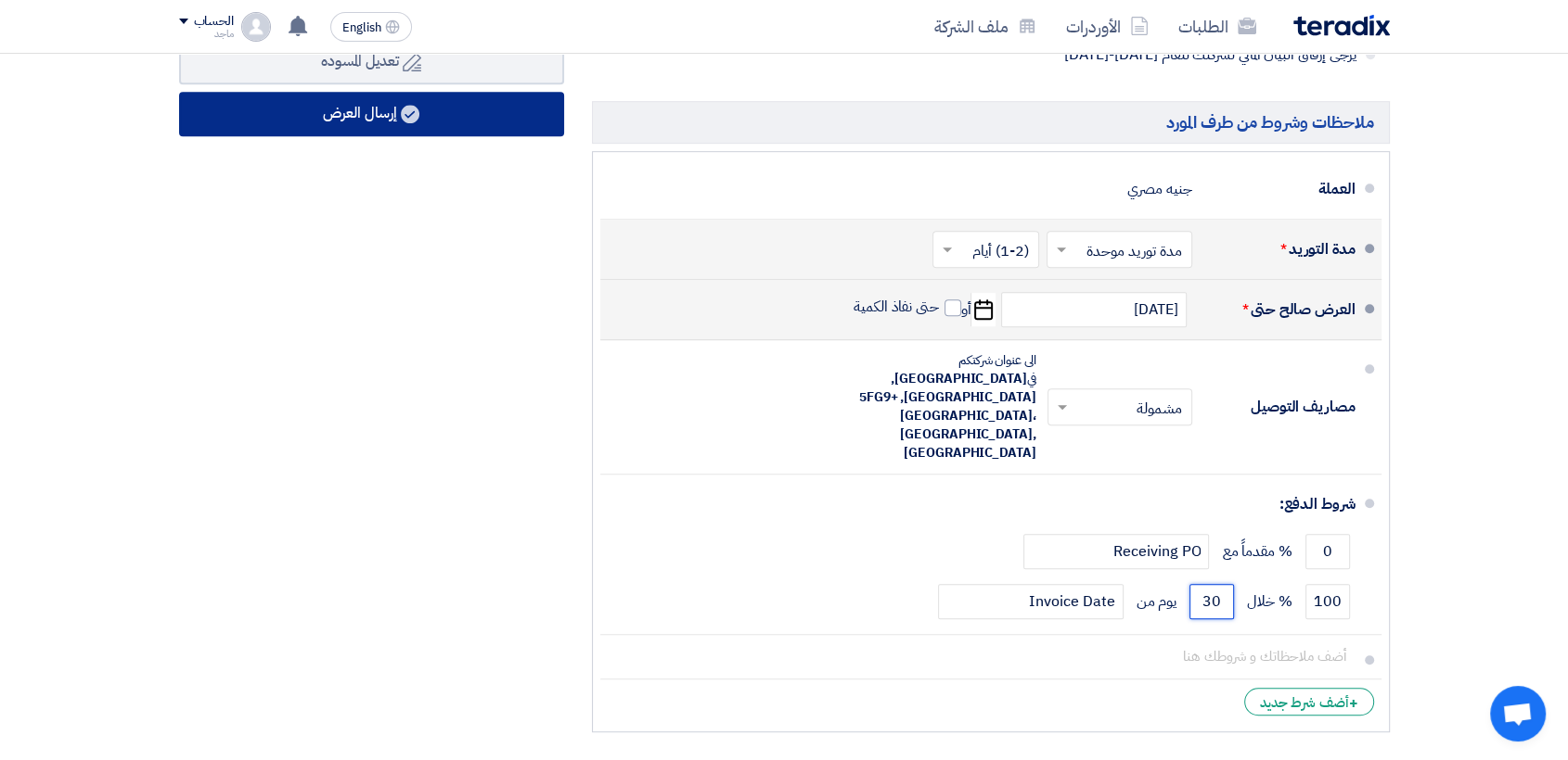
type input "30"
click at [429, 117] on button "إرسال العرض" at bounding box center [371, 114] width 385 height 44
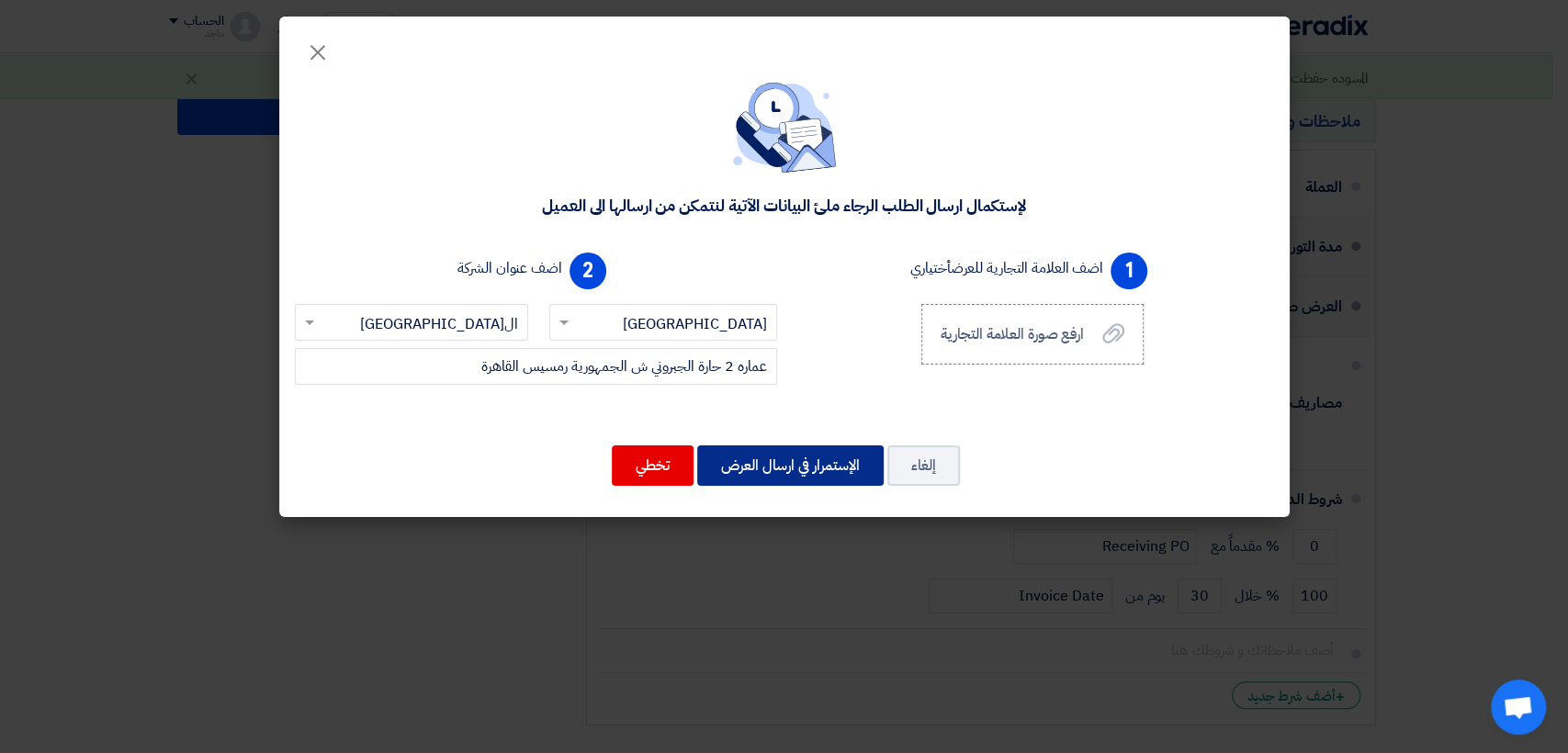
click at [722, 457] on button "الإستمرار في ارسال العرض" at bounding box center [790, 466] width 186 height 40
click at [735, 460] on button "الإستمرار في ارسال العرض" at bounding box center [790, 466] width 186 height 40
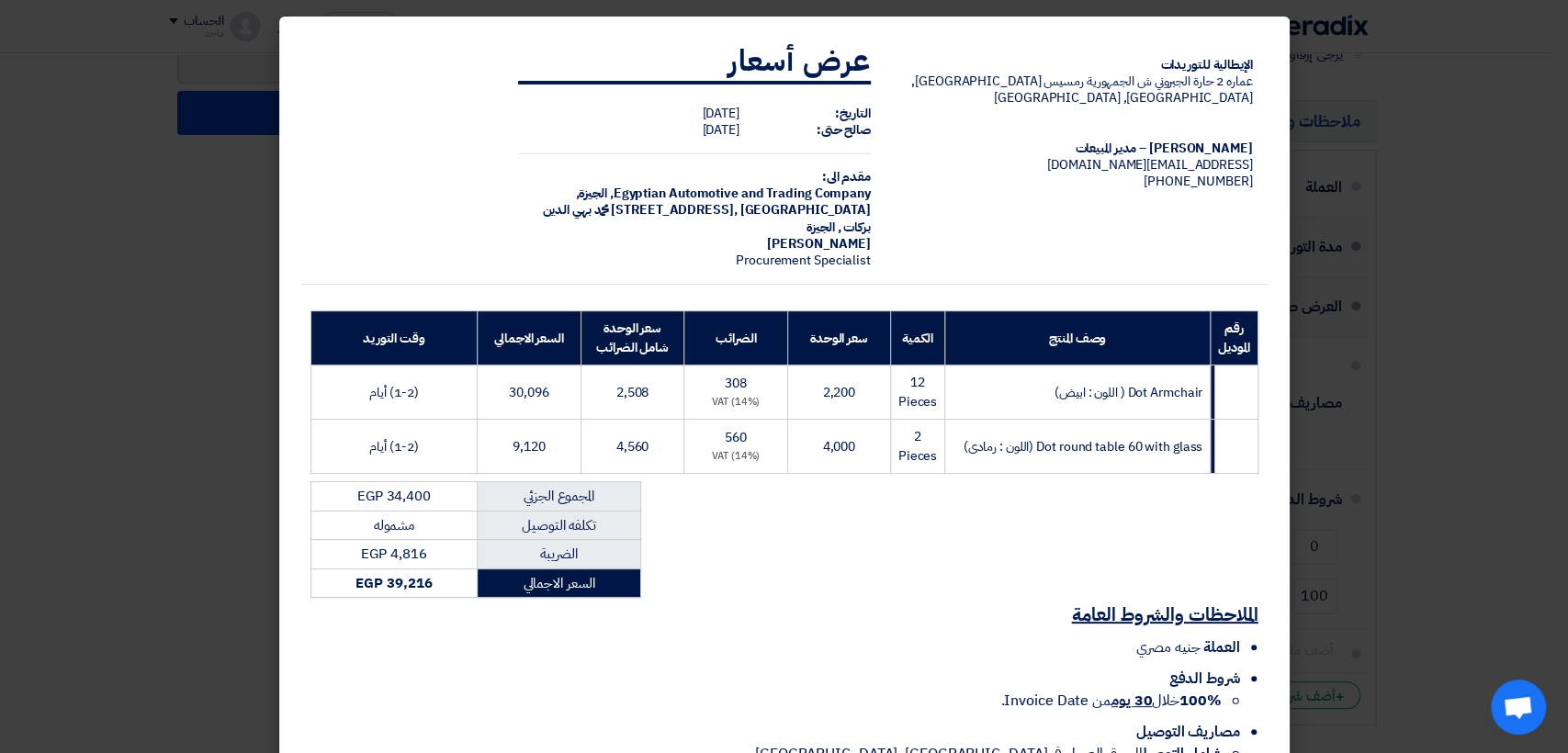
scroll to position [111, 0]
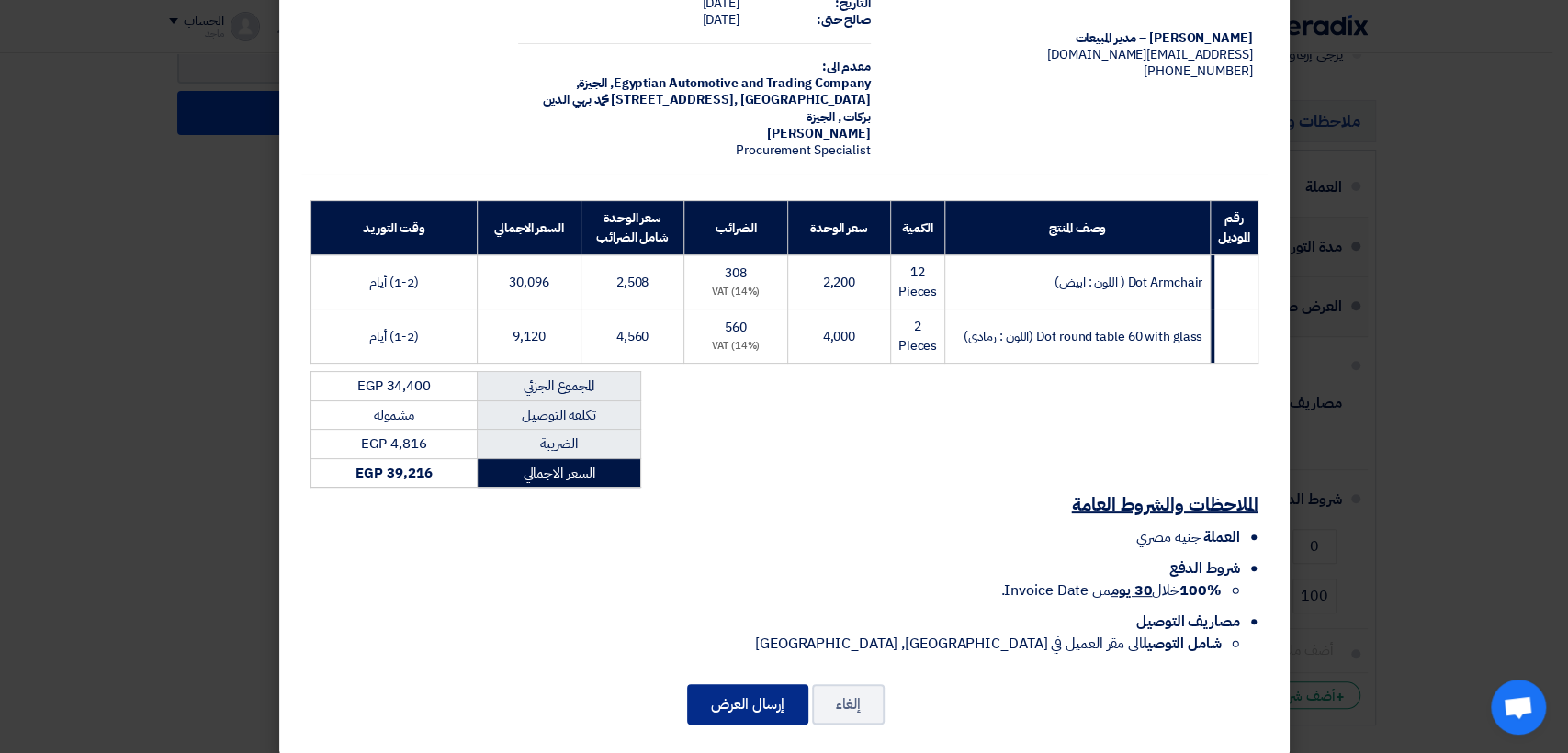
click at [771, 682] on ul "العملة جنيه مصري شروط الدفع 100% خلال 30 يوم من Invoice Date. مصاريف التوصيل شا…" at bounding box center [784, 655] width 948 height 129
click at [777, 686] on button "إرسال العرض" at bounding box center [747, 704] width 121 height 40
click at [750, 684] on button "إرسال العرض" at bounding box center [747, 704] width 121 height 40
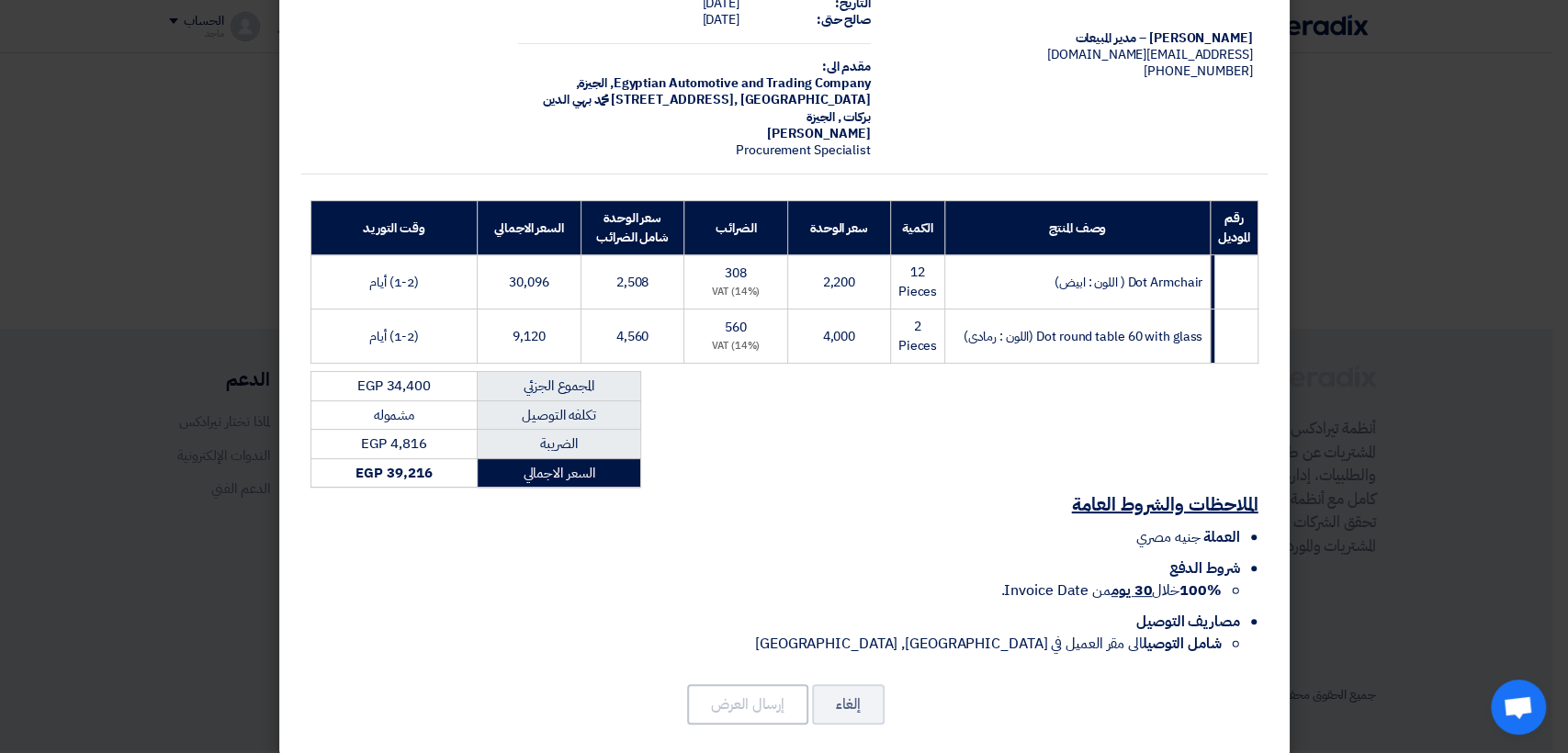
click at [184, 295] on modal-container "الإيطالية للتوريدات عماره 2 حارة الجبروني ش الجمهورية رمسيس ال[GEOGRAPHIC_DATA]…" at bounding box center [784, 376] width 1568 height 753
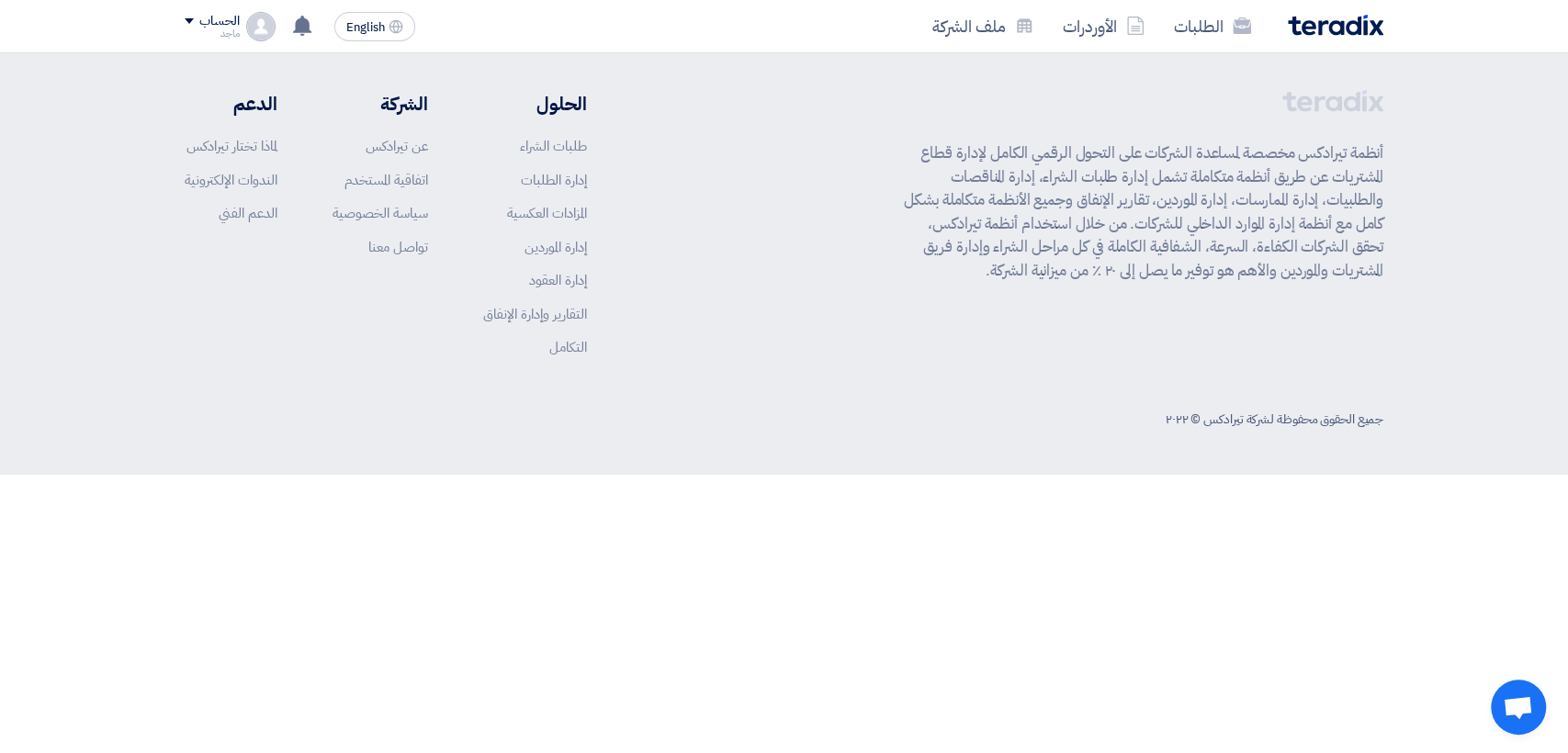
click at [1396, 136] on div "أنظمة تيرادكس مخصصة لمساعدة الشركات على التحول الرقمي الكامل لإدارة قطاع المشتر…" at bounding box center [784, 263] width 1226 height 348
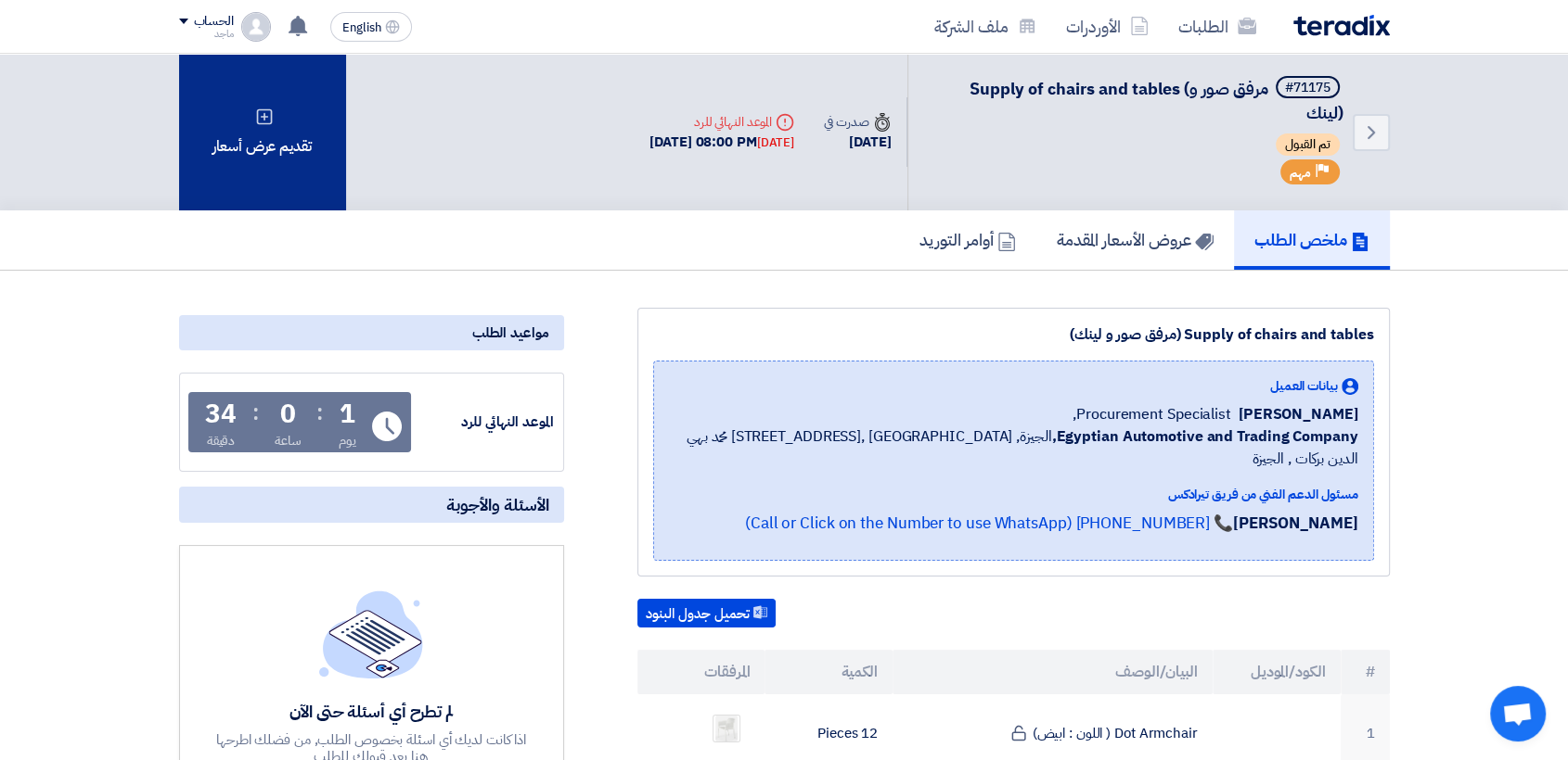
click at [284, 170] on div "تقديم عرض أسعار" at bounding box center [262, 132] width 167 height 157
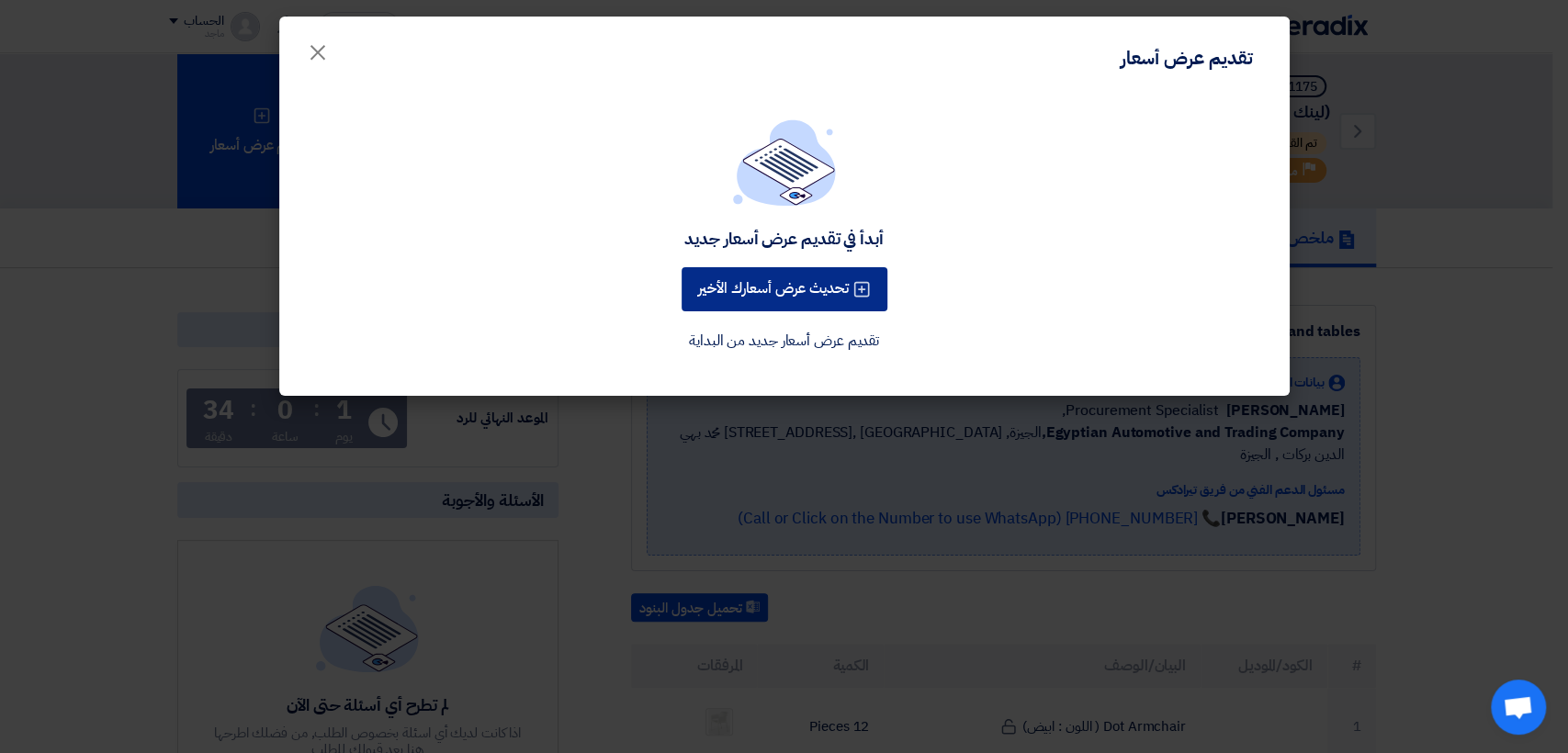
click at [741, 282] on button "تحديث عرض أسعارك الأخير" at bounding box center [784, 289] width 206 height 44
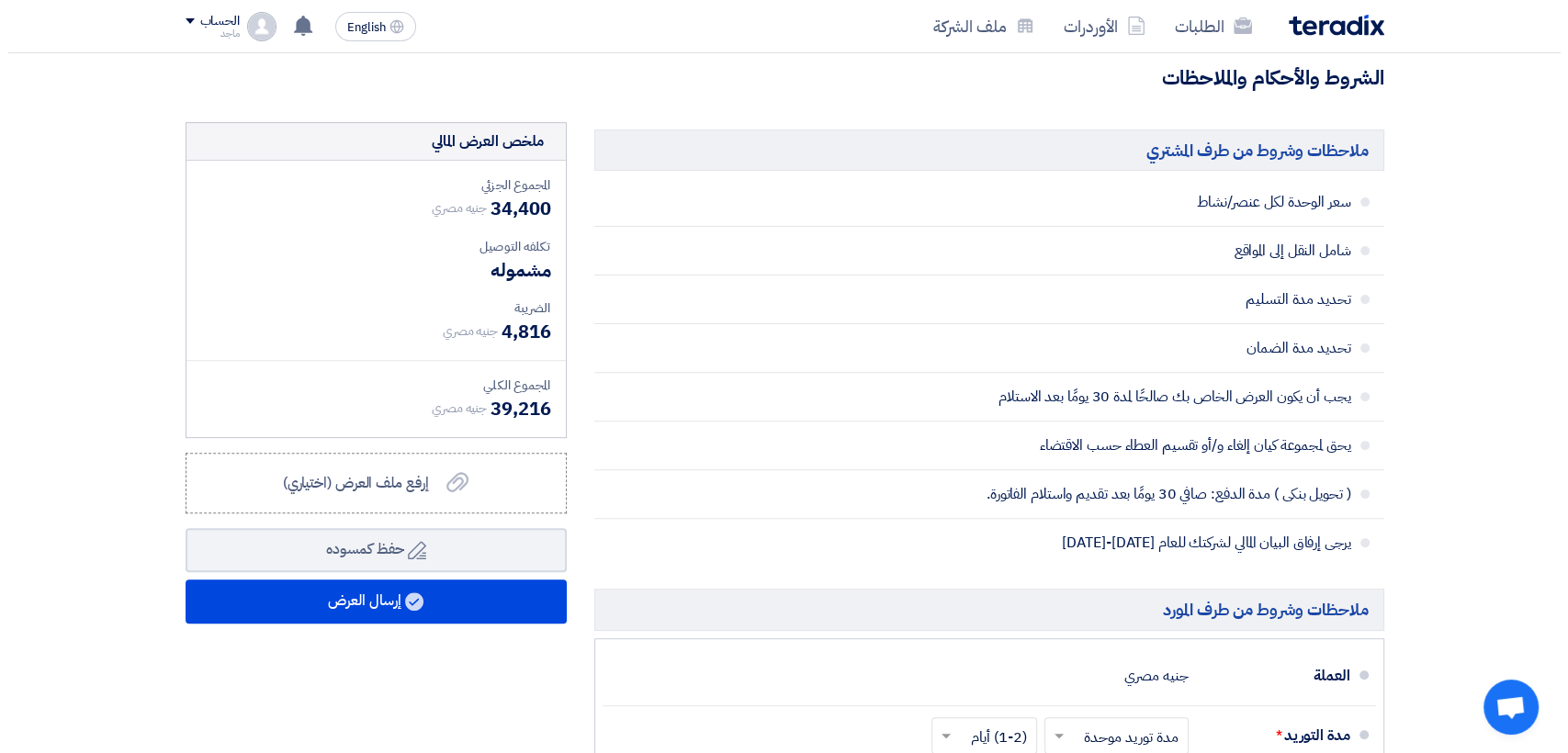
scroll to position [634, 0]
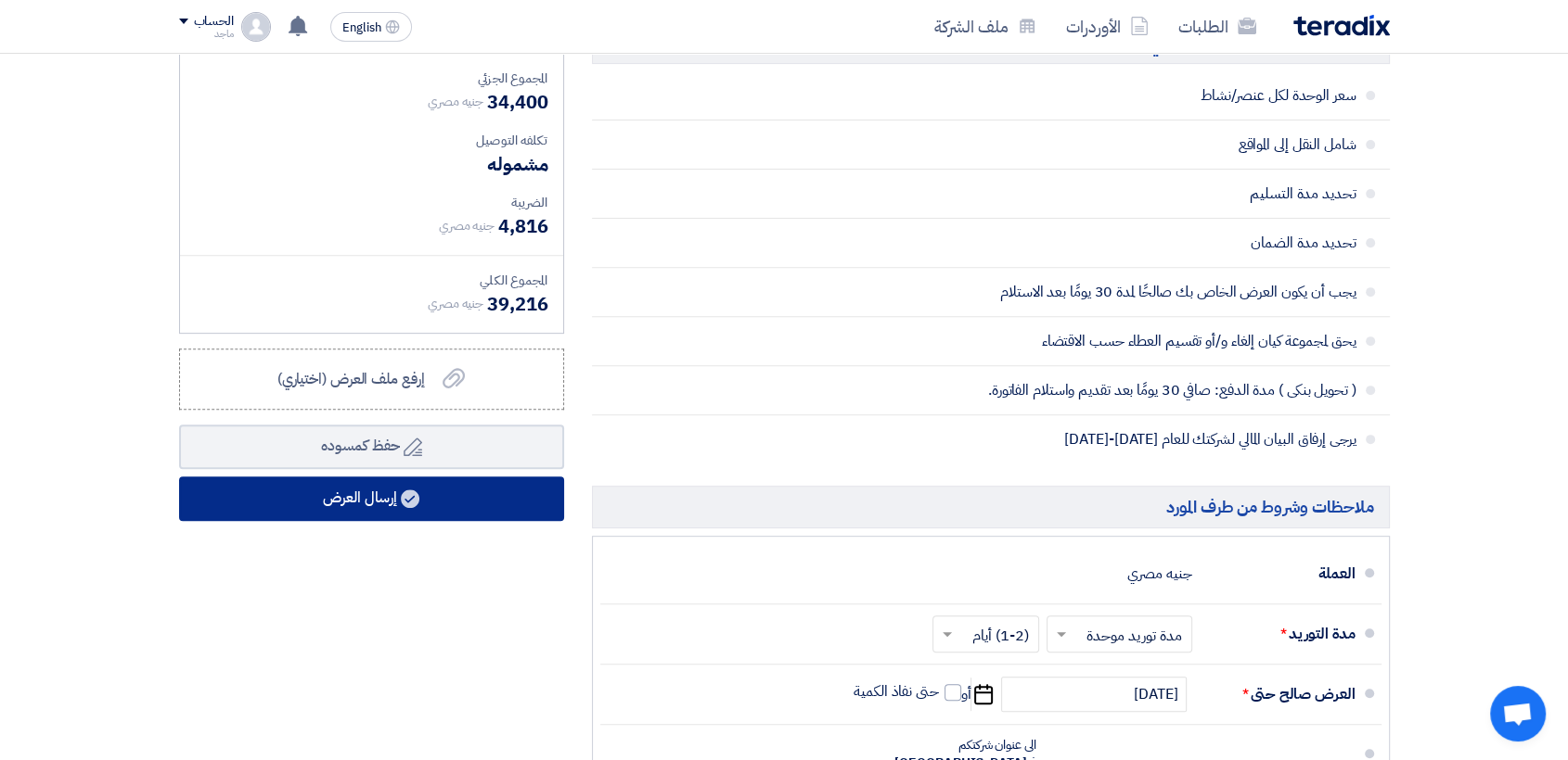
click at [496, 505] on button "إرسال العرض" at bounding box center [371, 499] width 385 height 44
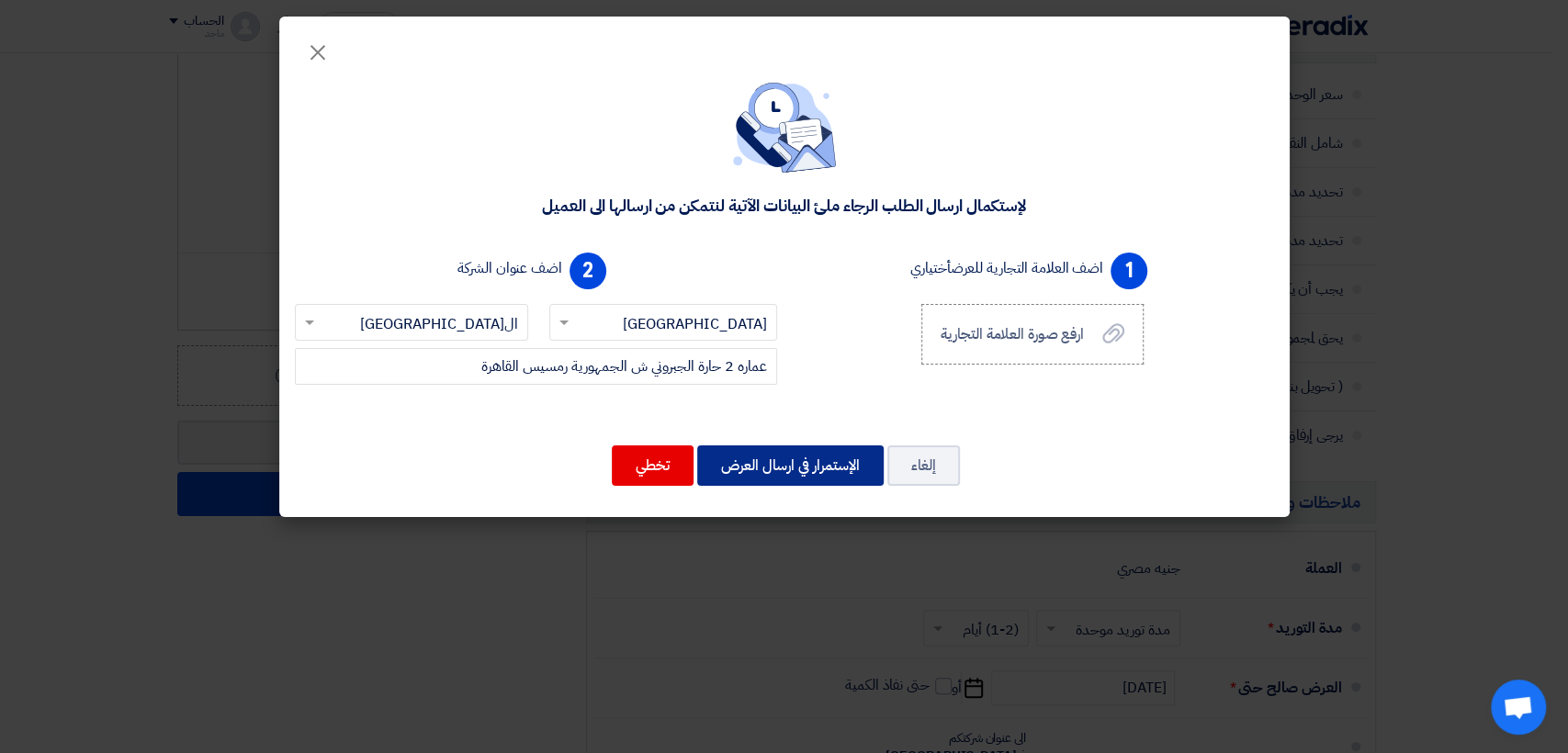
click at [829, 453] on button "الإستمرار في ارسال العرض" at bounding box center [790, 466] width 186 height 40
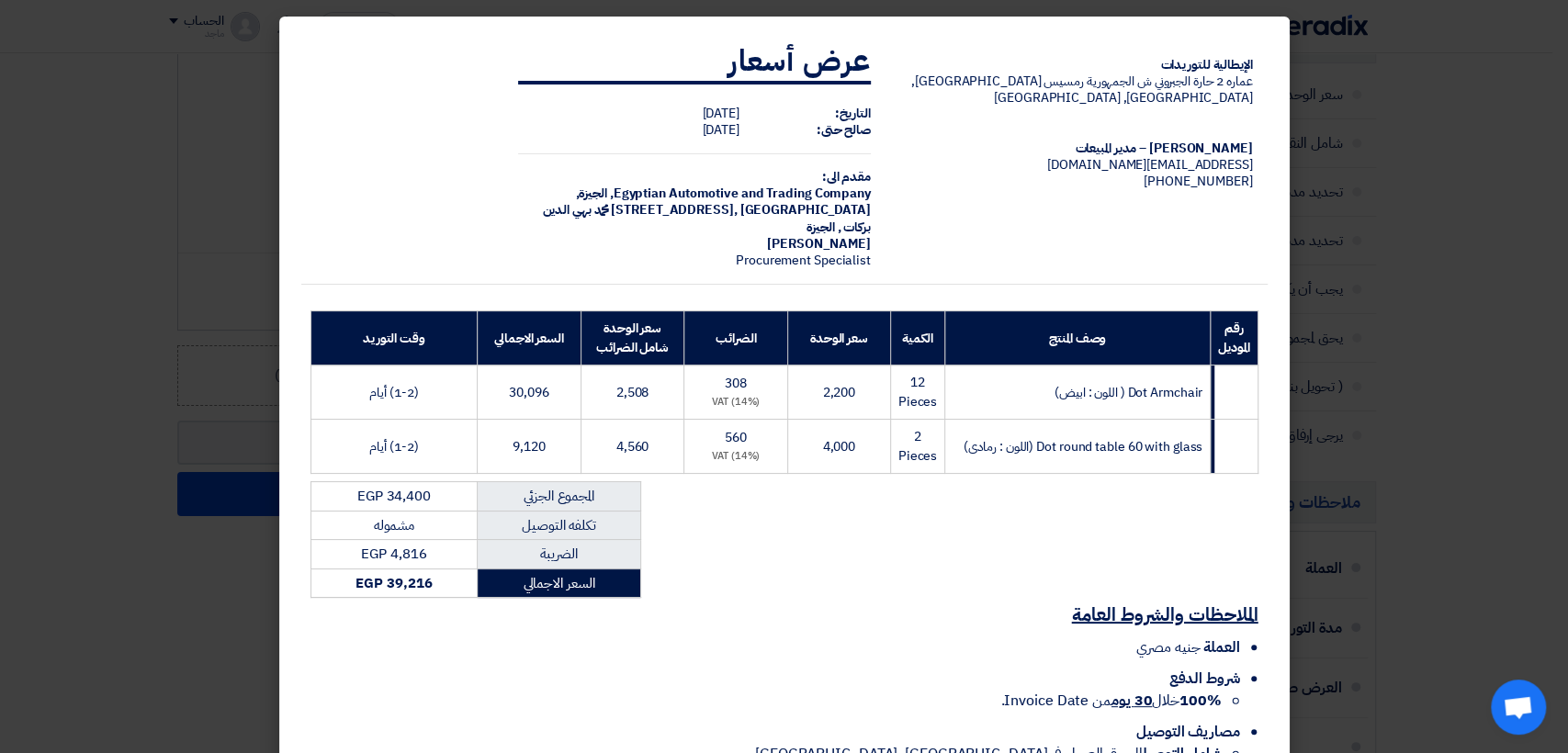
scroll to position [111, 0]
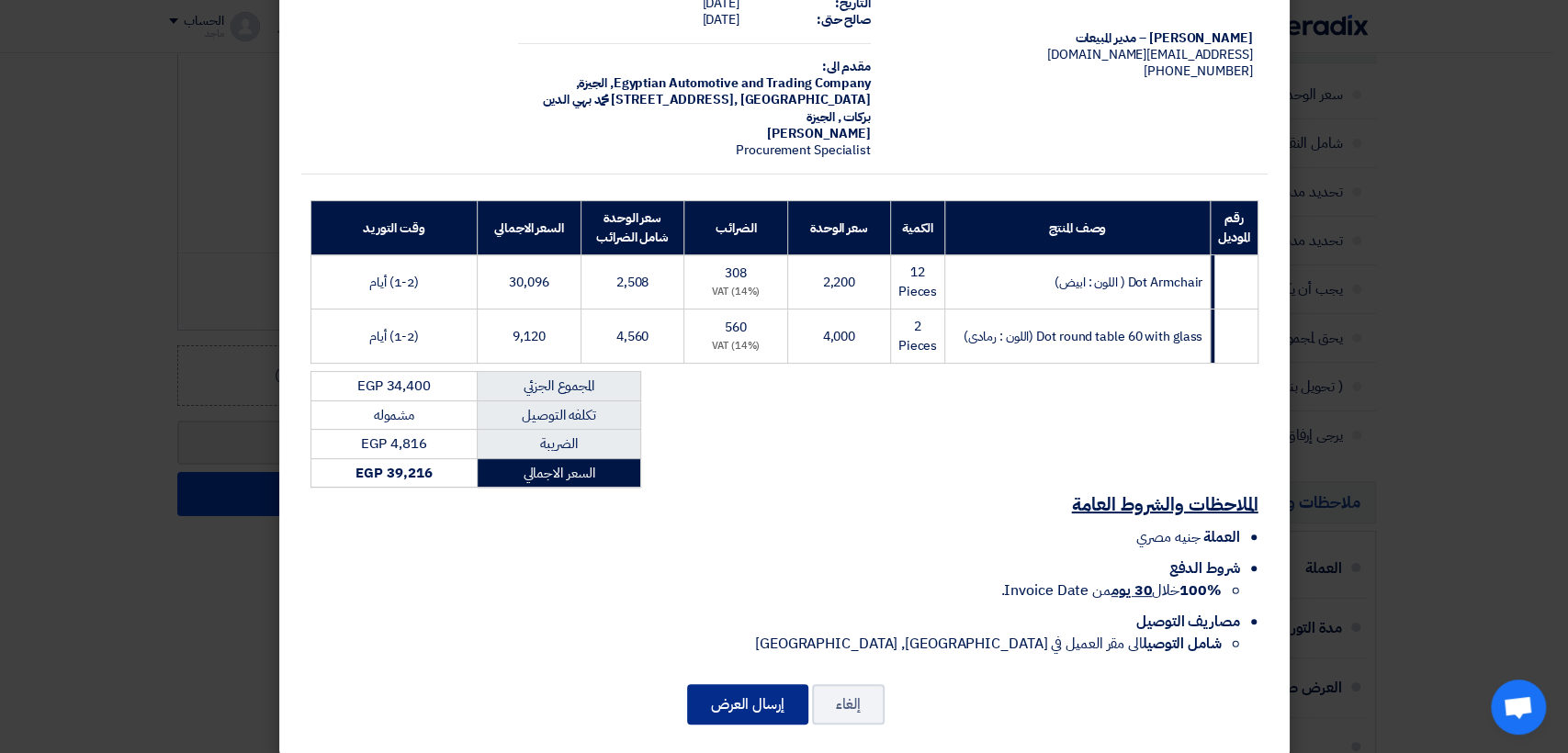
click at [766, 684] on button "إرسال العرض" at bounding box center [747, 704] width 121 height 40
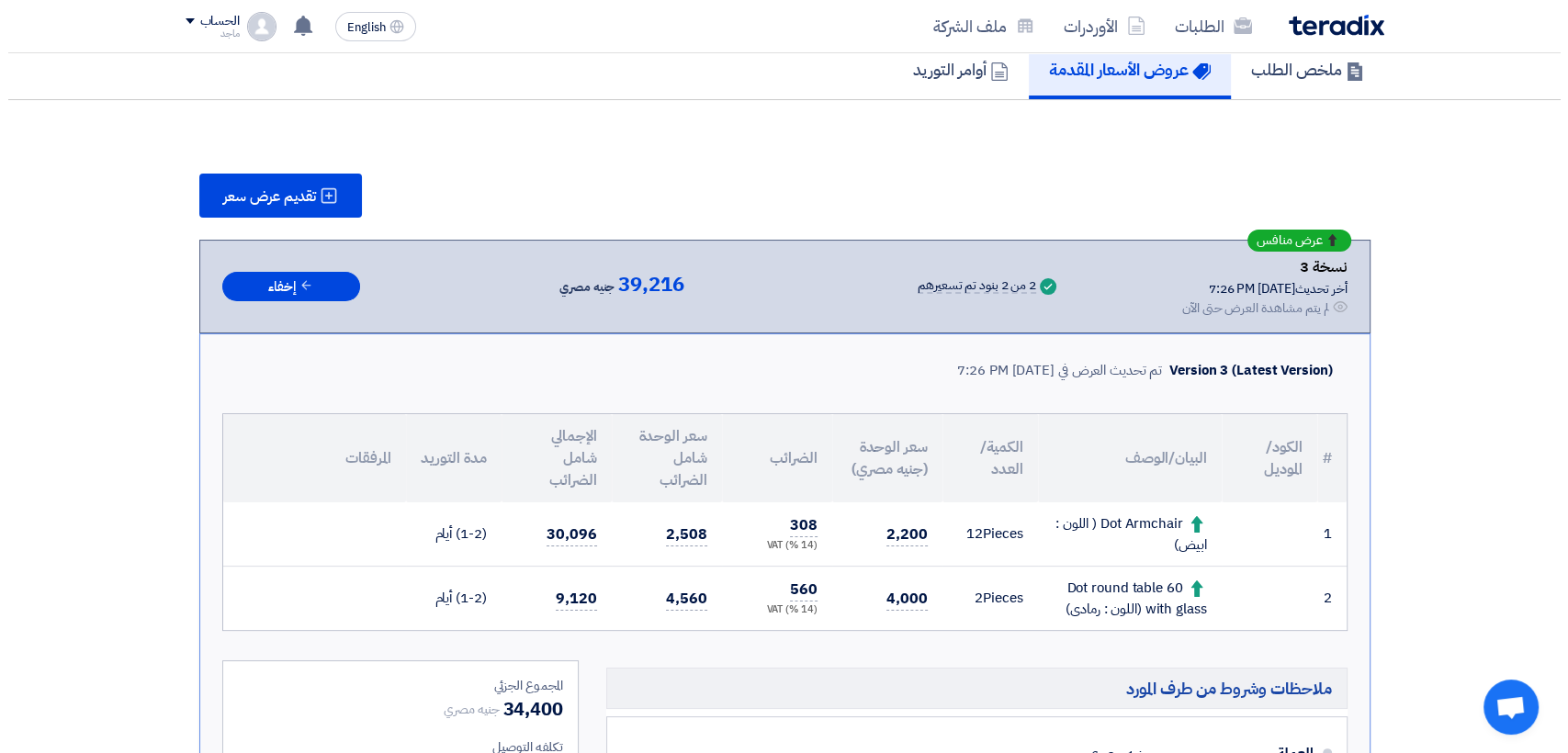
scroll to position [175, 0]
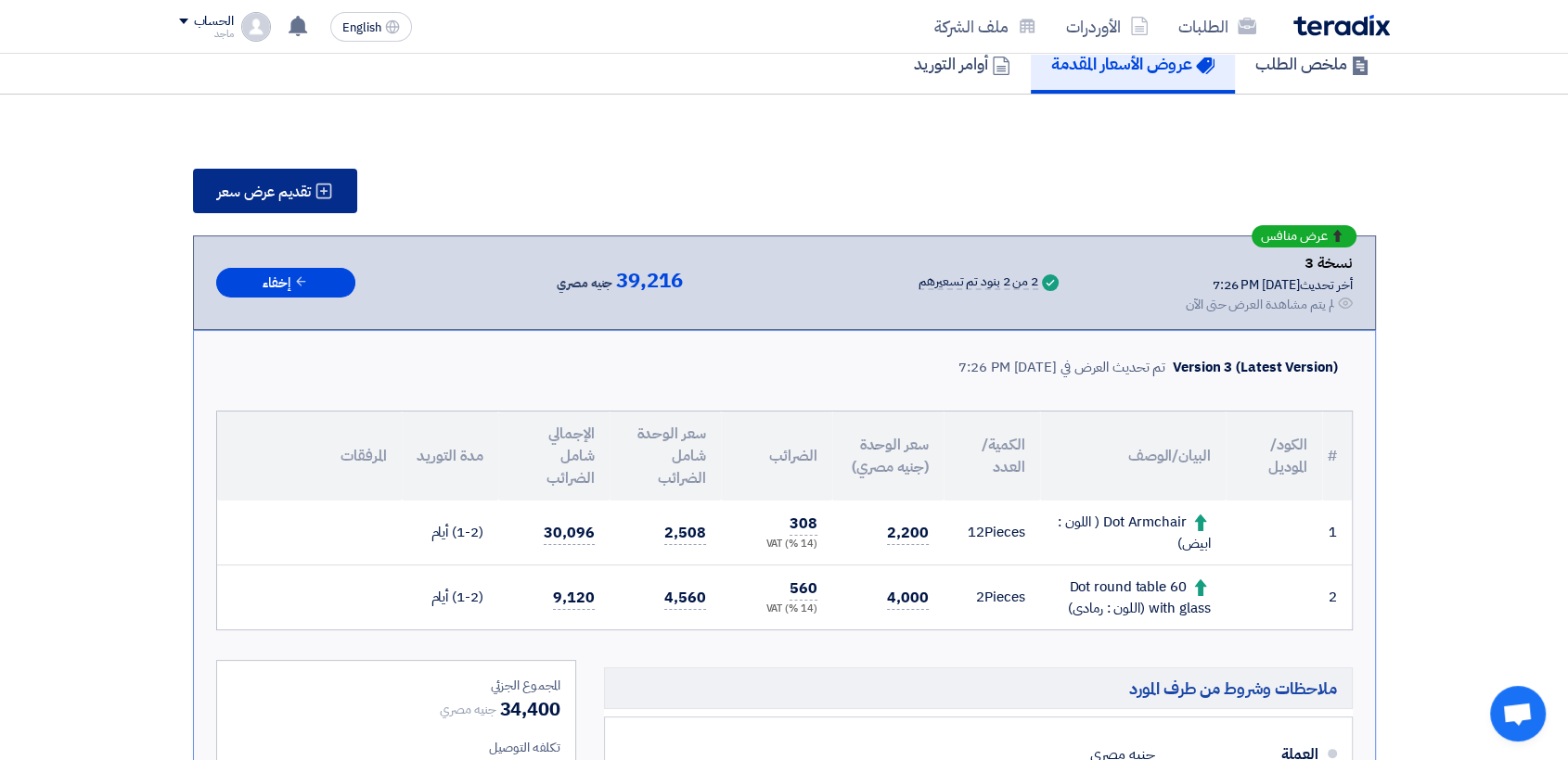
click at [297, 186] on span "تقديم عرض سعر" at bounding box center [263, 192] width 93 height 14
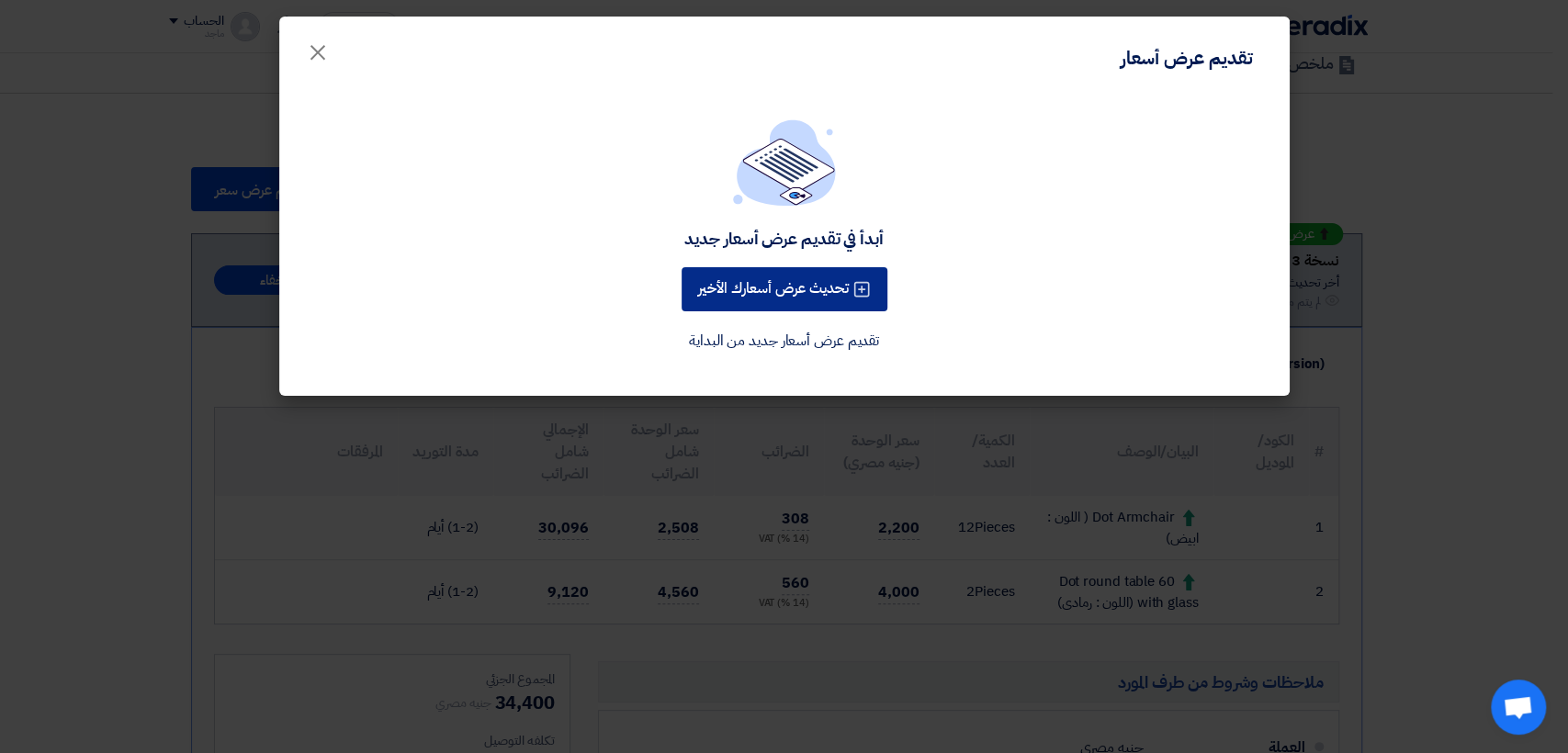
click at [727, 280] on button "تحديث عرض أسعارك الأخير" at bounding box center [784, 289] width 206 height 44
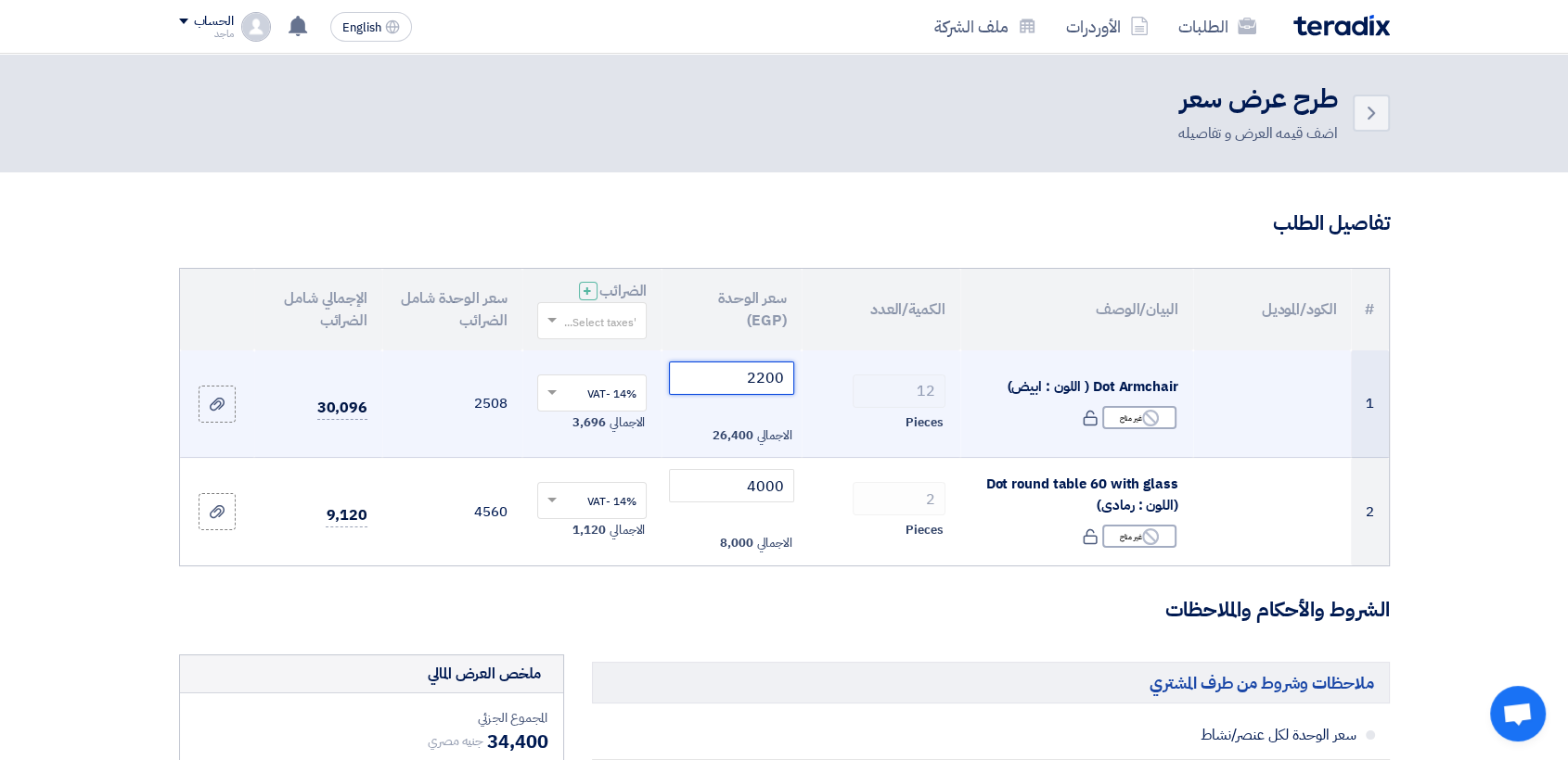
click at [714, 393] on input "2200" at bounding box center [731, 378] width 125 height 34
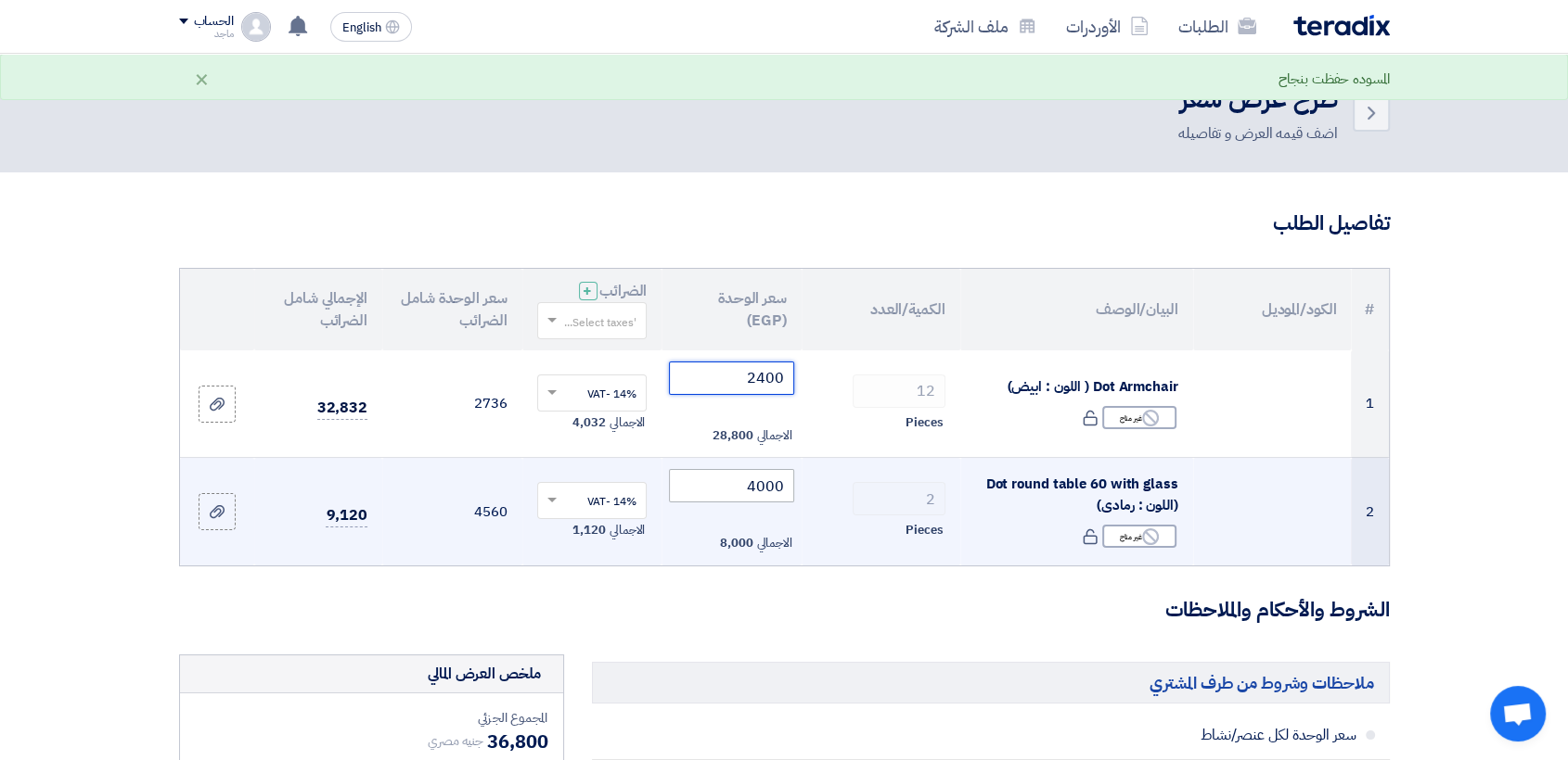
type input "2400"
click at [726, 486] on input "4000" at bounding box center [731, 485] width 125 height 34
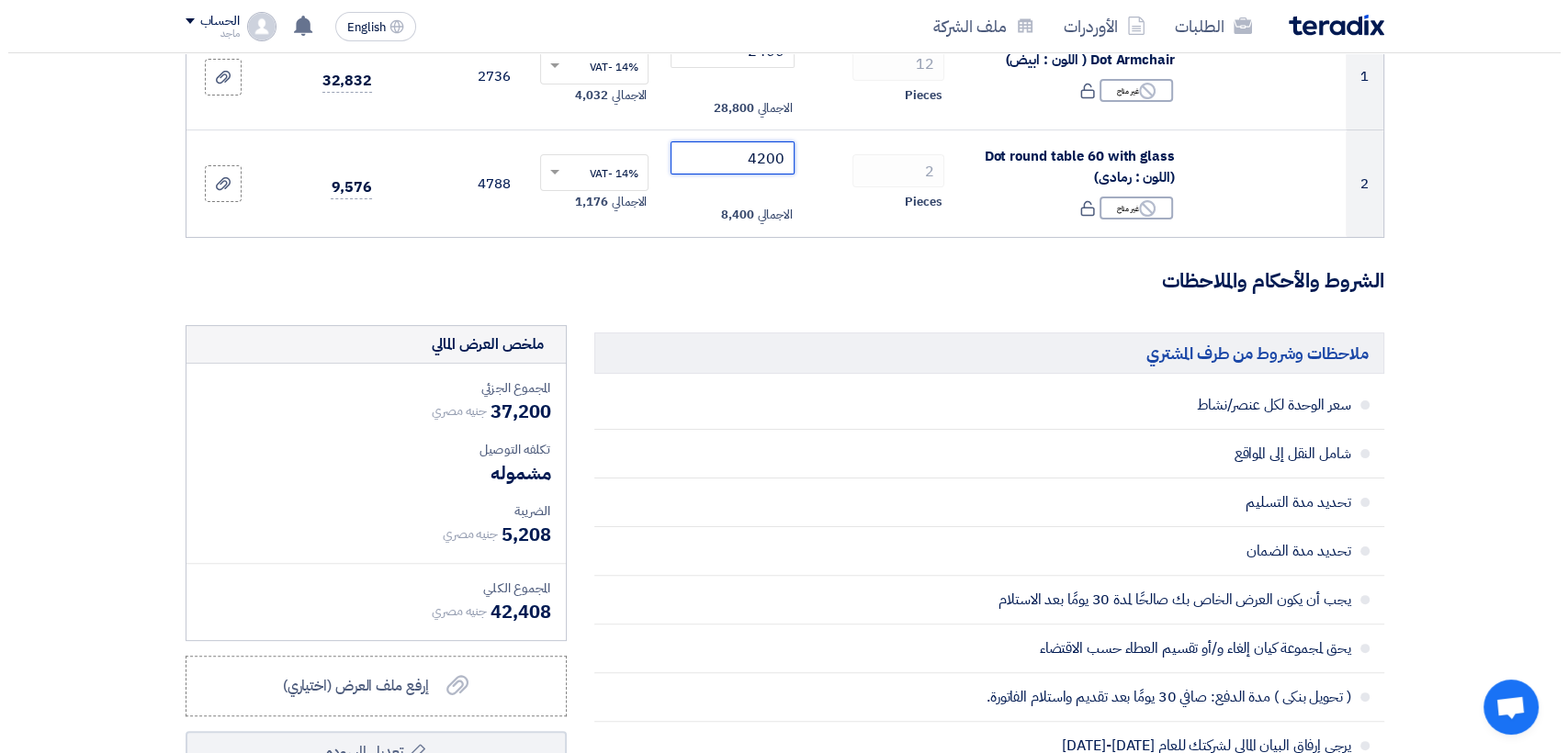
scroll to position [615, 0]
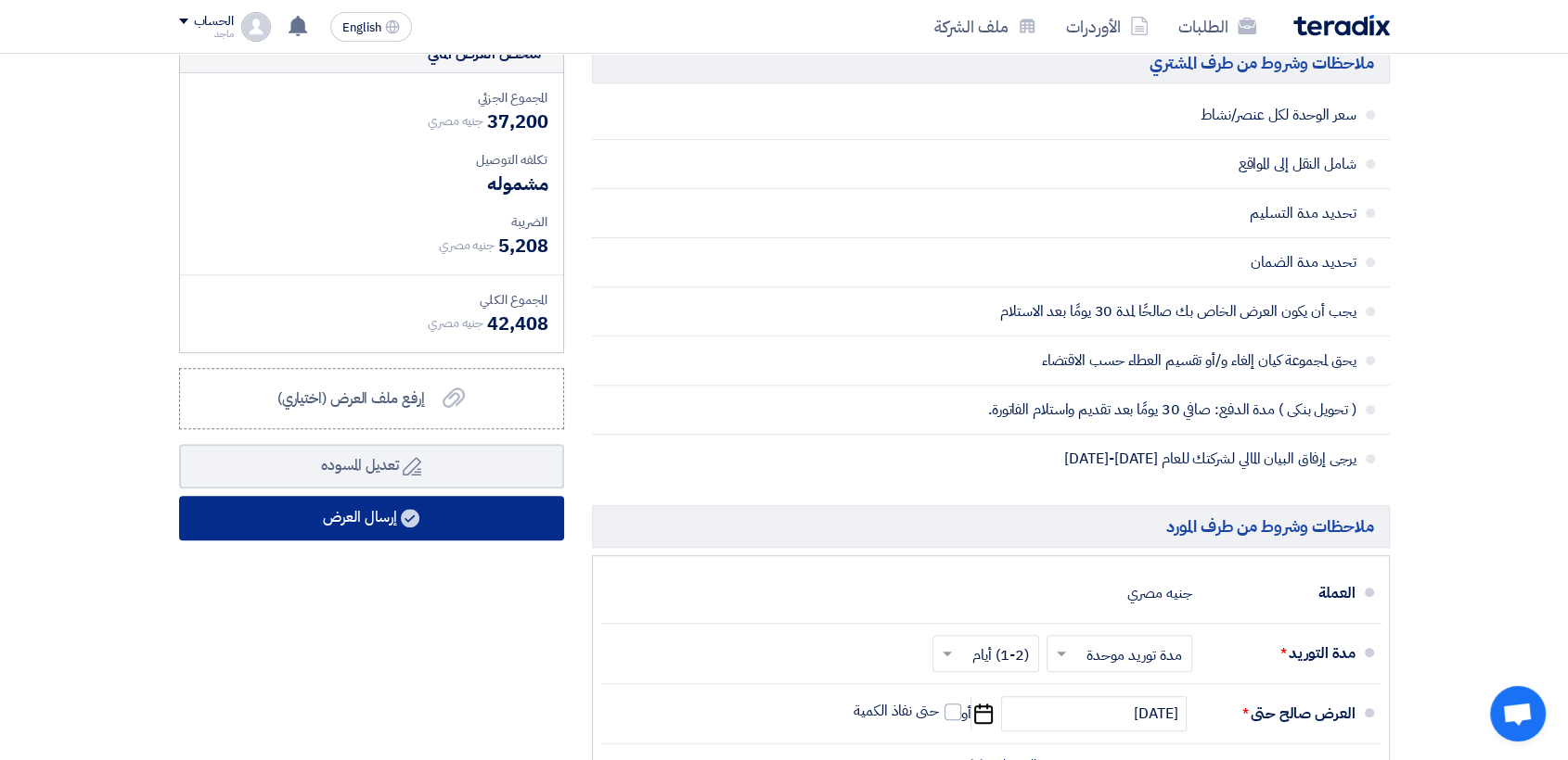
type input "4200"
click at [459, 524] on button "إرسال العرض" at bounding box center [371, 518] width 385 height 44
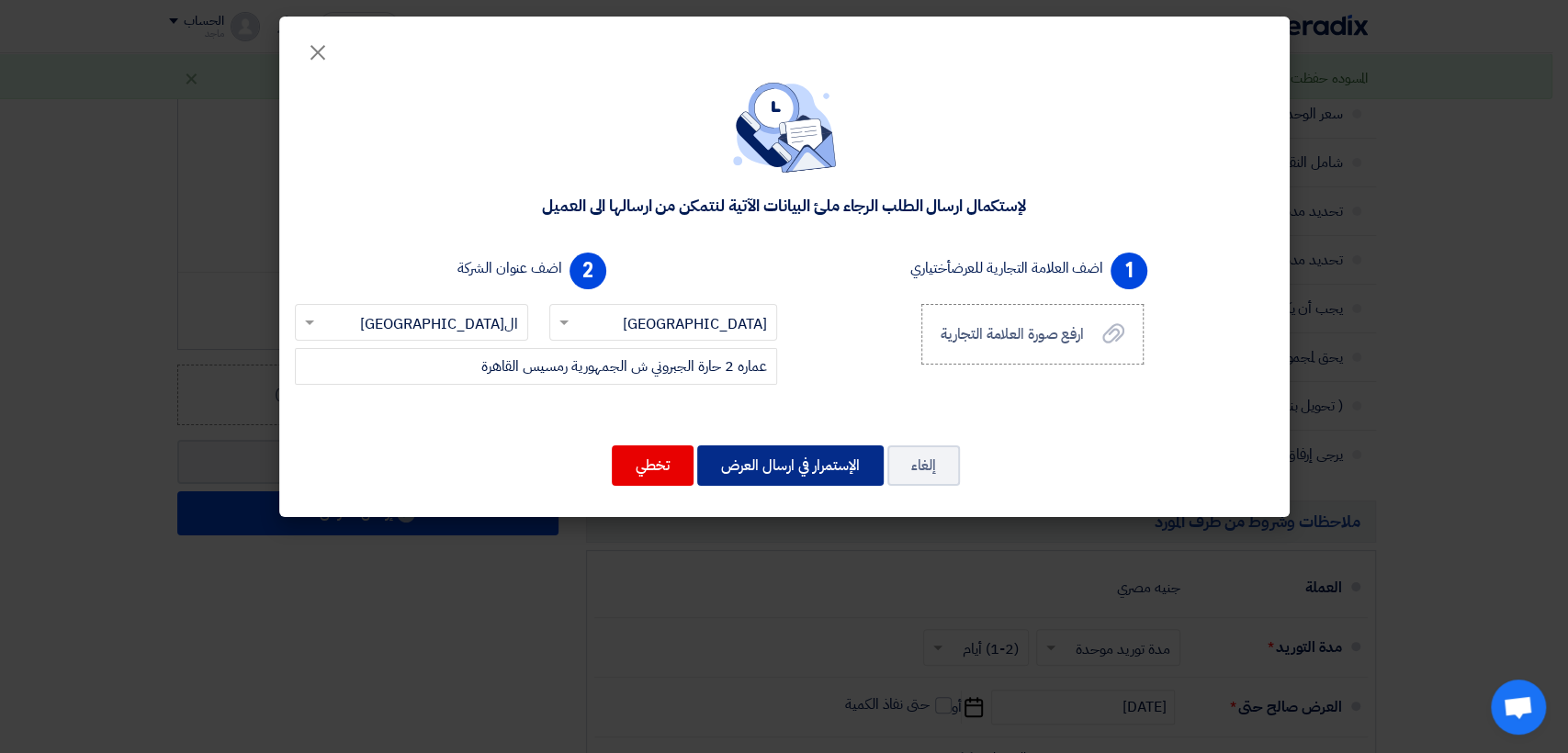
click at [769, 466] on button "الإستمرار في ارسال العرض" at bounding box center [790, 466] width 186 height 40
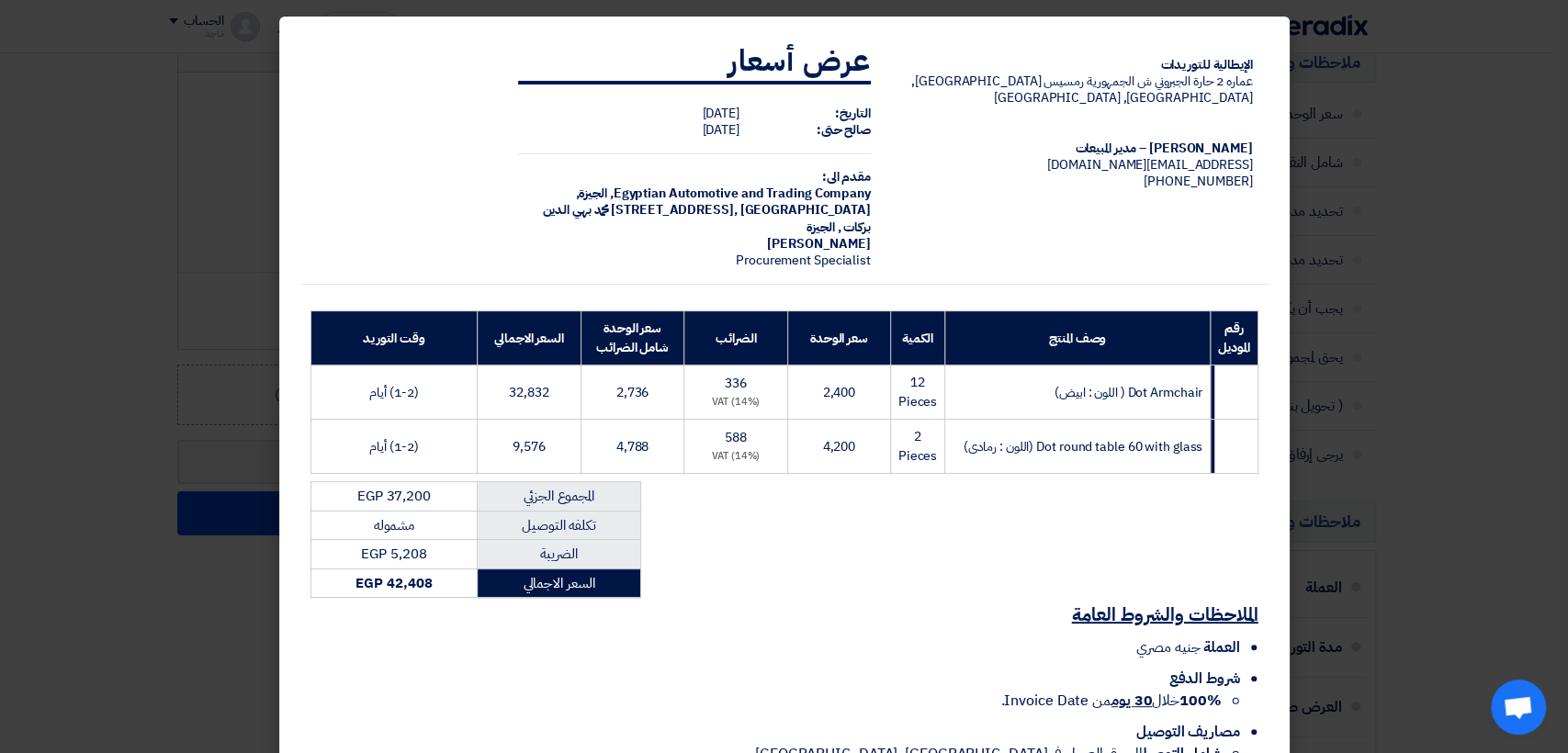
scroll to position [111, 0]
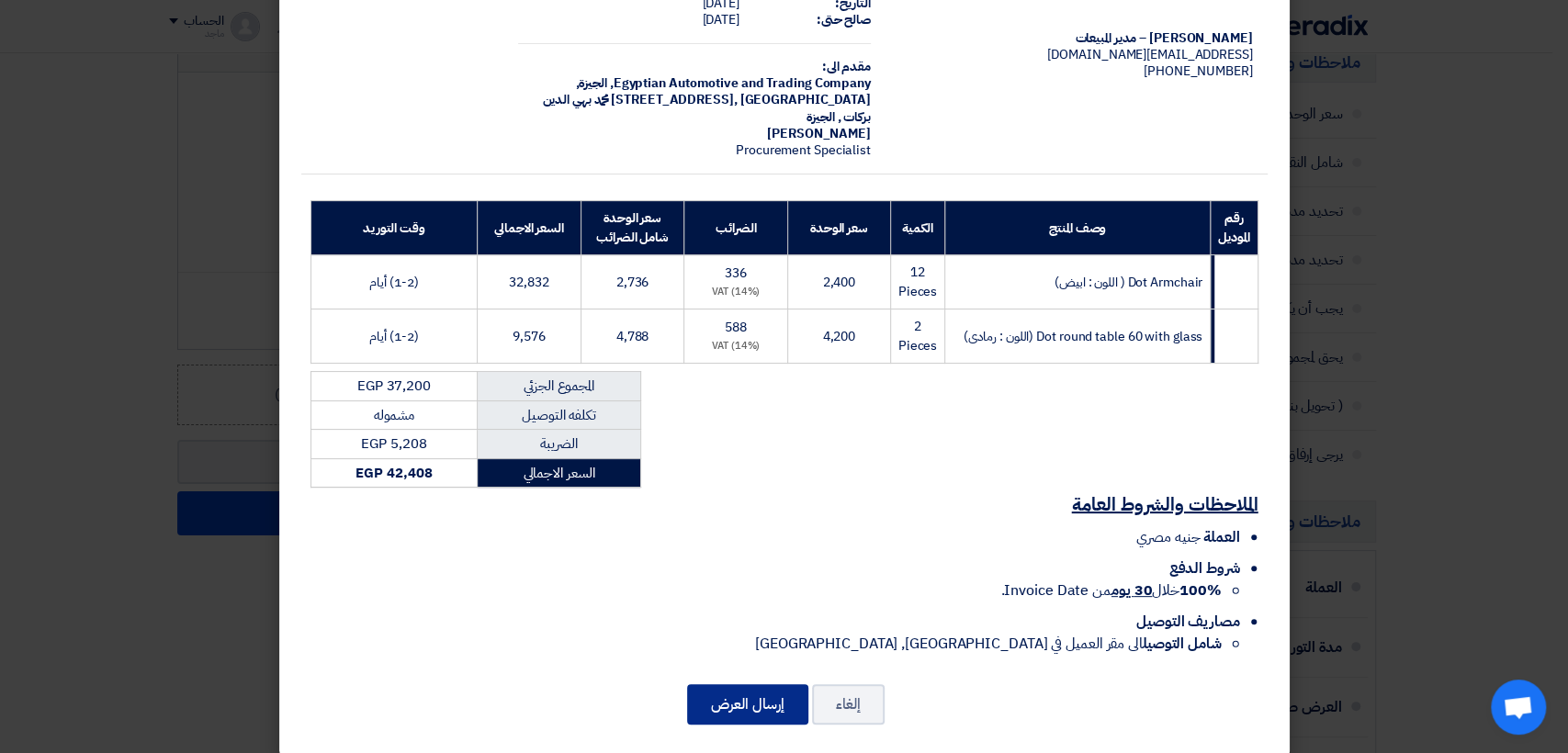
click at [768, 692] on button "إرسال العرض" at bounding box center [747, 704] width 121 height 40
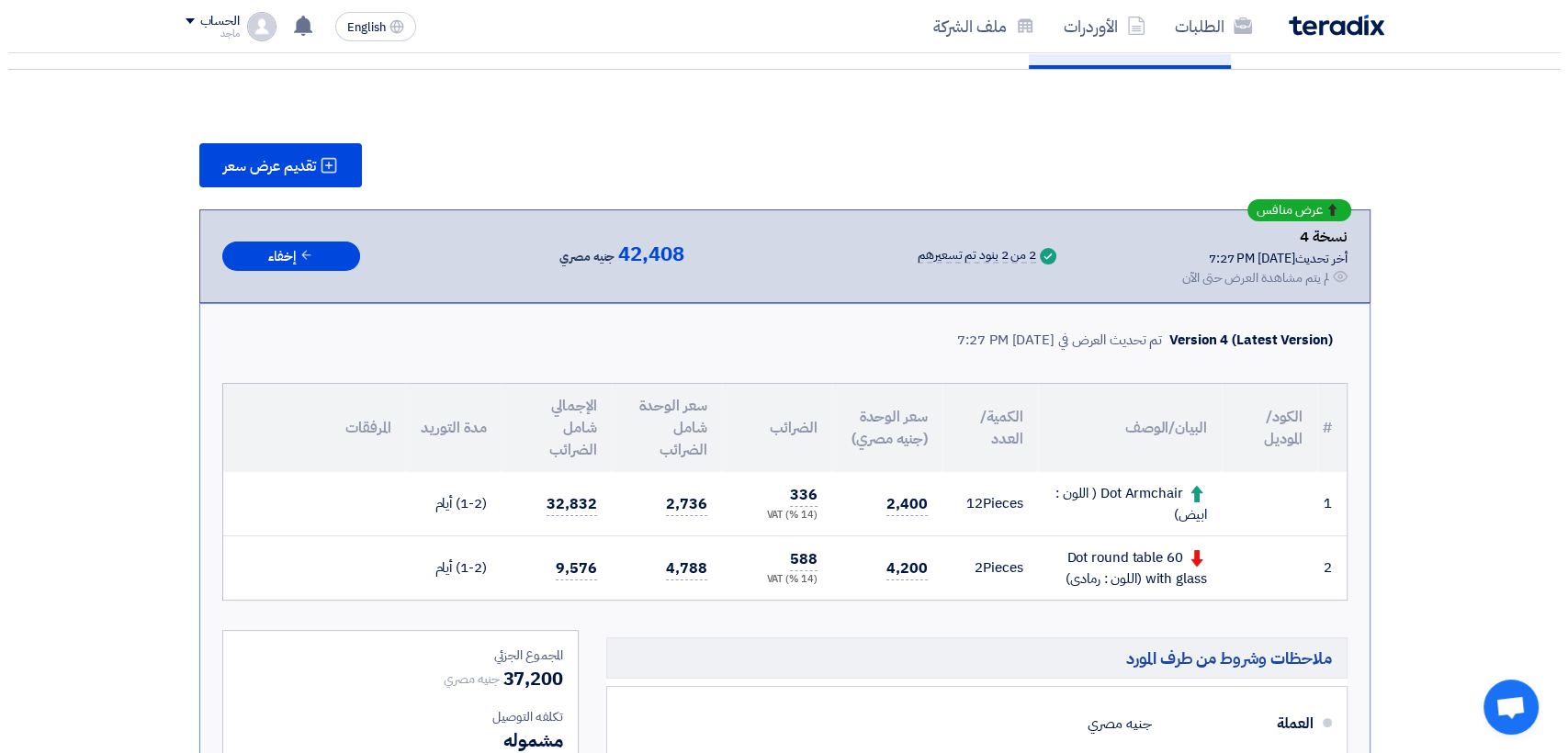
scroll to position [204, 0]
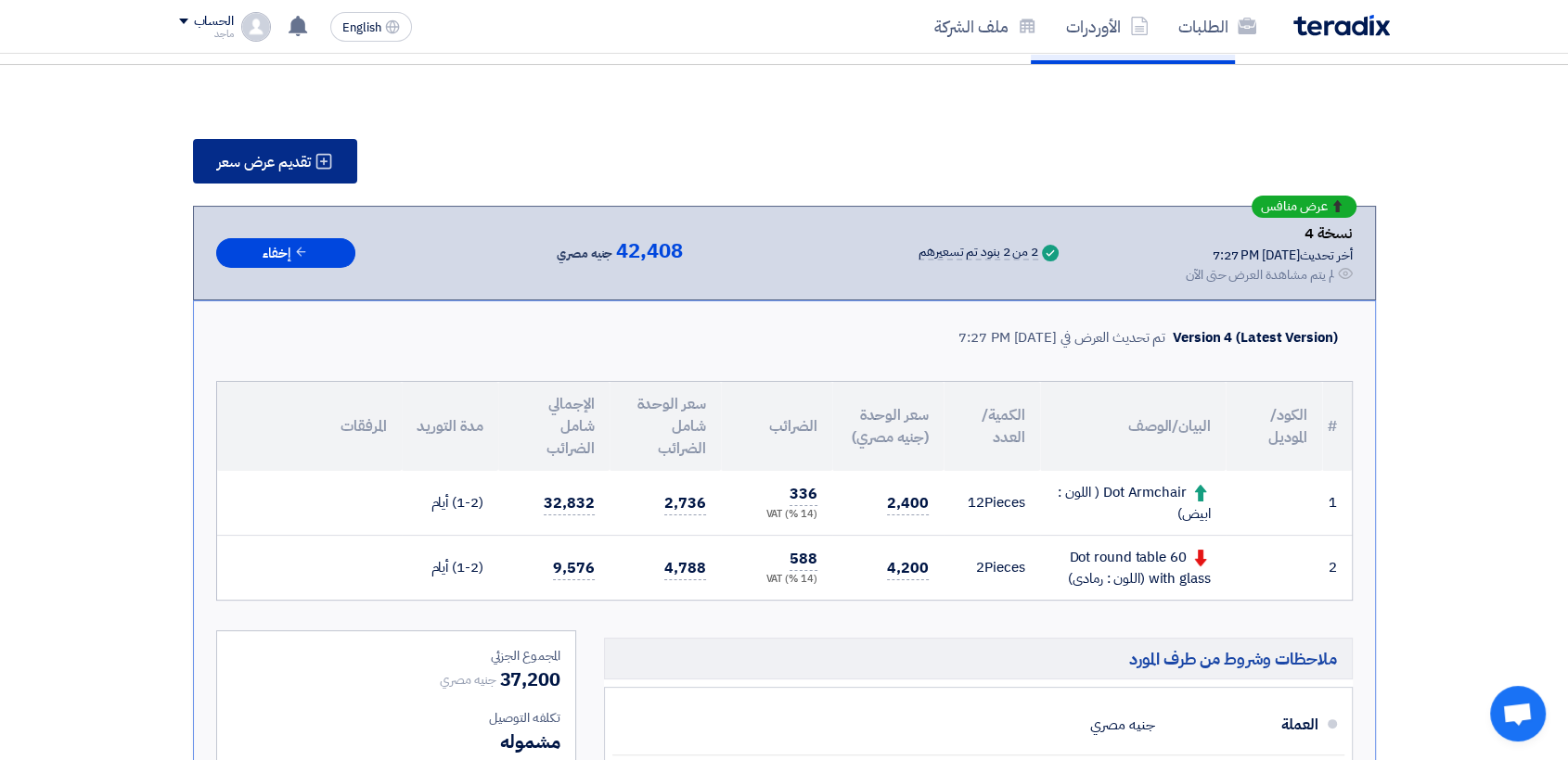
click at [324, 168] on icon at bounding box center [323, 161] width 18 height 18
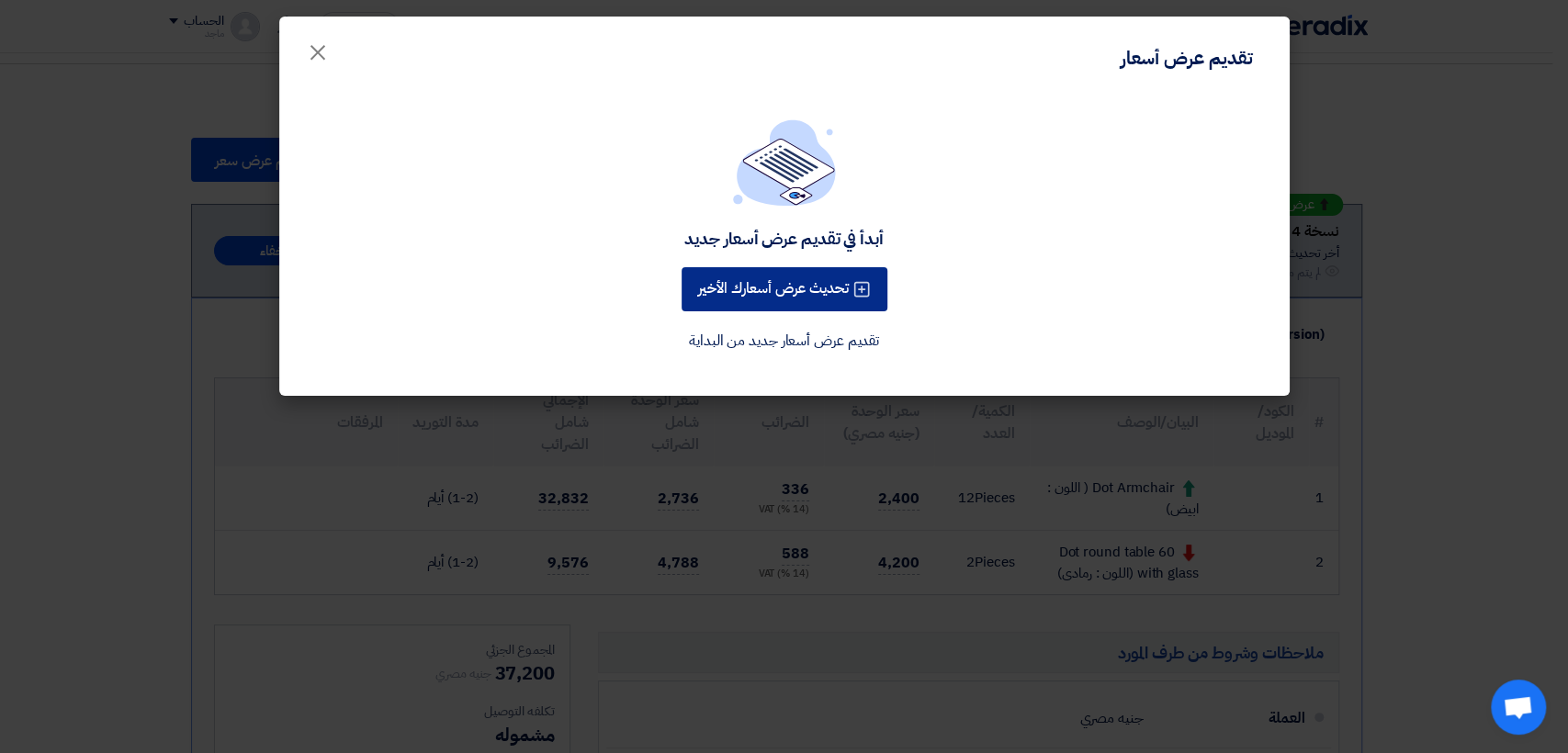
click at [727, 290] on button "تحديث عرض أسعارك الأخير" at bounding box center [784, 289] width 206 height 44
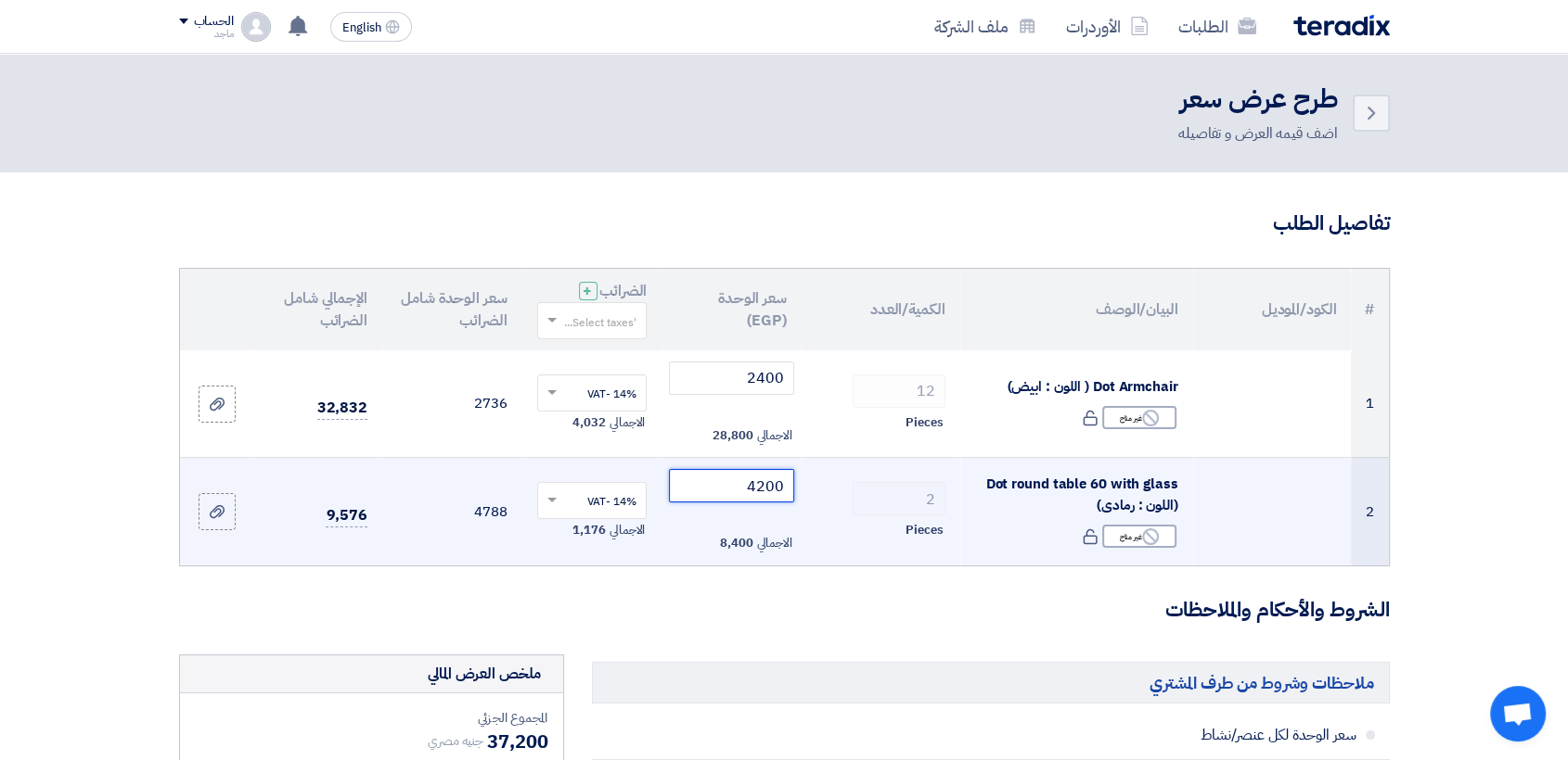
click at [745, 488] on input "4200" at bounding box center [731, 485] width 125 height 34
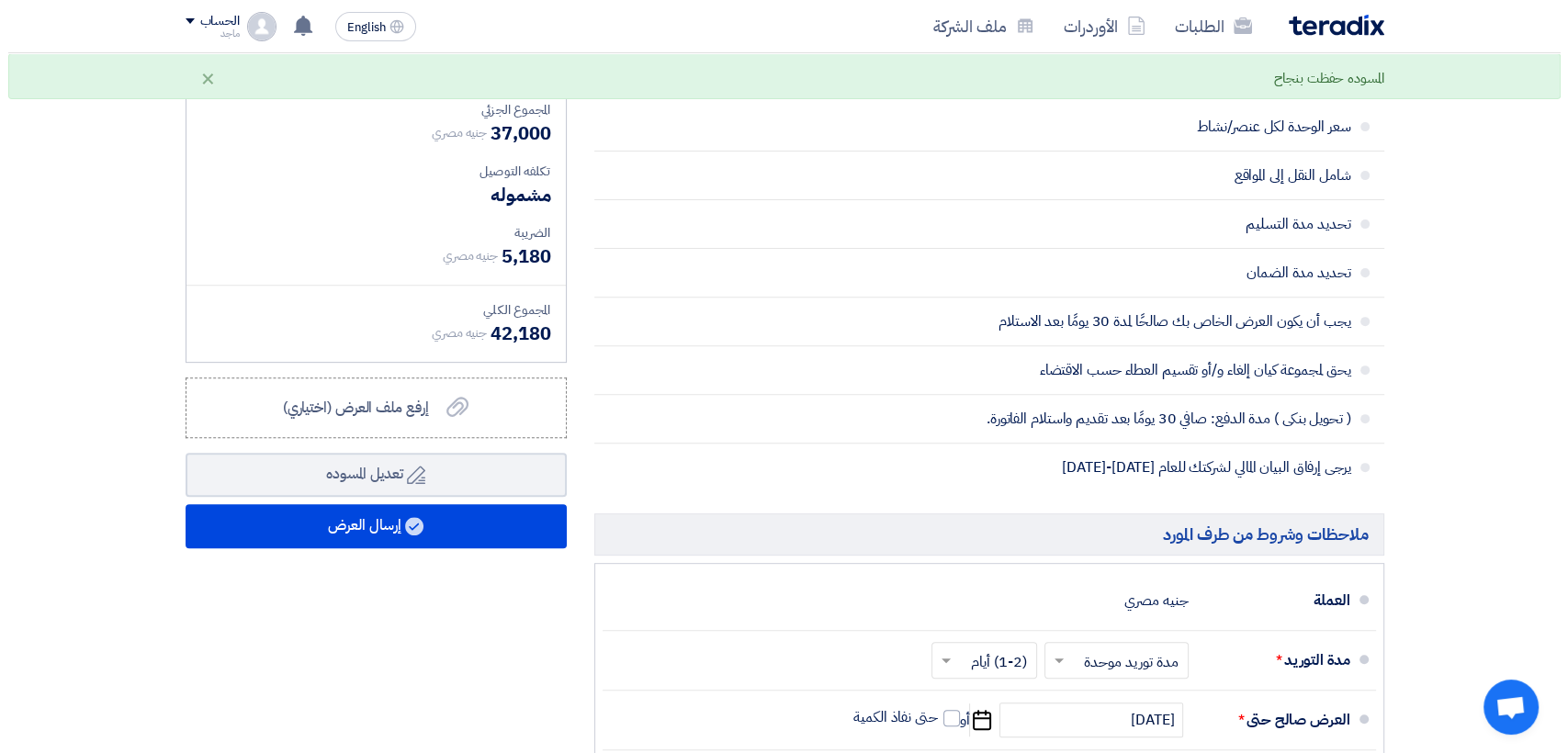
scroll to position [654, 0]
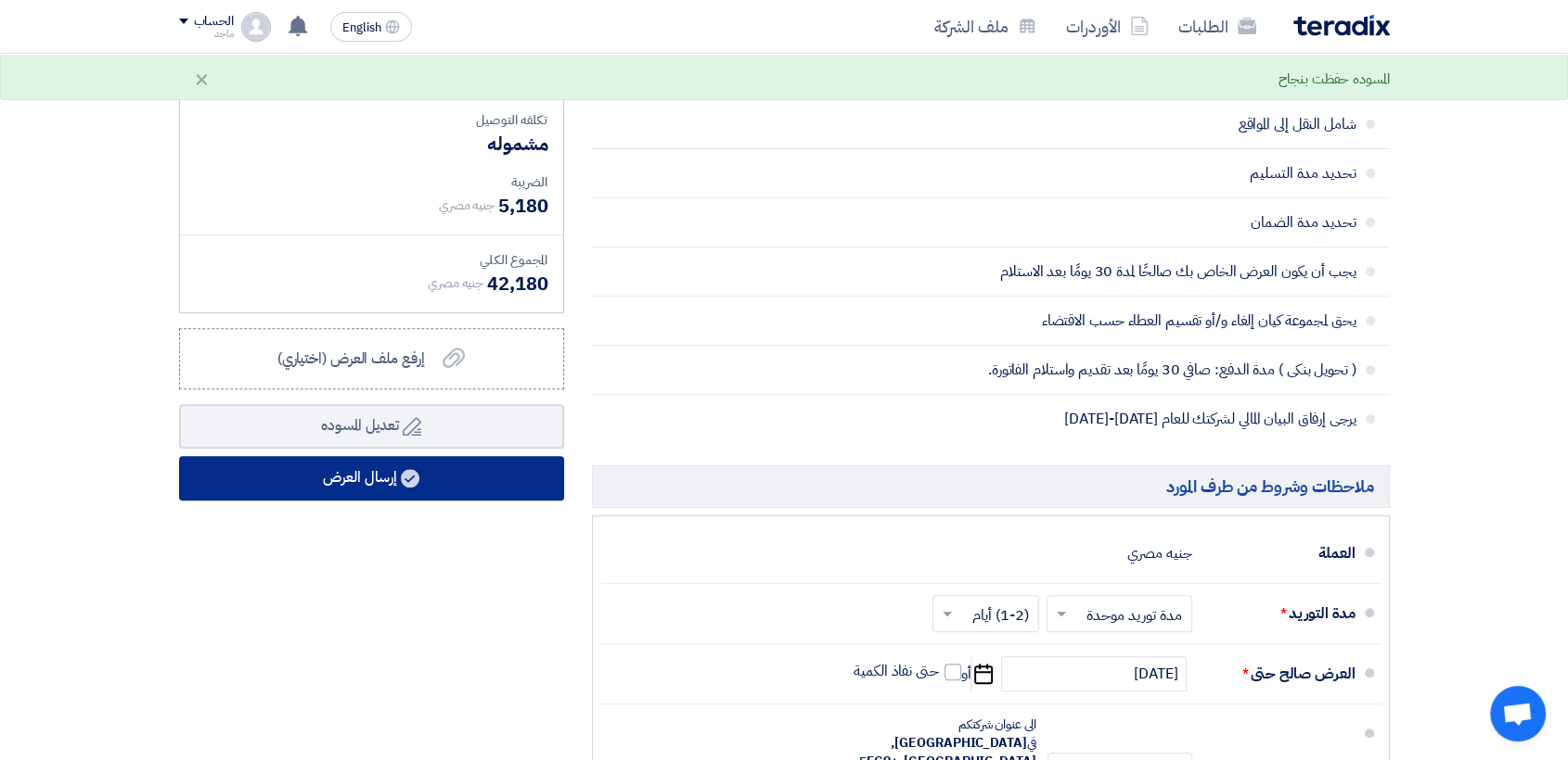
type input "4100"
click at [465, 477] on button "إرسال العرض" at bounding box center [371, 479] width 385 height 44
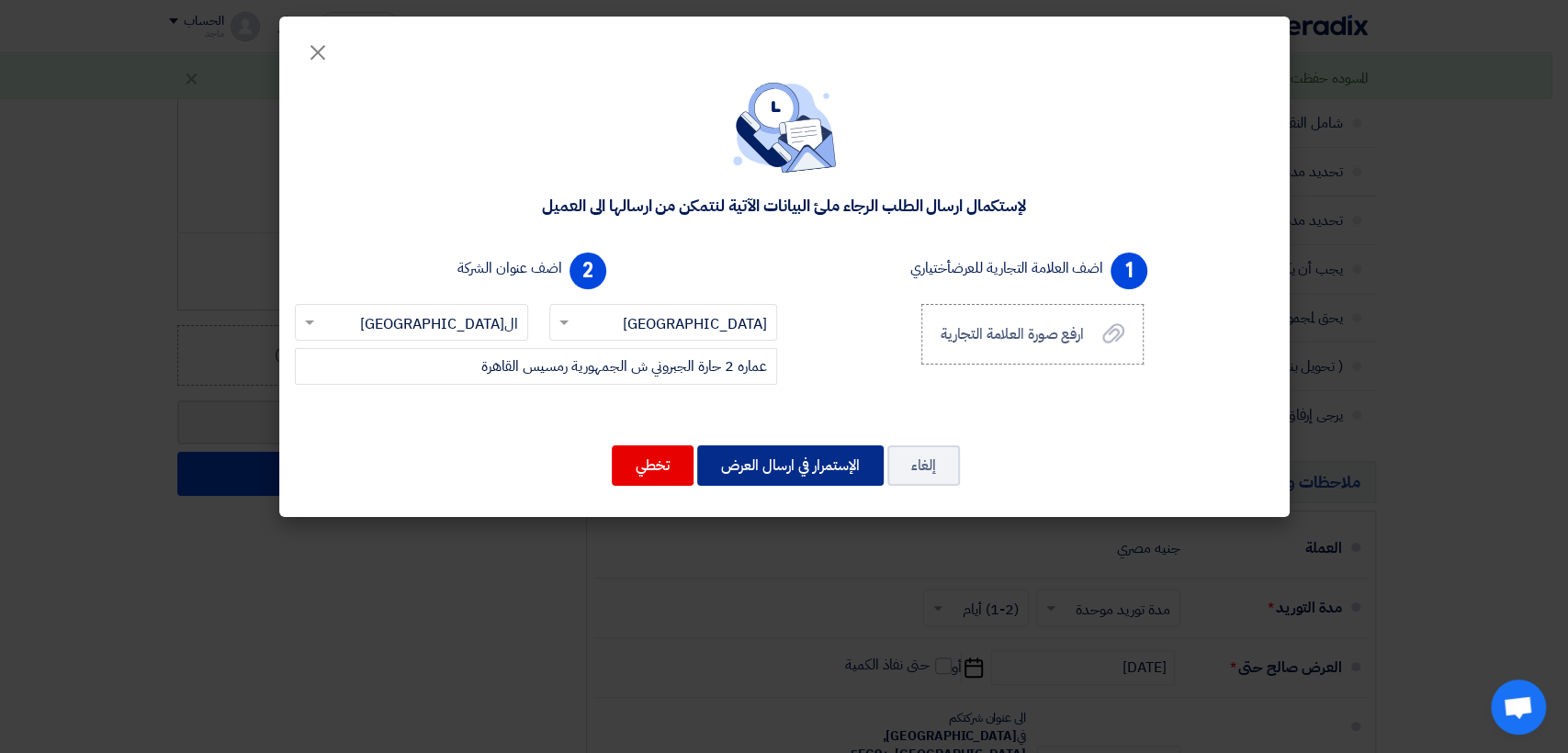
click at [740, 460] on button "الإستمرار في ارسال العرض" at bounding box center [790, 466] width 186 height 40
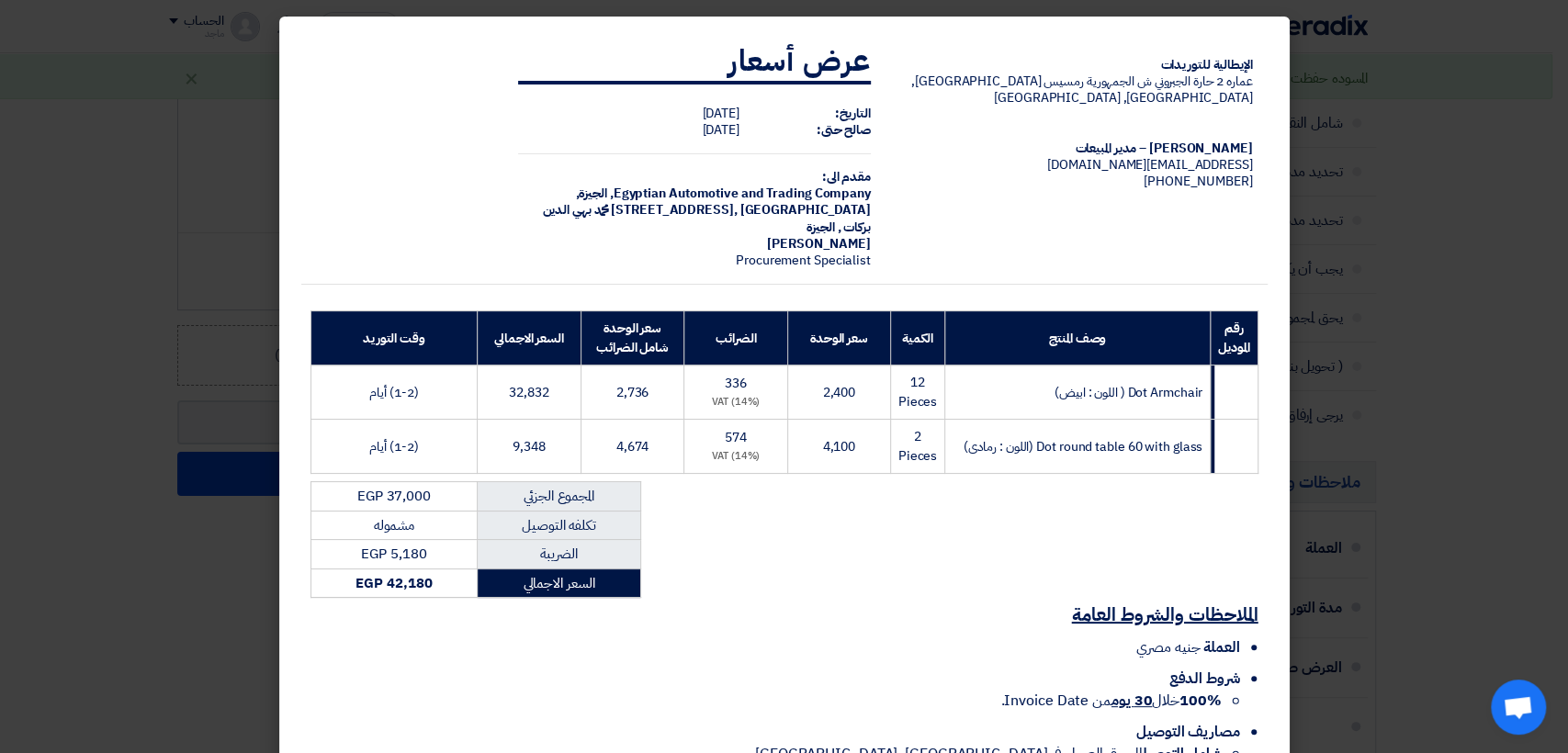
scroll to position [111, 0]
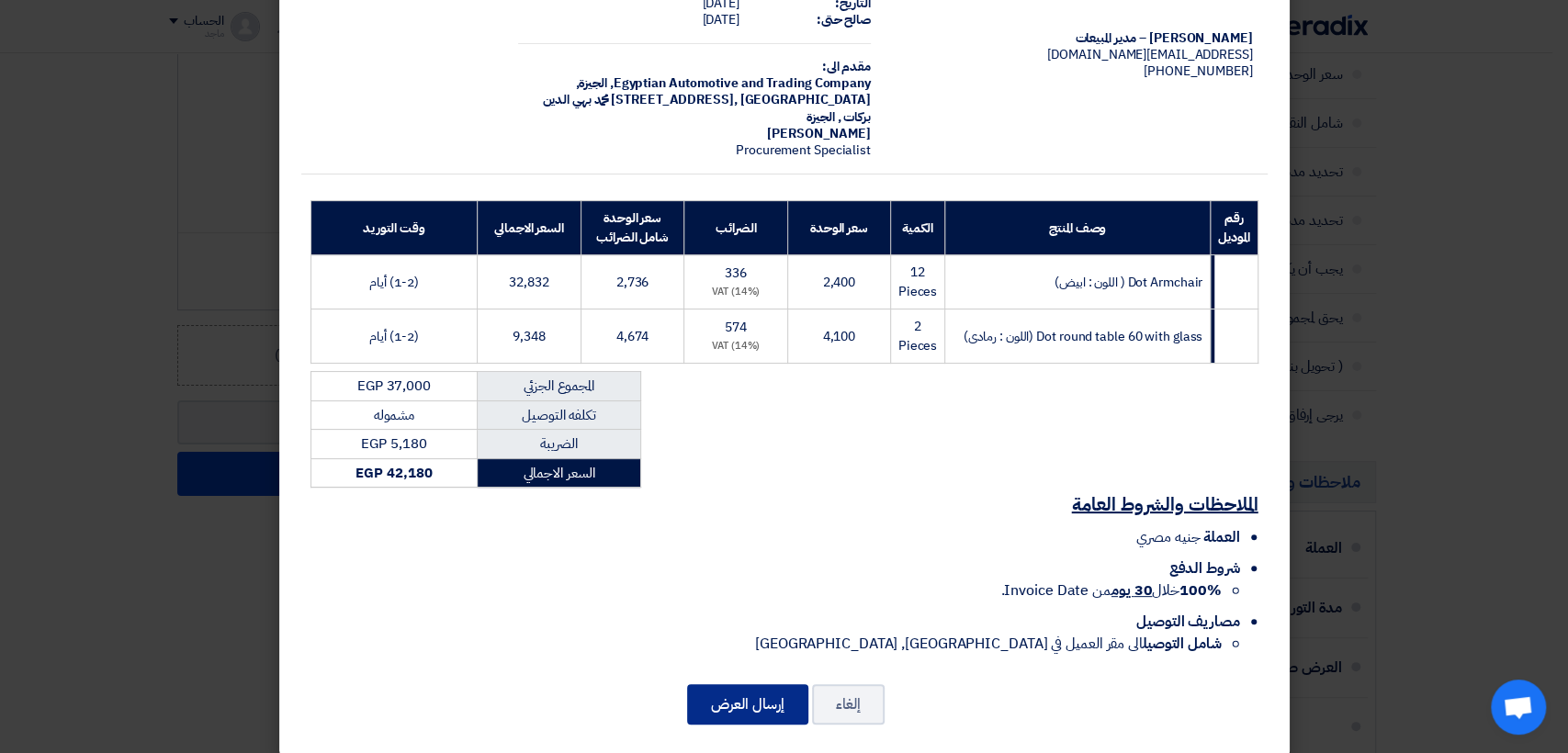
click at [760, 684] on button "إرسال العرض" at bounding box center [747, 704] width 121 height 40
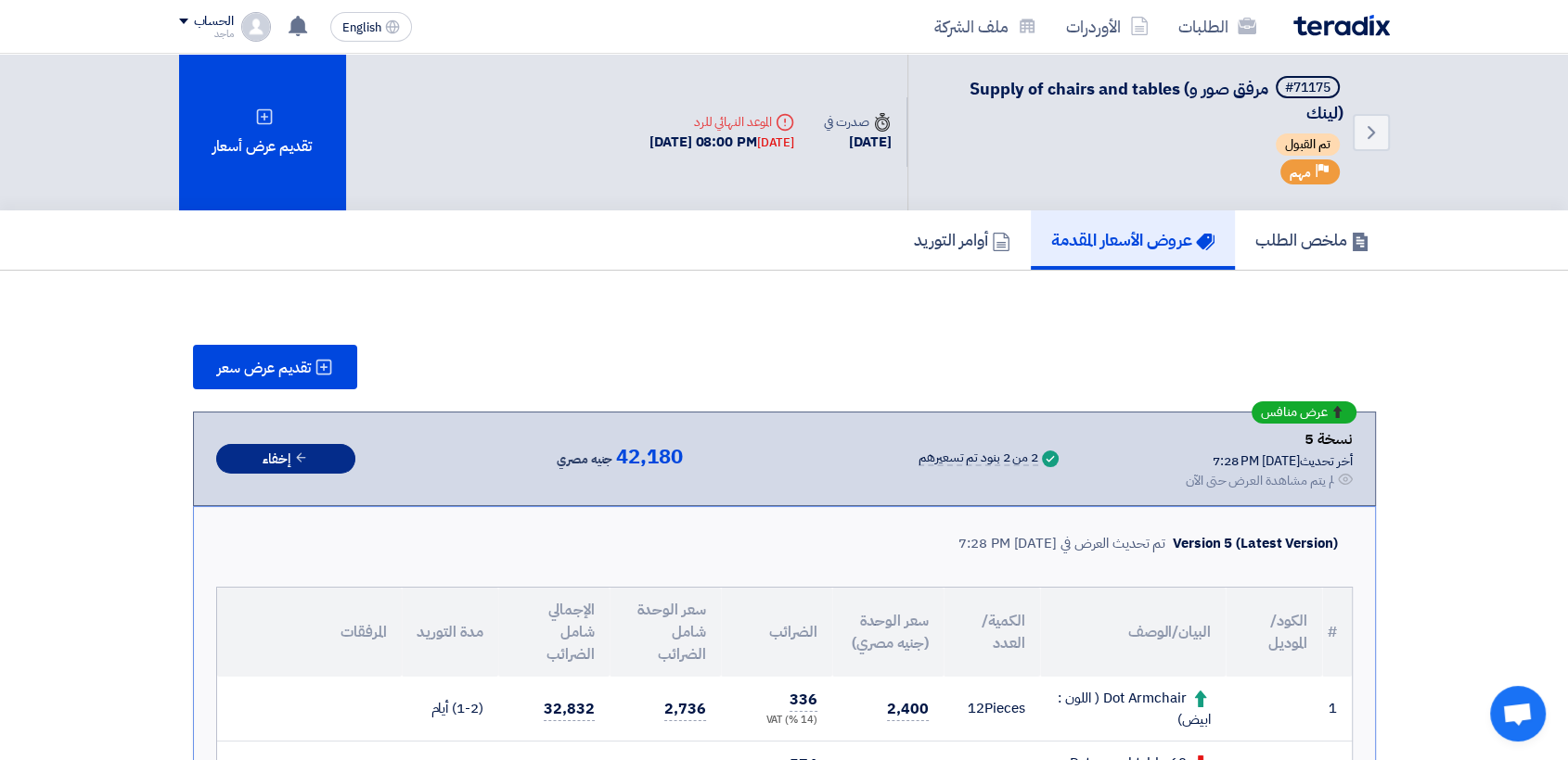
click at [324, 445] on button "إخفاء" at bounding box center [285, 459] width 139 height 31
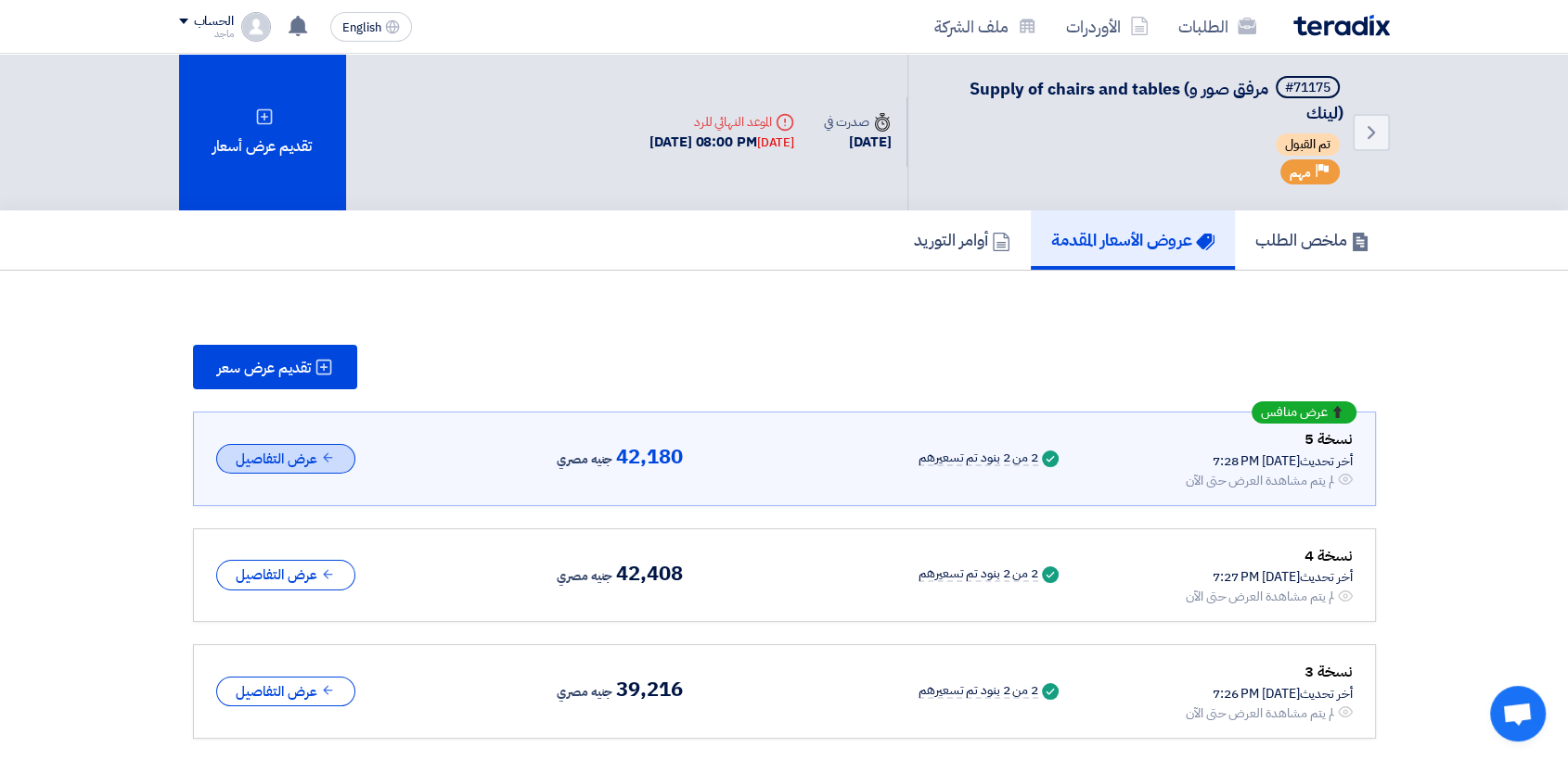
click at [324, 455] on icon at bounding box center [328, 458] width 13 height 13
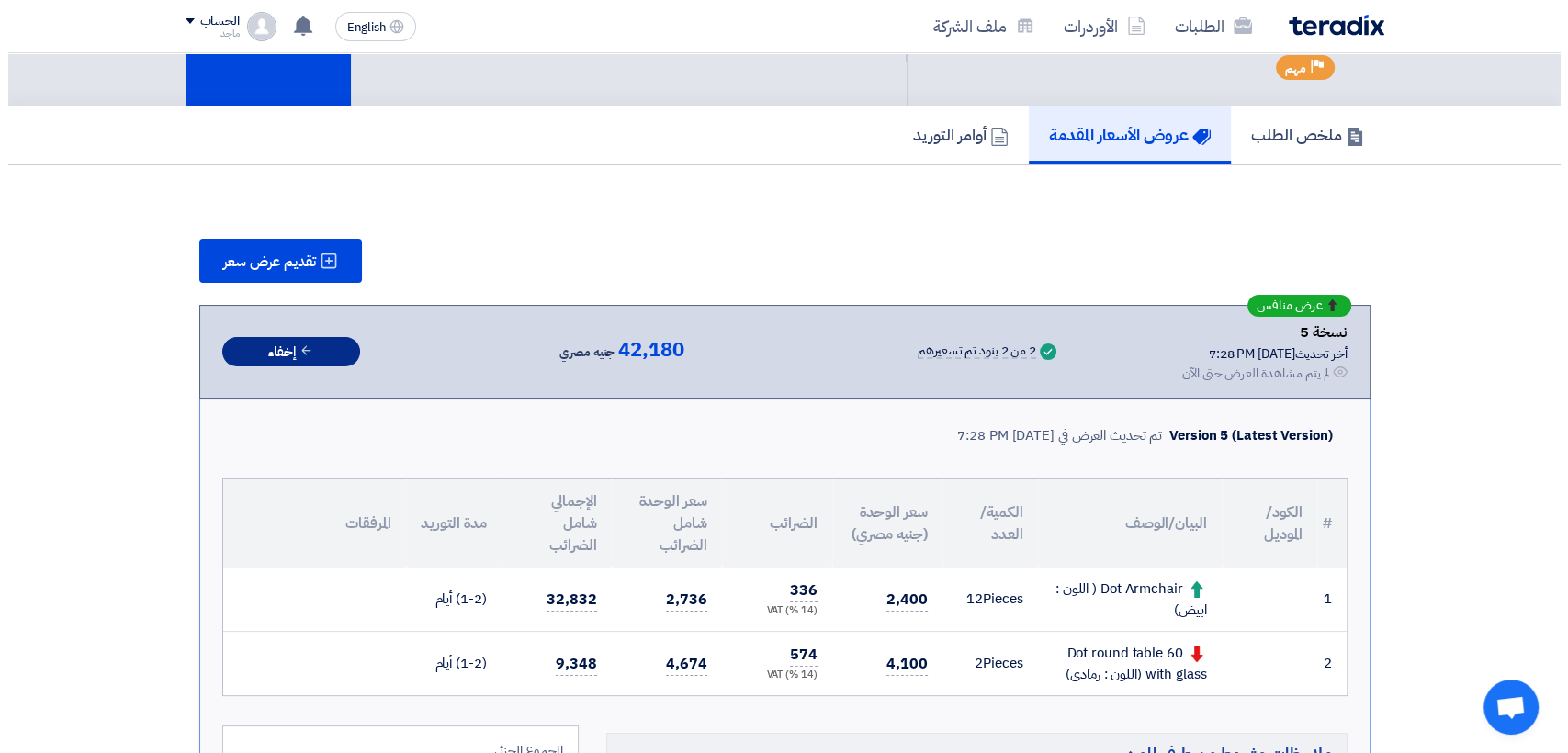
scroll to position [106, 0]
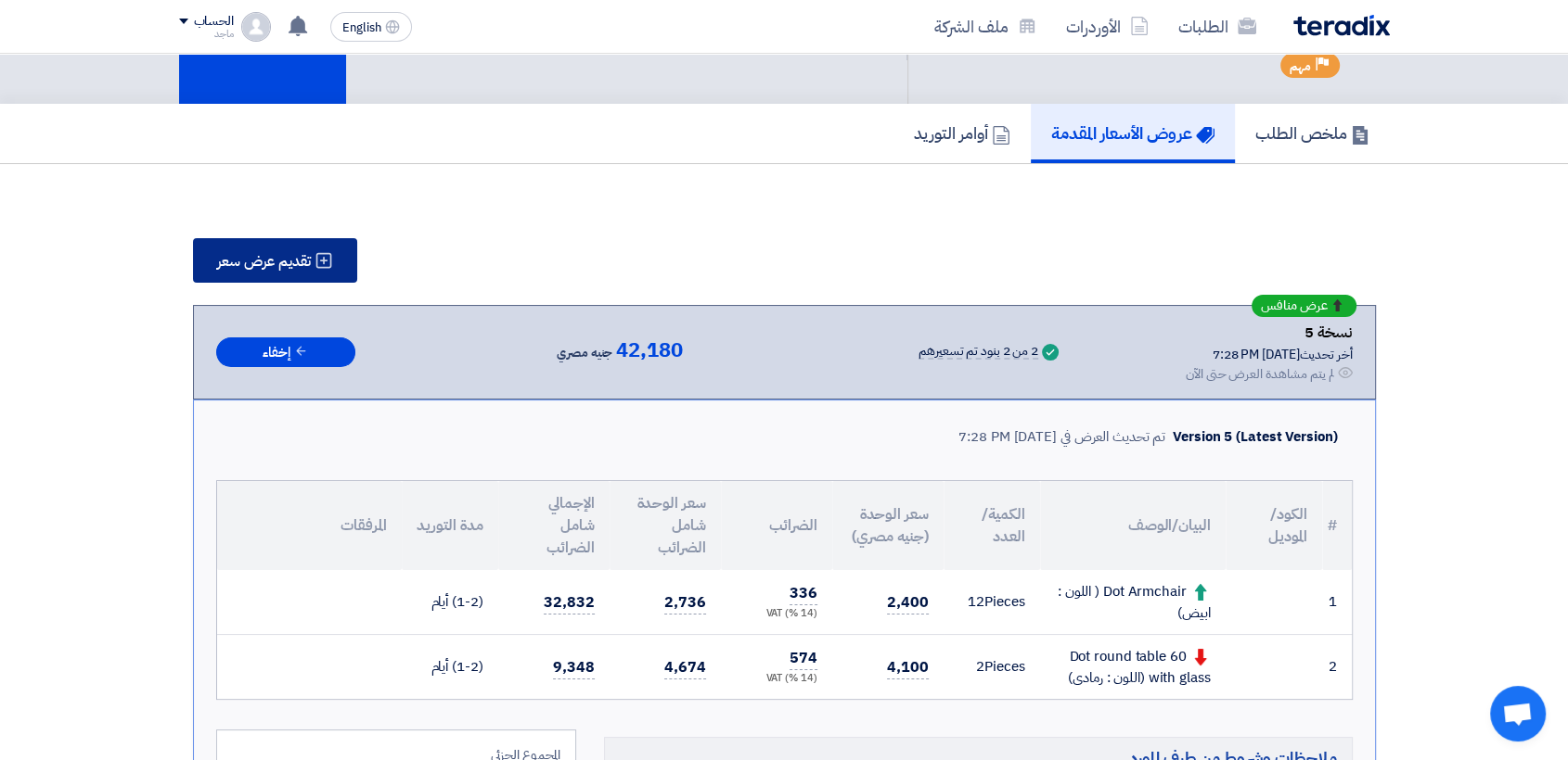
click at [334, 245] on button "تقديم عرض سعر" at bounding box center [275, 260] width 164 height 44
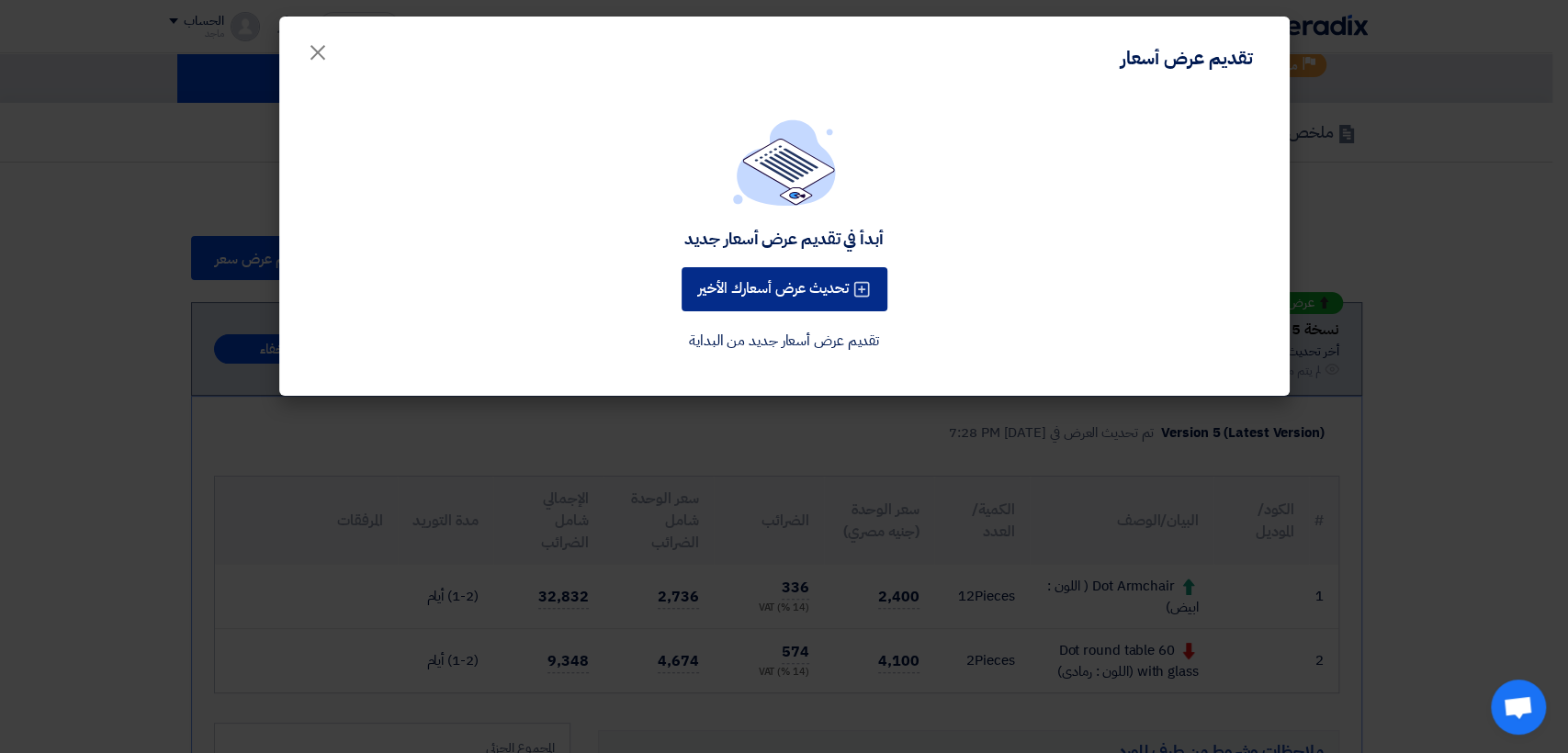
click at [766, 282] on button "تحديث عرض أسعارك الأخير" at bounding box center [784, 289] width 206 height 44
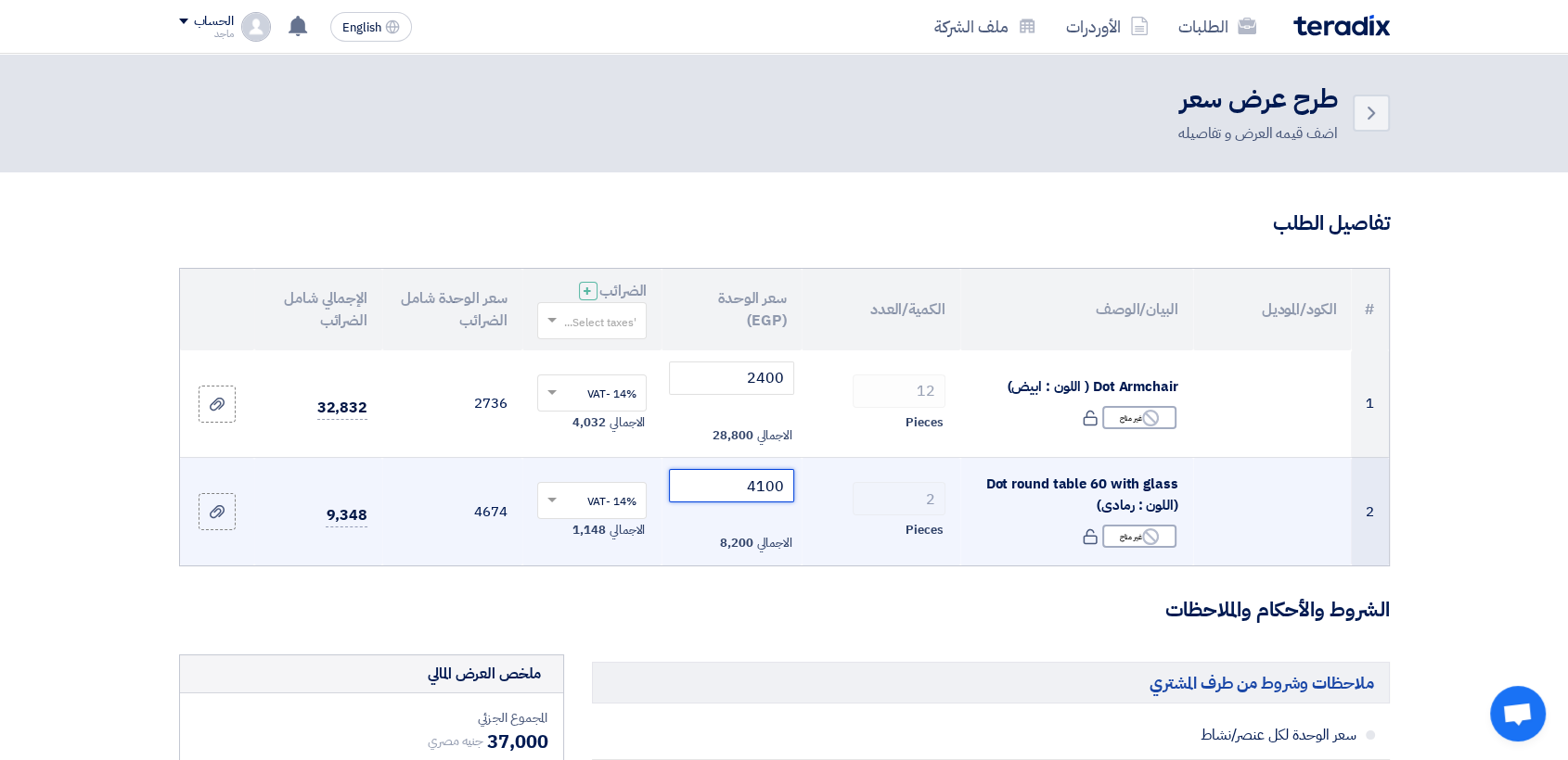
click at [726, 483] on input "4100" at bounding box center [731, 485] width 125 height 34
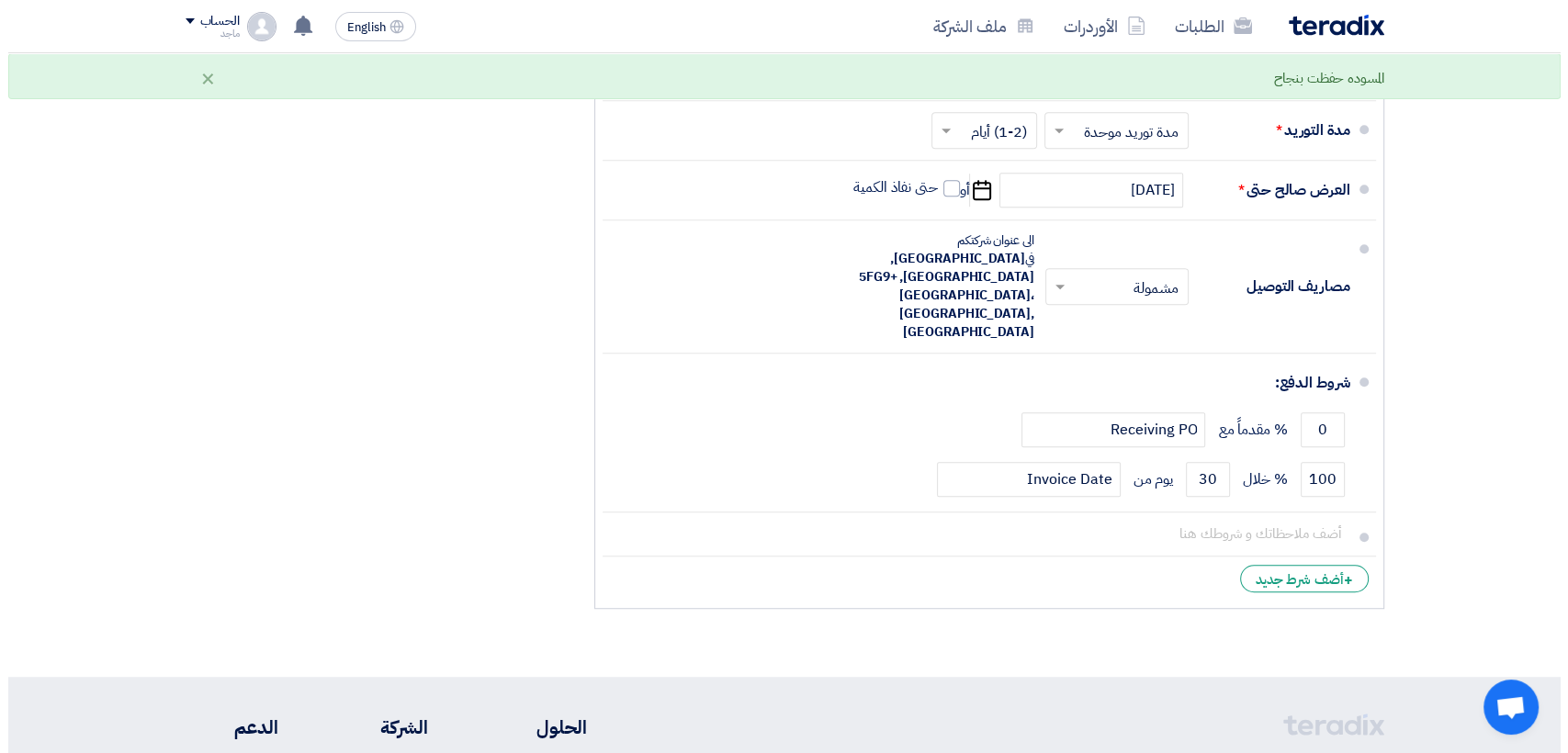
scroll to position [474, 0]
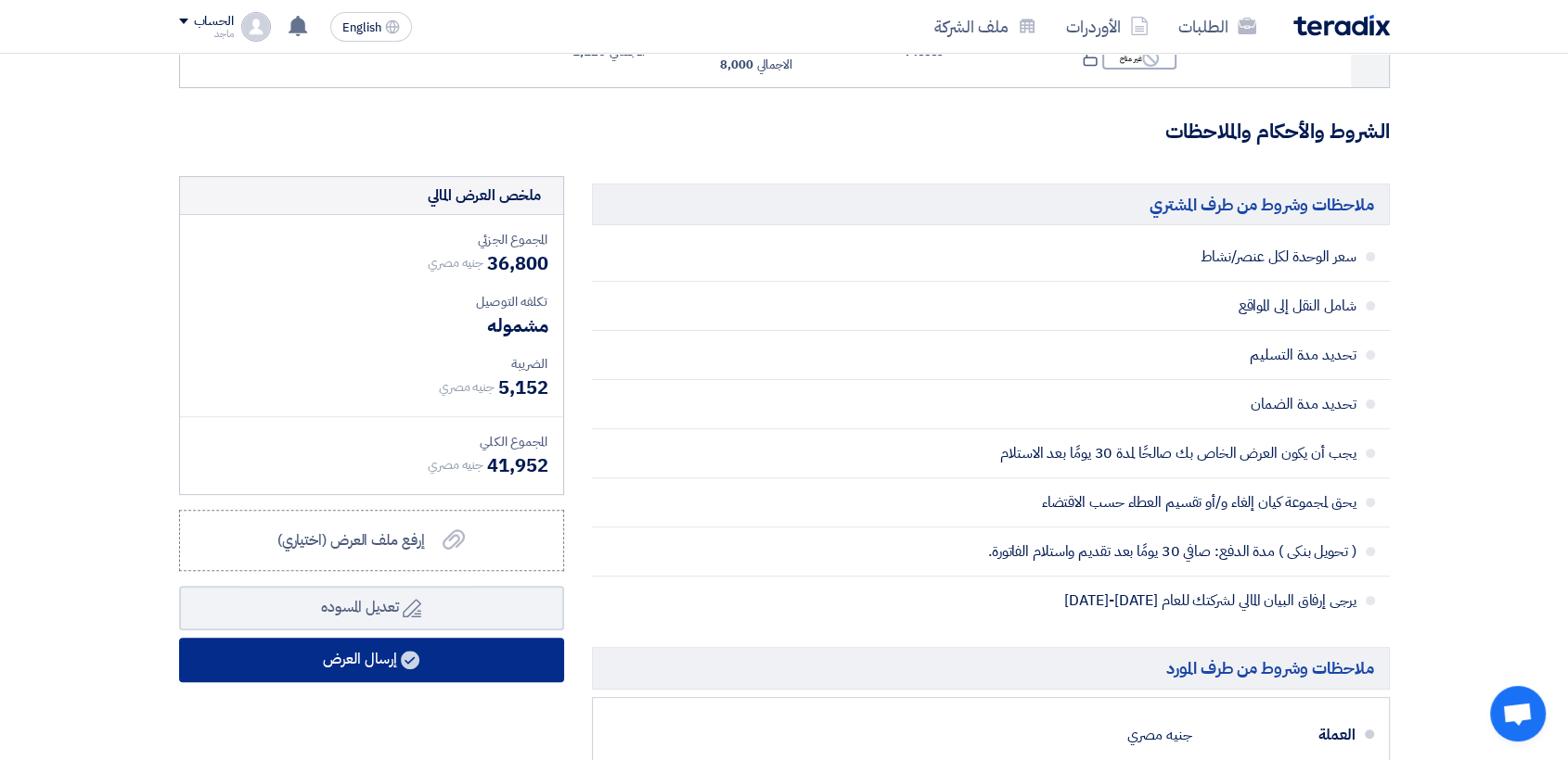
type input "4000"
click at [529, 652] on button "إرسال العرض" at bounding box center [371, 660] width 385 height 44
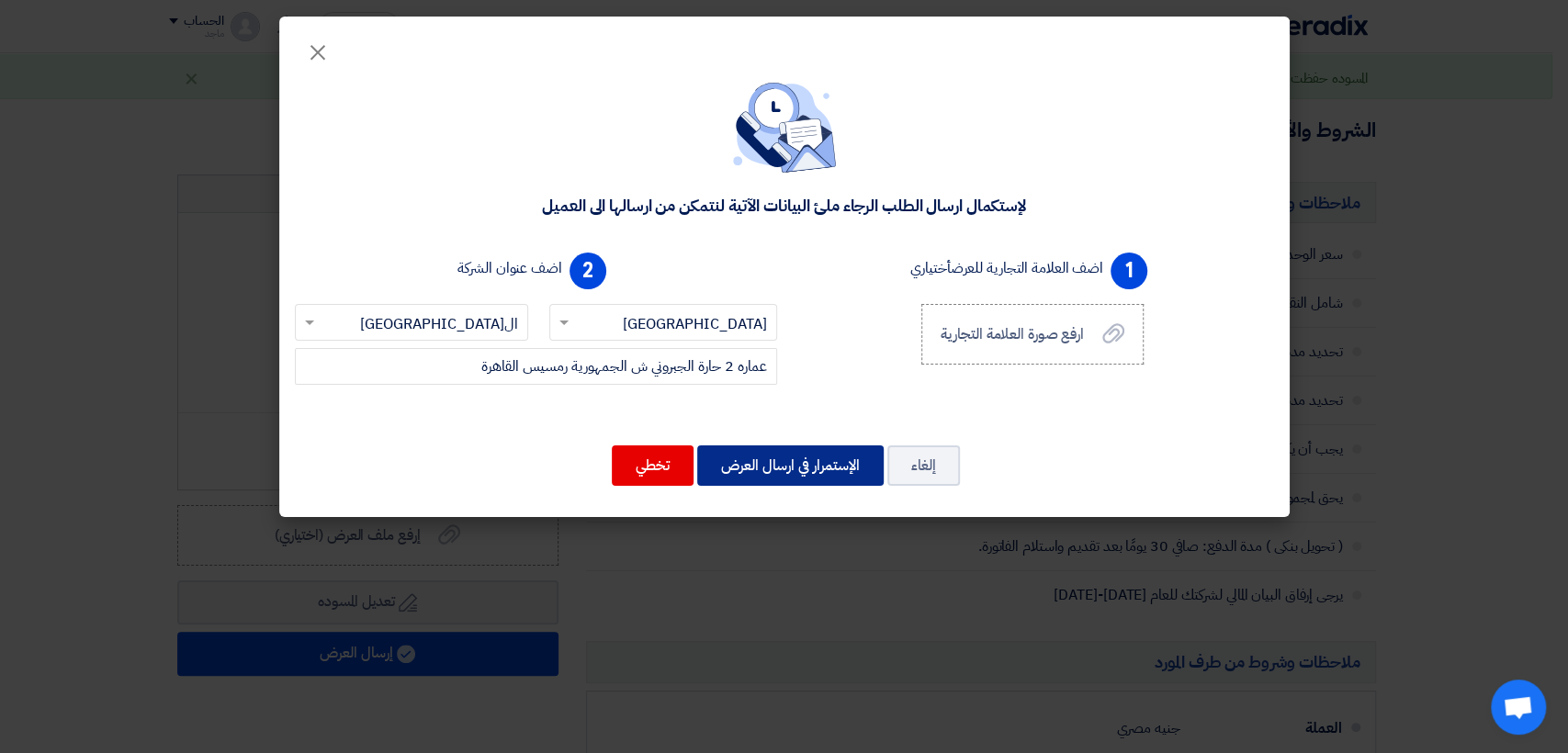
click at [816, 461] on button "الإستمرار في ارسال العرض" at bounding box center [790, 466] width 186 height 40
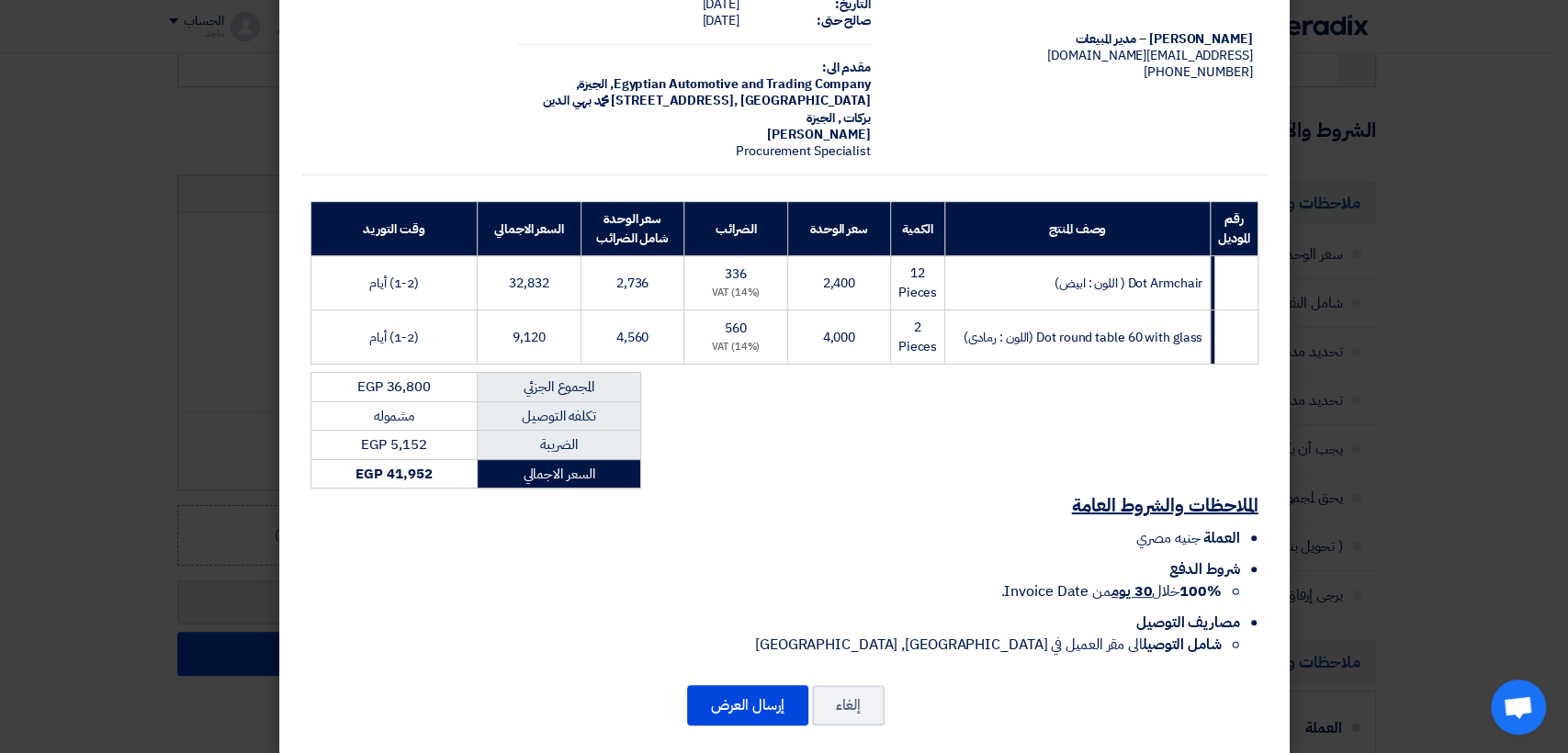
scroll to position [111, 0]
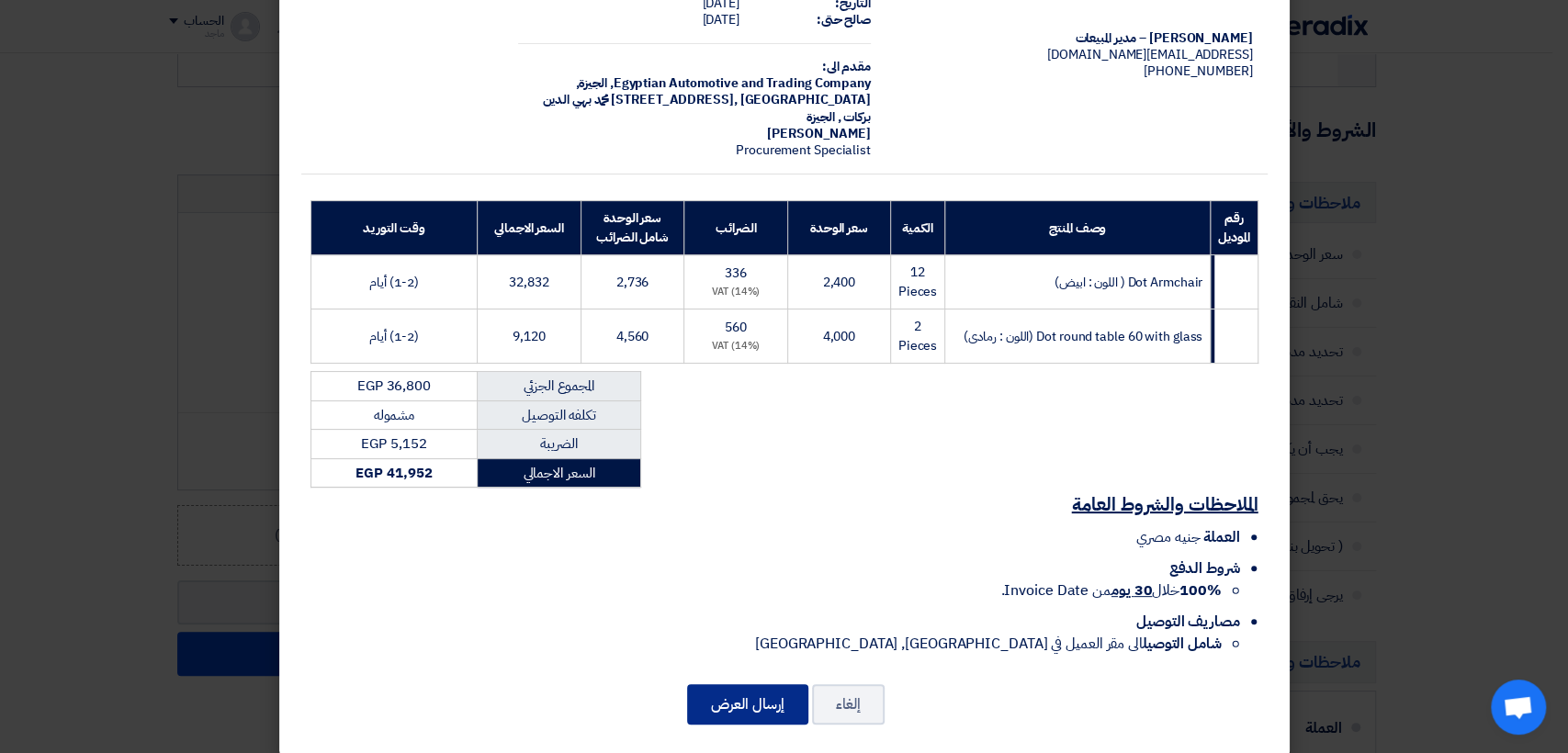
click at [771, 684] on button "إرسال العرض" at bounding box center [747, 704] width 121 height 40
